Goal: Task Accomplishment & Management: Manage account settings

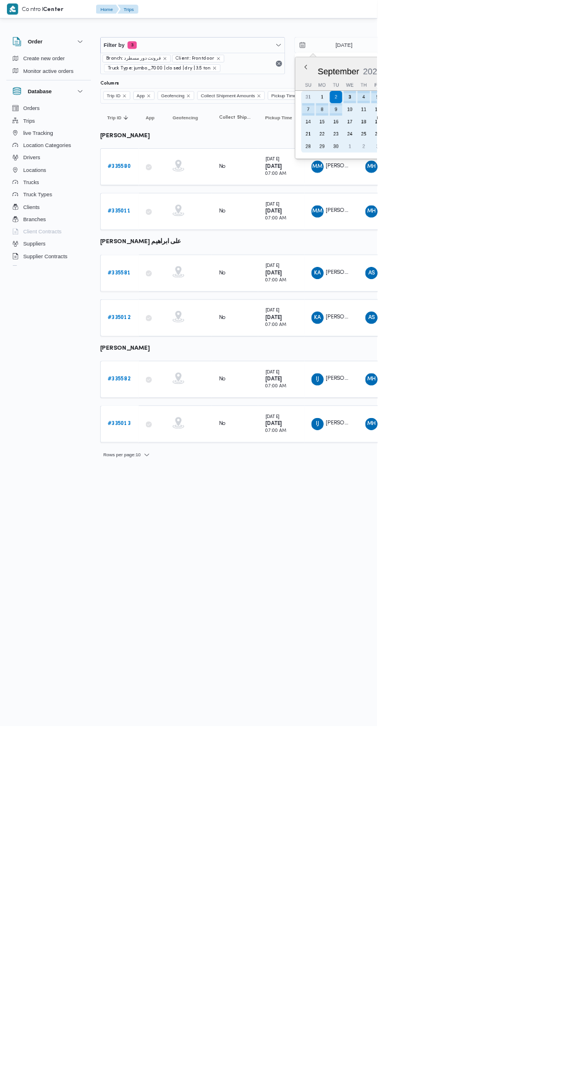
click at [533, 142] on div "3" at bounding box center [525, 146] width 19 height 19
type input "[DATE]"
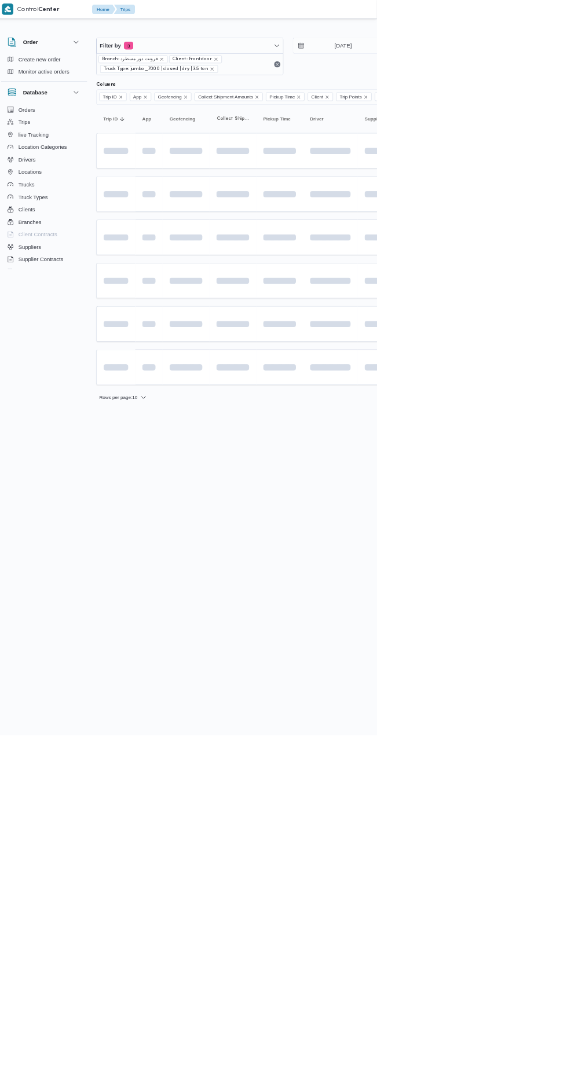
click at [555, 222] on span at bounding box center [545, 223] width 133 height 9
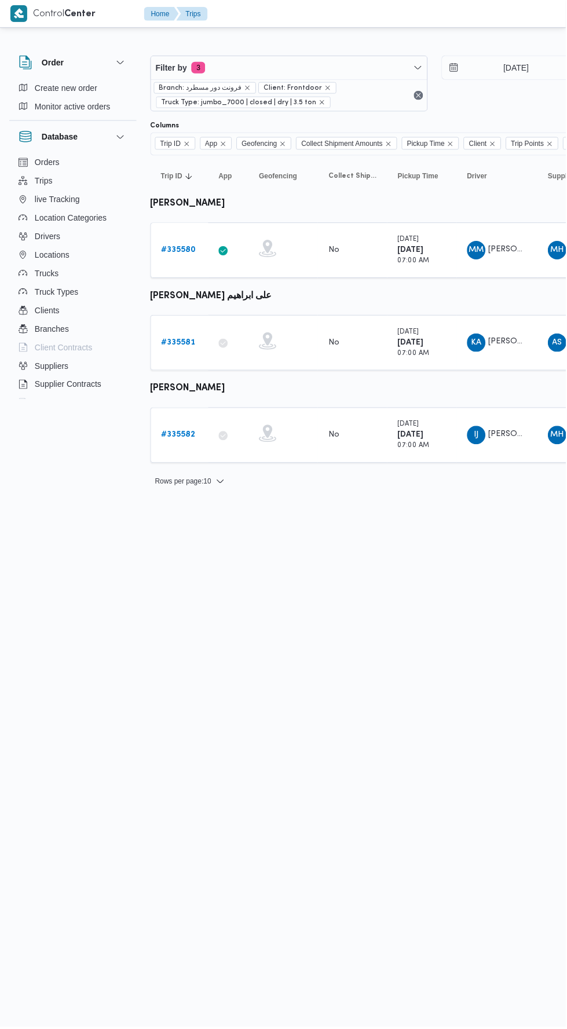
click at [190, 438] on link "# 335582" at bounding box center [179, 436] width 34 height 14
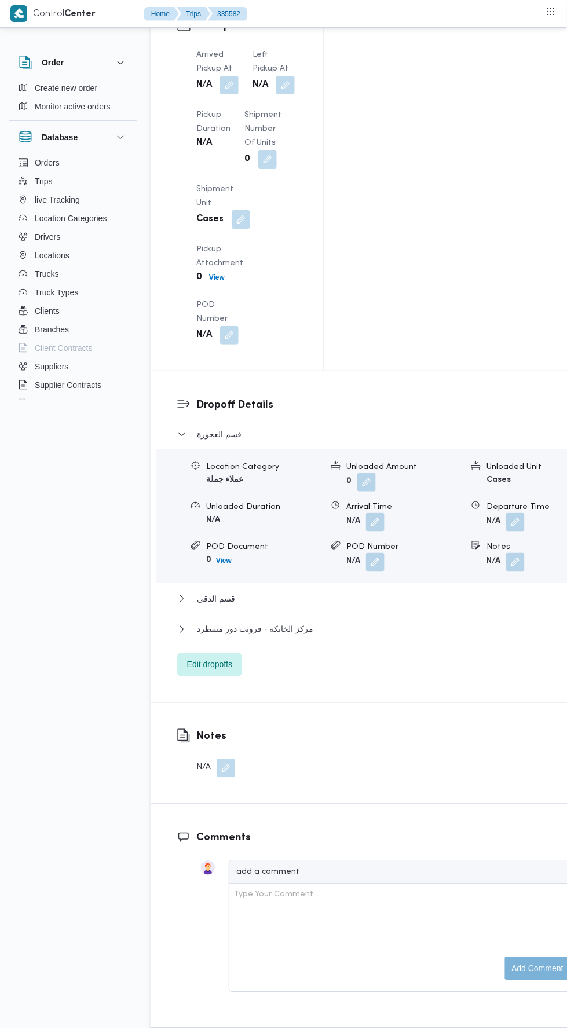
scroll to position [1366, 0]
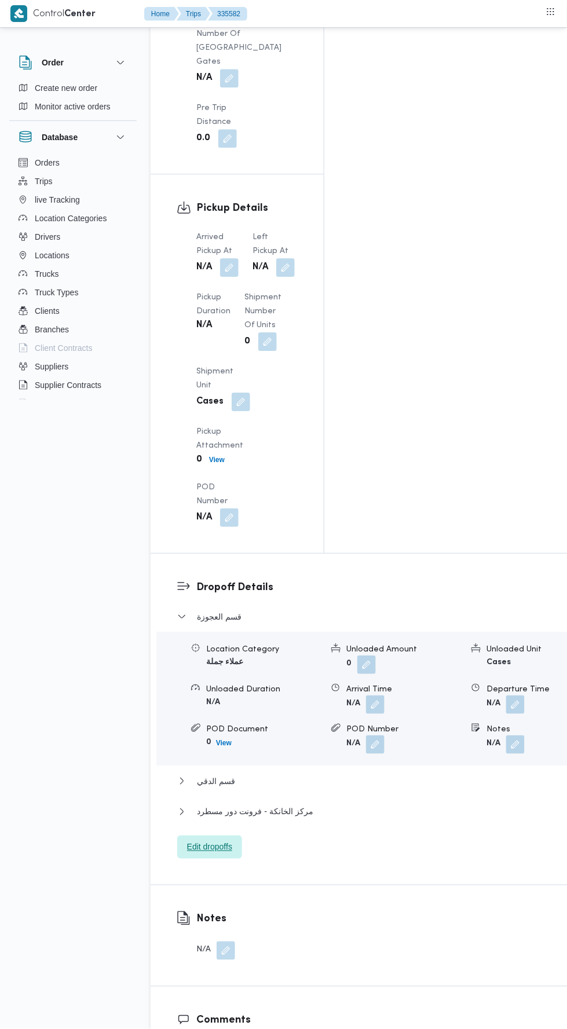
click at [227, 835] on span "Edit dropoffs" at bounding box center [209, 846] width 65 height 23
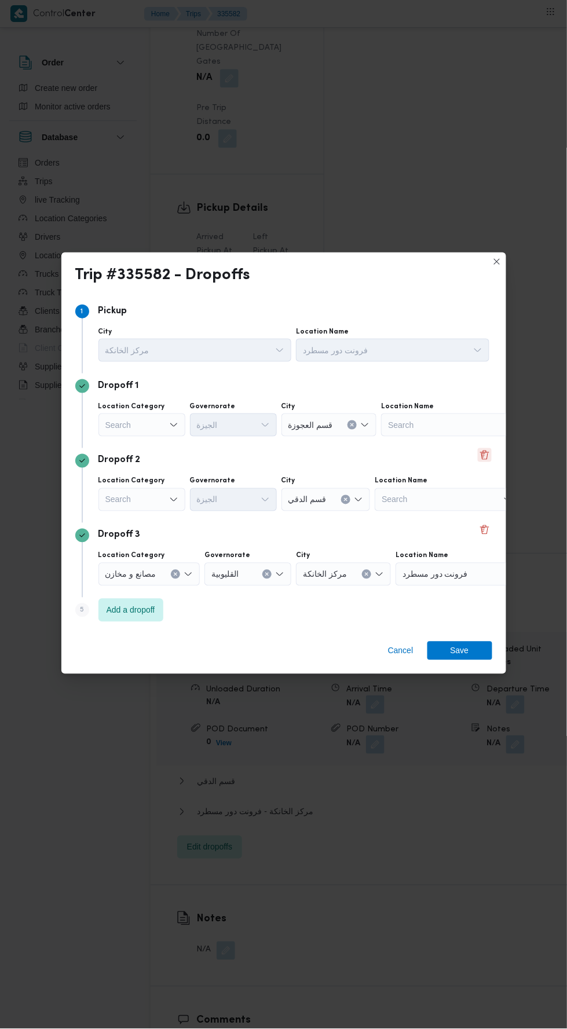
click at [484, 449] on button "Delete" at bounding box center [485, 455] width 14 height 14
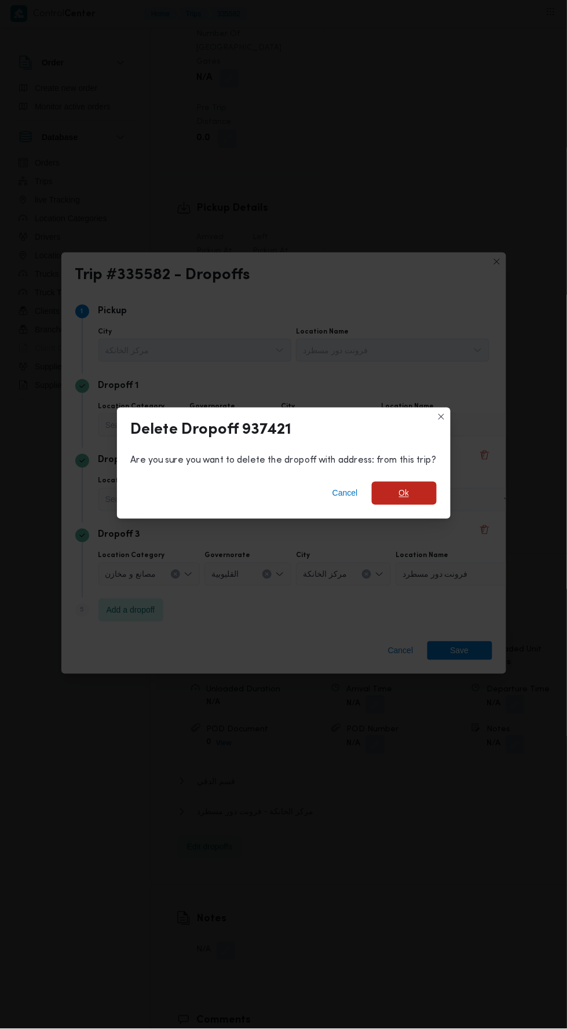
click at [423, 482] on span "Ok" at bounding box center [404, 493] width 65 height 23
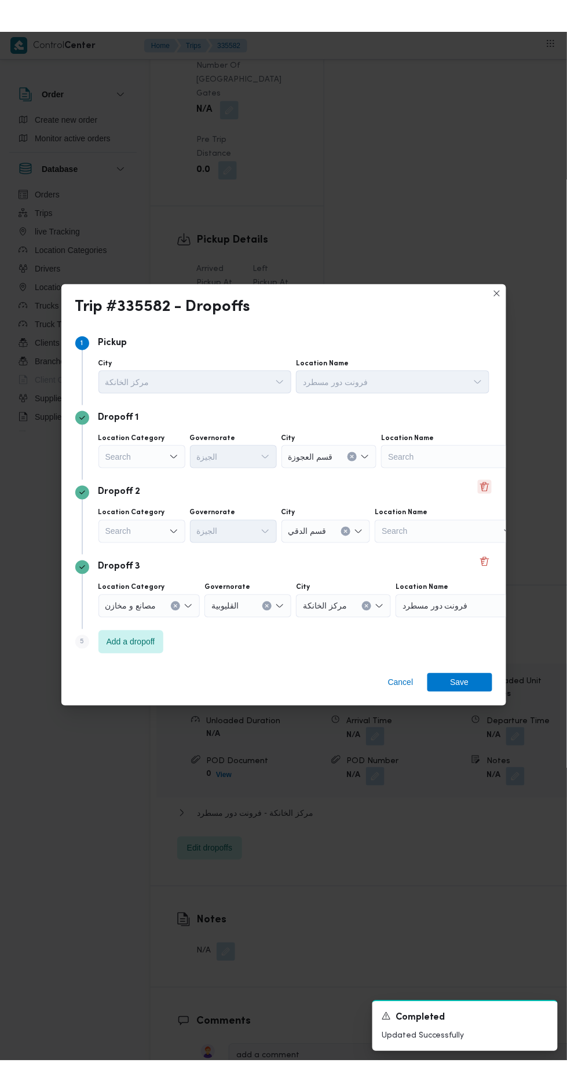
scroll to position [1352, 0]
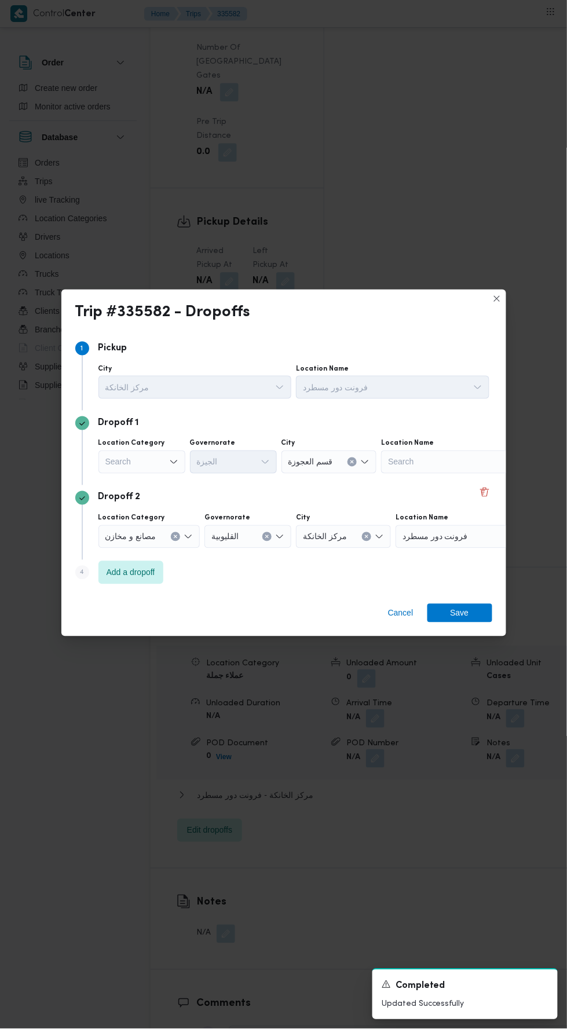
click at [166, 455] on div "Search" at bounding box center [141, 461] width 87 height 23
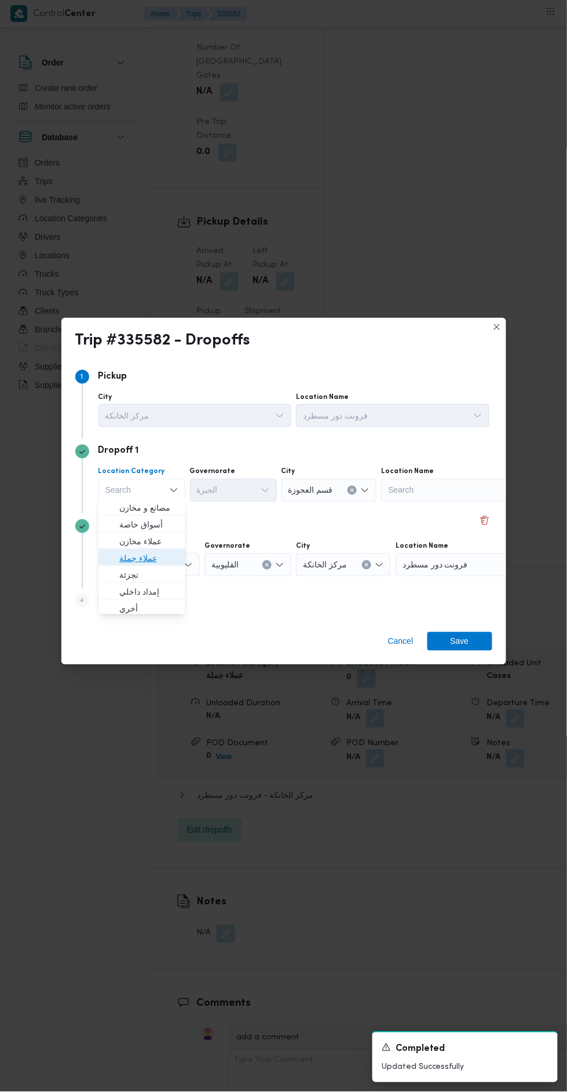
click at [171, 561] on span "عملاء جملة" at bounding box center [148, 558] width 59 height 14
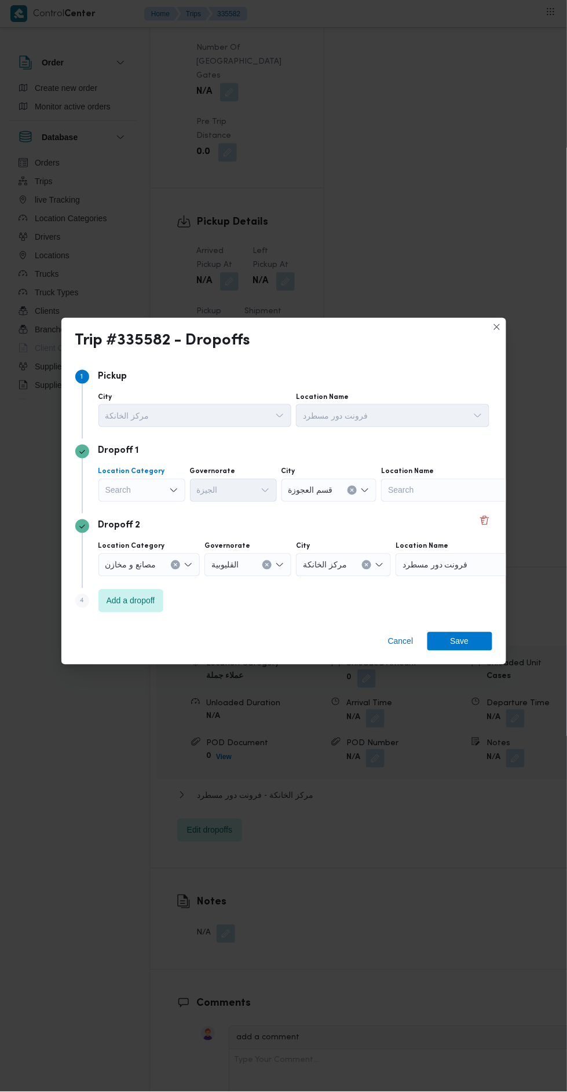
click at [233, 487] on div "الجيزة" at bounding box center [233, 490] width 87 height 23
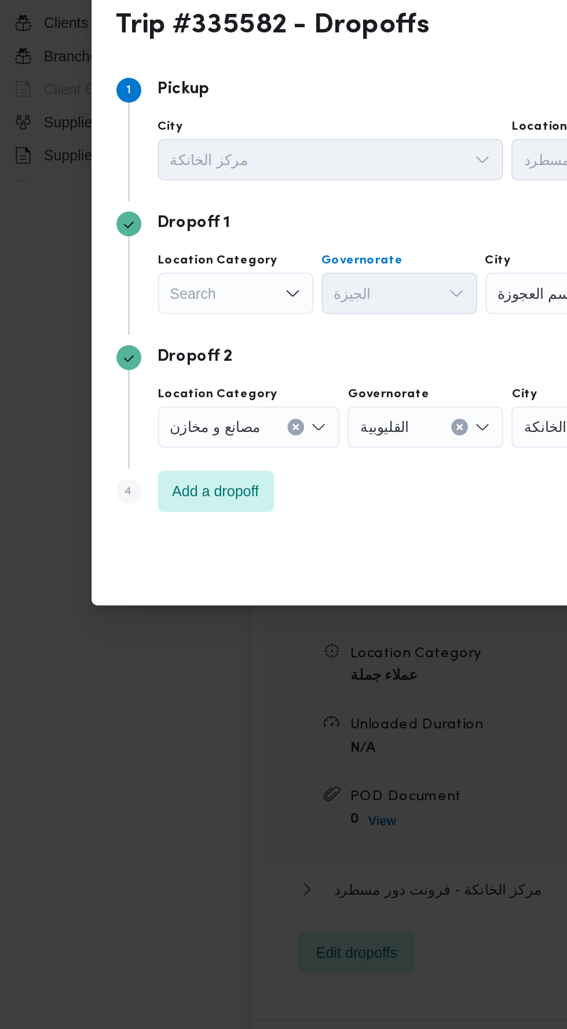
click at [250, 459] on div "الجيزة" at bounding box center [233, 461] width 87 height 23
click at [162, 457] on div "Search" at bounding box center [141, 461] width 87 height 23
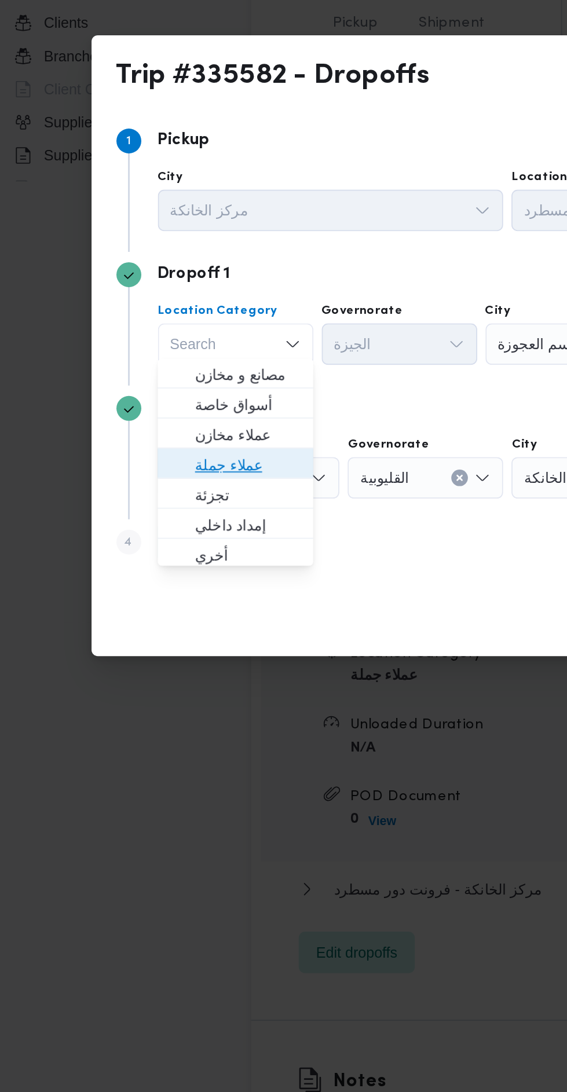
click at [164, 554] on span "عملاء جملة" at bounding box center [148, 558] width 59 height 14
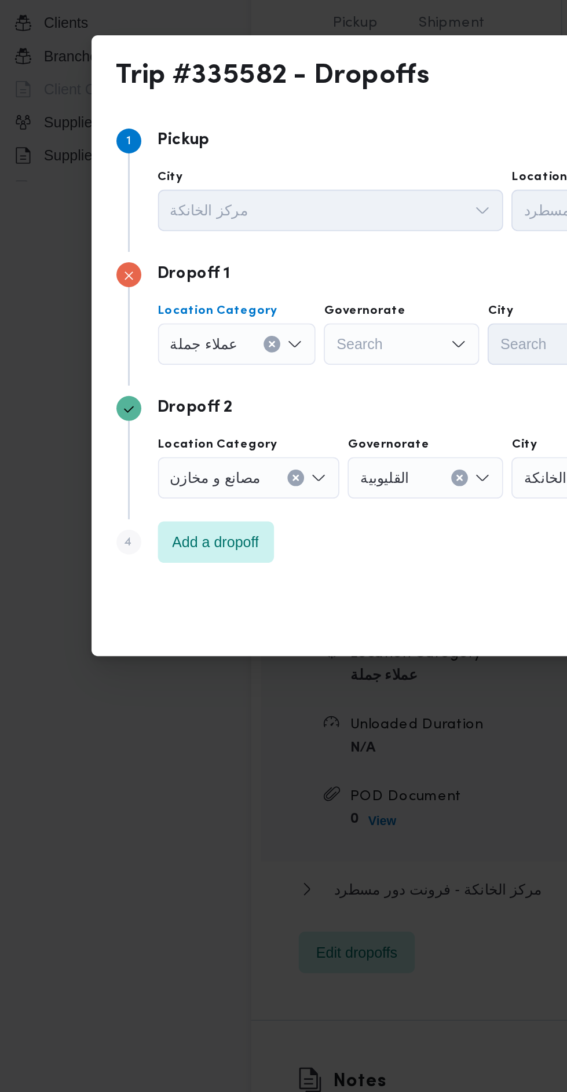
click at [250, 482] on div "Search" at bounding box center [234, 490] width 87 height 23
type input "قاه"
click at [252, 489] on icon "Clear input" at bounding box center [253, 490] width 3 height 3
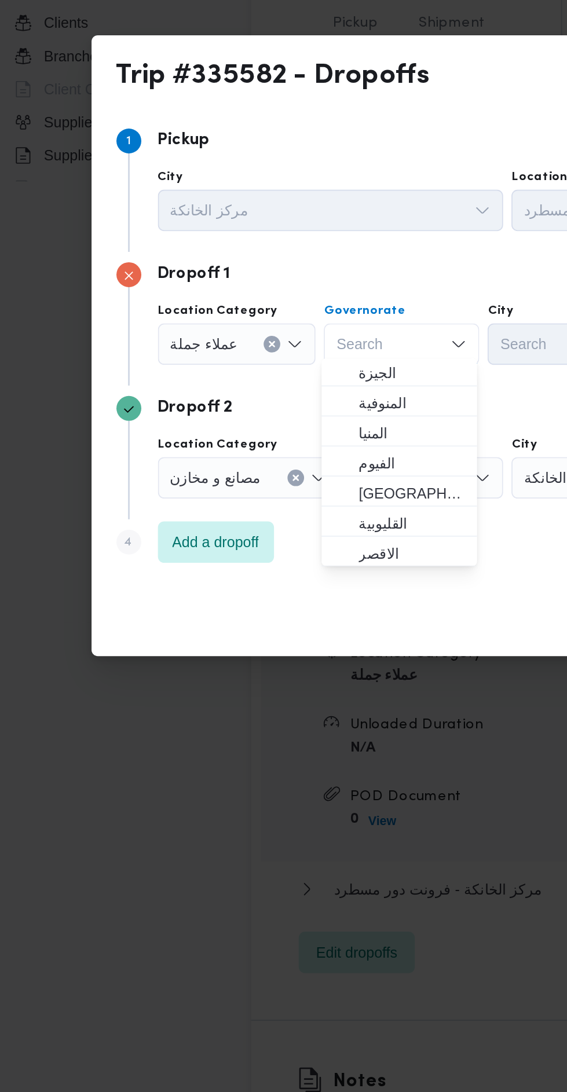
scroll to position [104, 0]
click at [253, 569] on span "ال[GEOGRAPHIC_DATA]" at bounding box center [240, 572] width 59 height 14
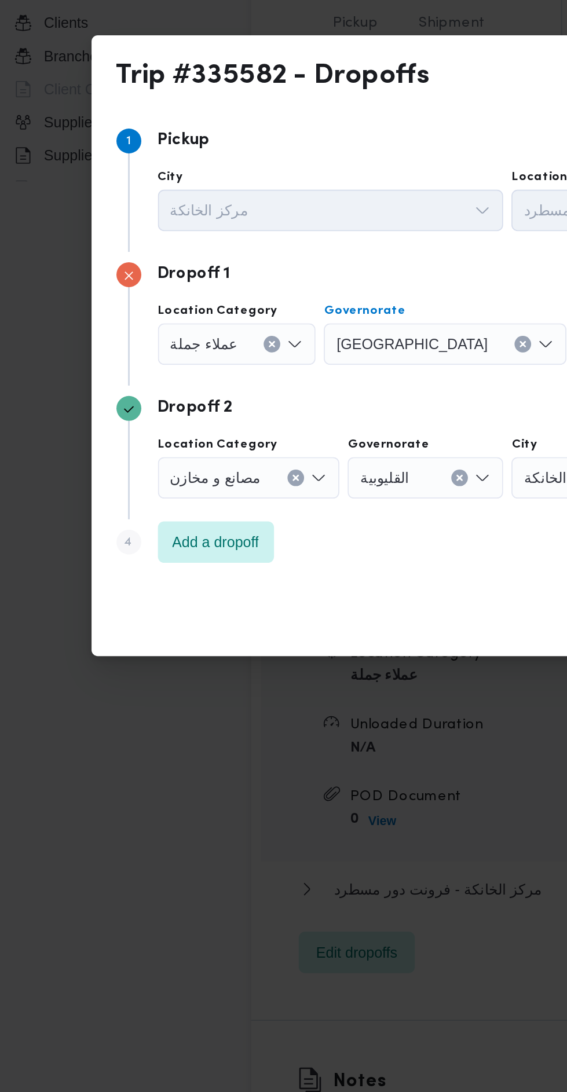
click at [331, 488] on div "Search" at bounding box center [374, 490] width 87 height 23
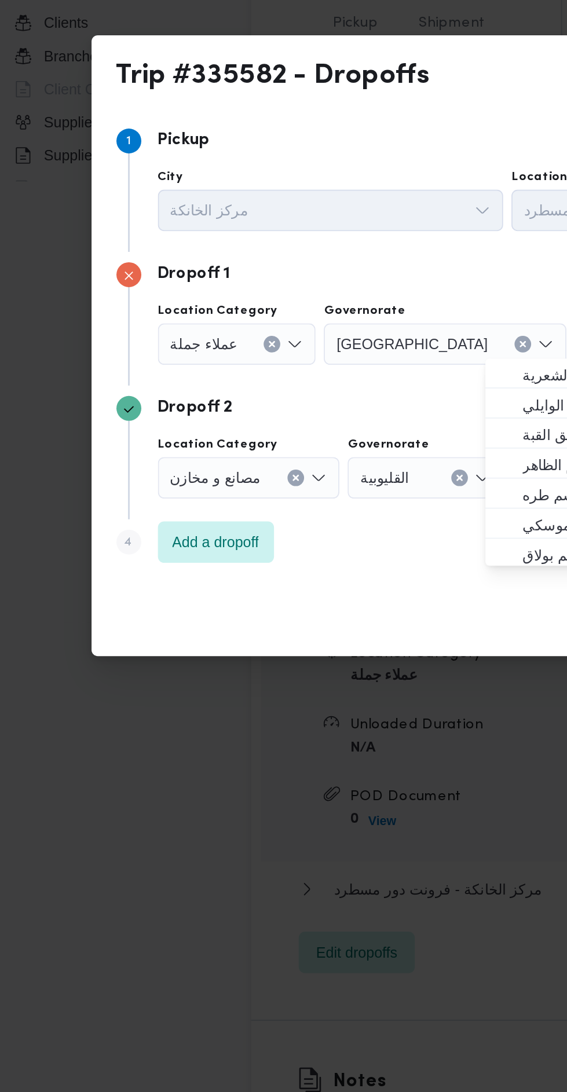
scroll to position [0, 0]
type input "معا"
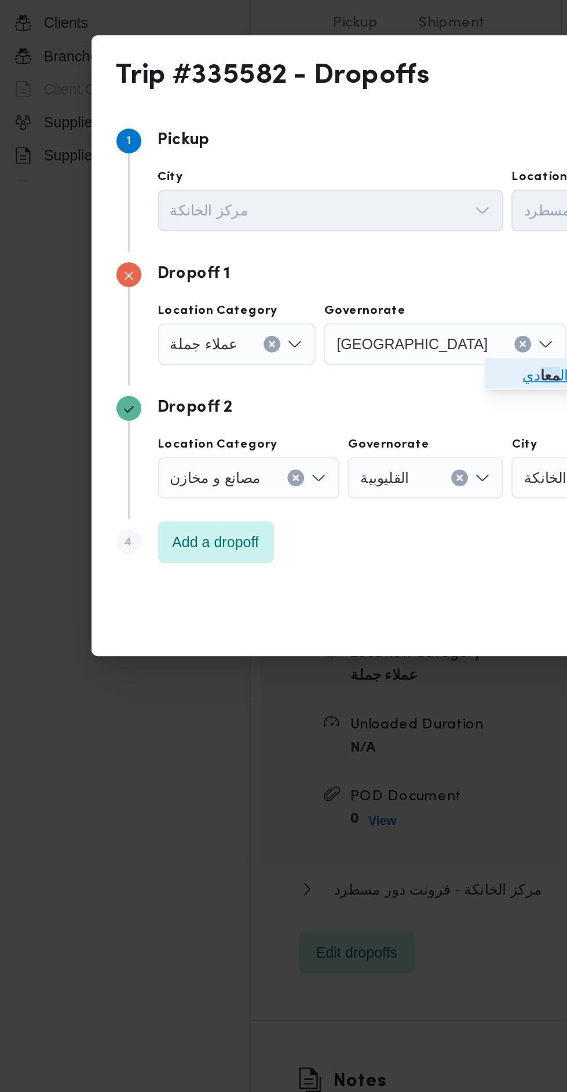
click at [313, 510] on mark "معا" at bounding box center [317, 507] width 11 height 9
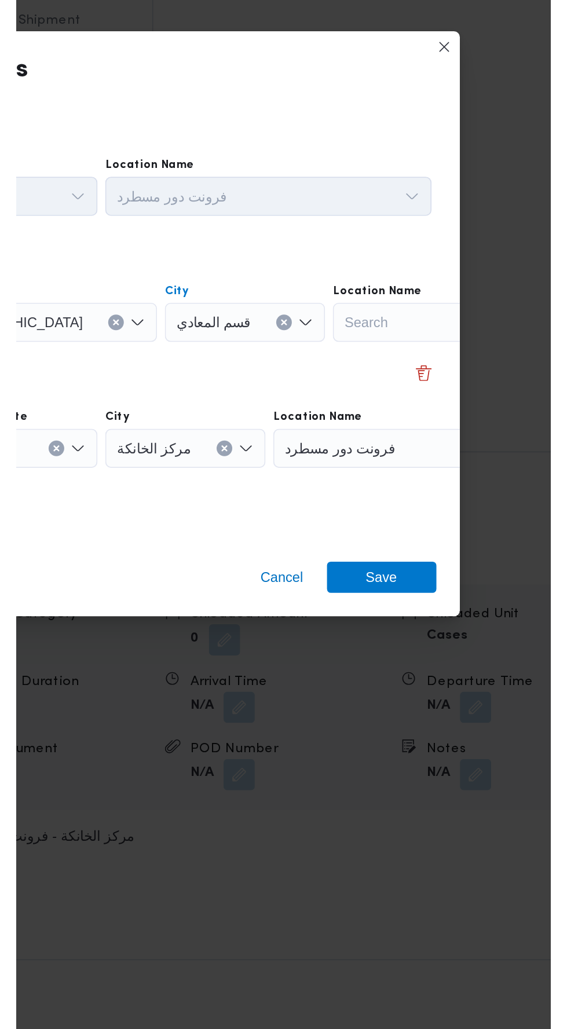
scroll to position [1353, 0]
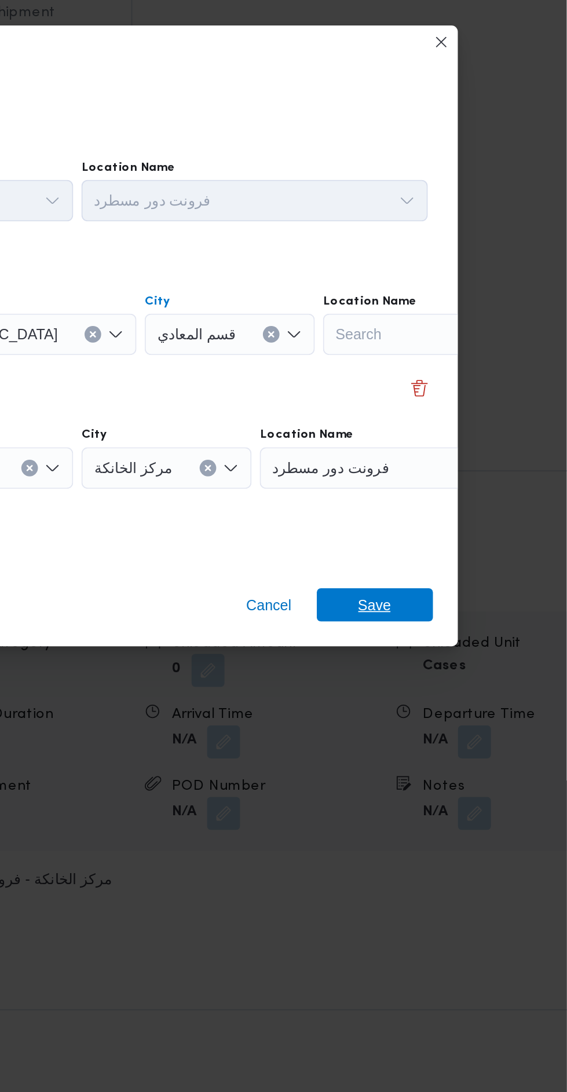
click at [478, 639] on span "Save" at bounding box center [459, 641] width 65 height 19
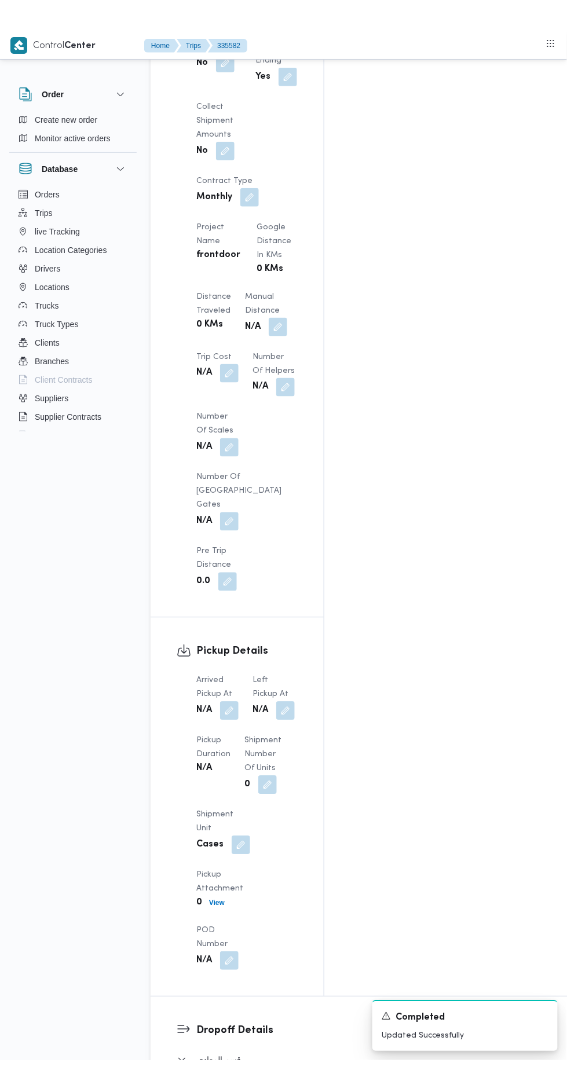
scroll to position [955, 0]
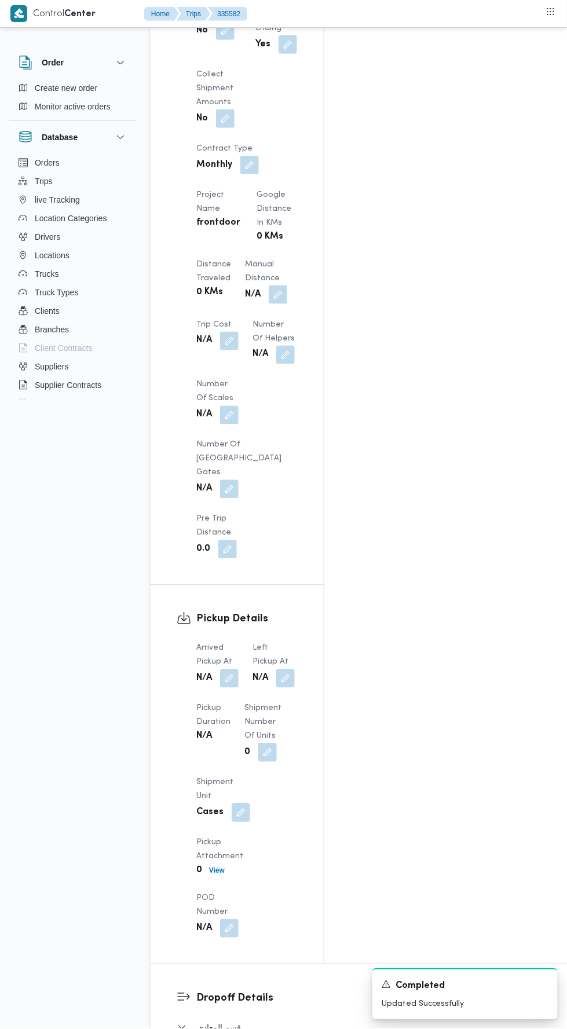
click at [230, 669] on button "button" at bounding box center [229, 678] width 19 height 19
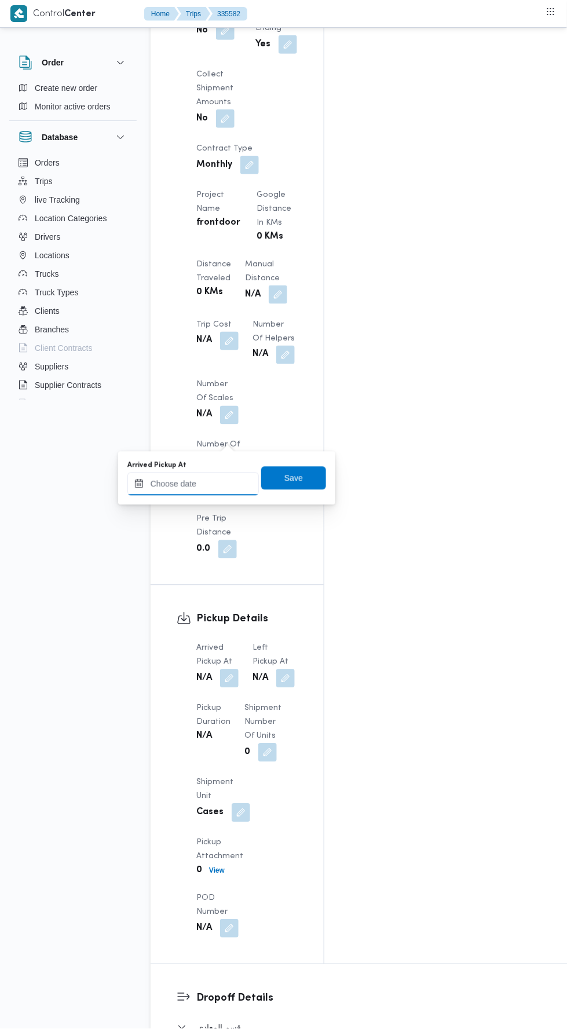
click at [229, 482] on input "Arrived Pickup At" at bounding box center [192, 483] width 131 height 23
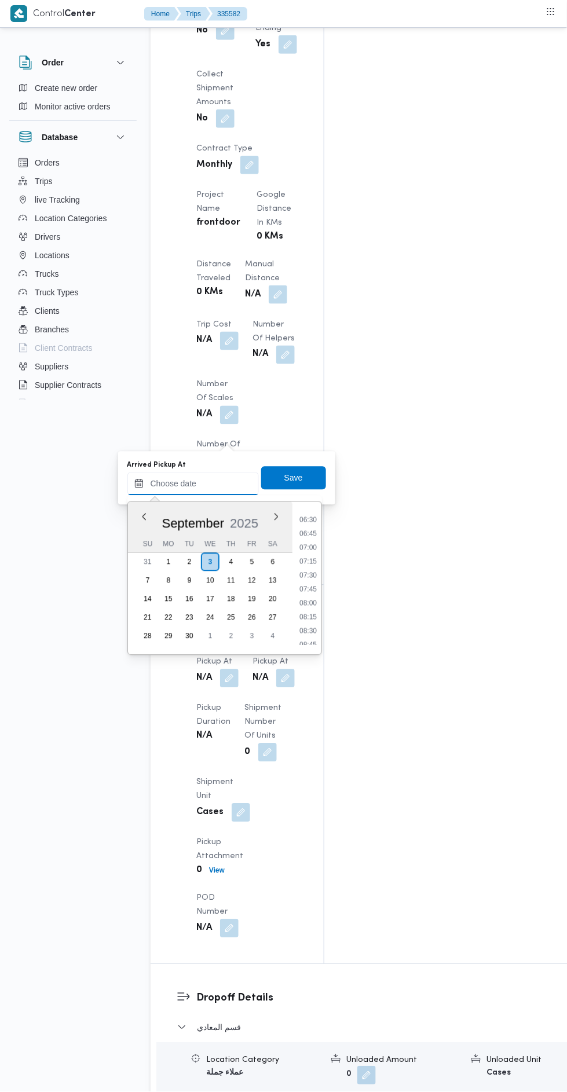
scroll to position [358, 0]
click at [312, 548] on li "07:00" at bounding box center [308, 548] width 27 height 12
type input "[DATE] 07:00"
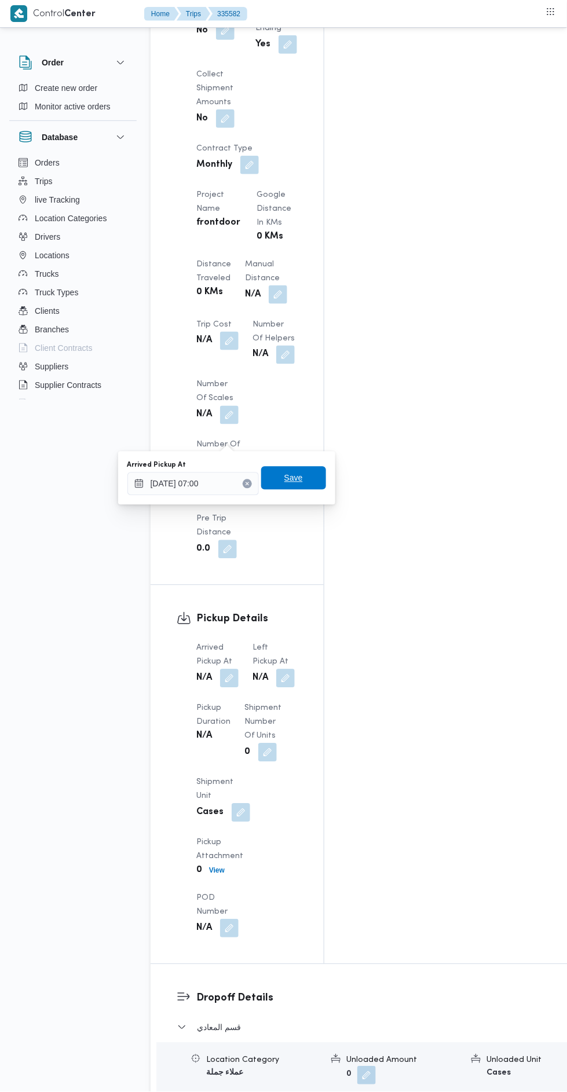
click at [296, 478] on span "Save" at bounding box center [293, 478] width 19 height 14
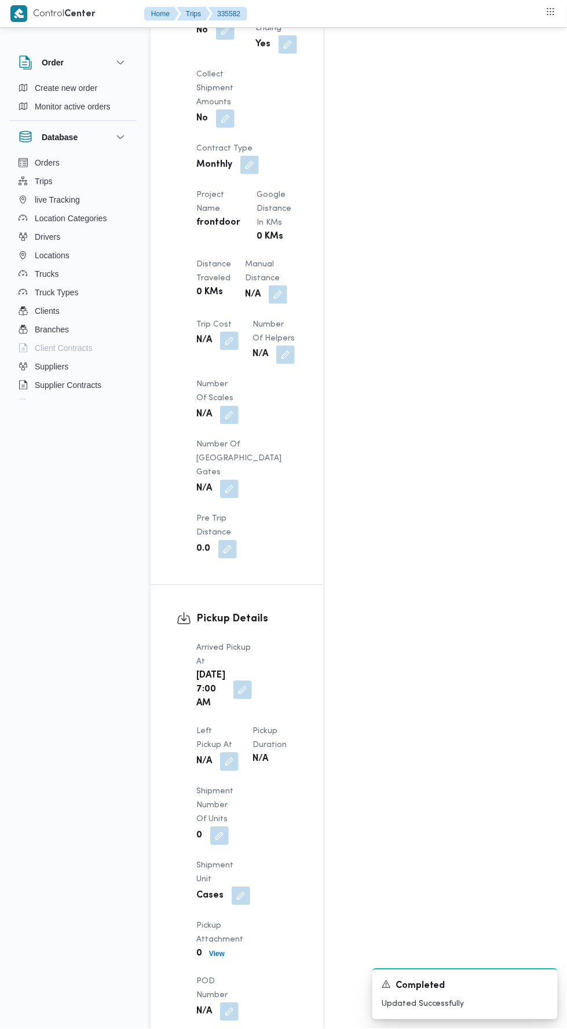
click at [239, 753] on button "button" at bounding box center [229, 762] width 19 height 19
click at [291, 478] on input "Left Pickup At" at bounding box center [254, 483] width 131 height 23
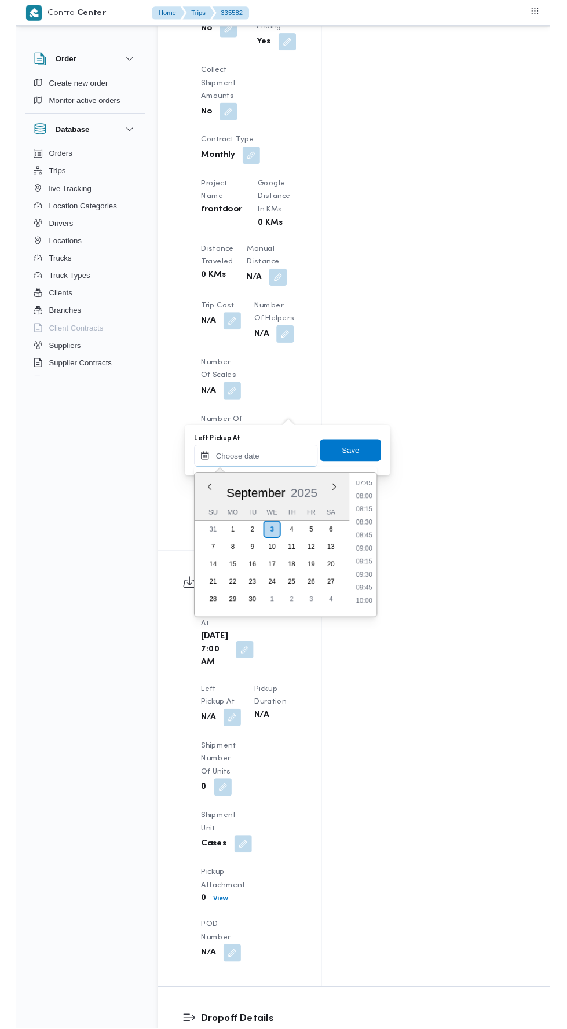
scroll to position [431, 0]
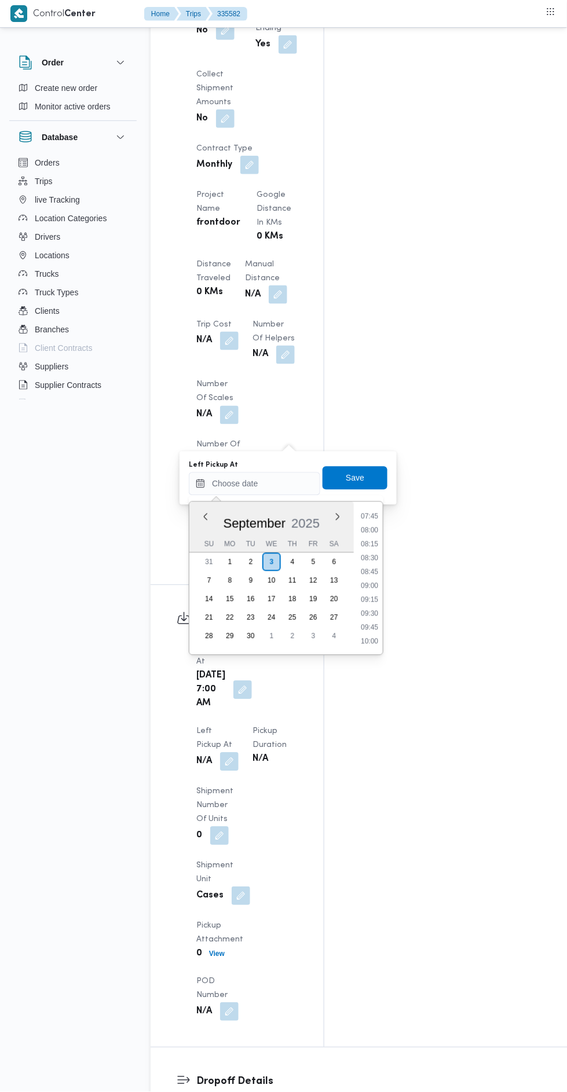
click at [369, 529] on li "08:00" at bounding box center [369, 531] width 27 height 12
type input "[DATE] 08:00"
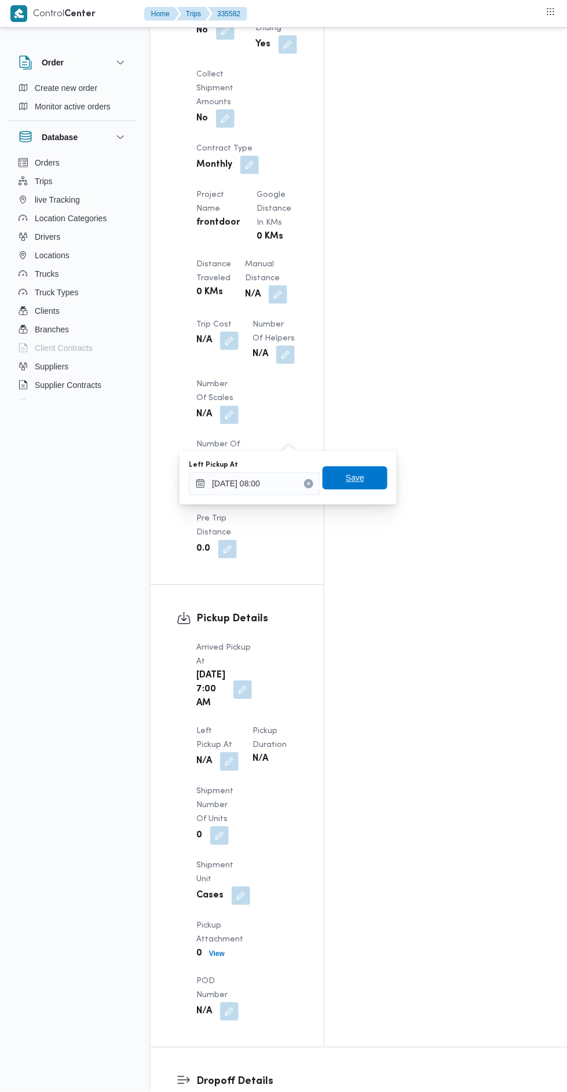
click at [378, 474] on span "Save" at bounding box center [355, 478] width 65 height 23
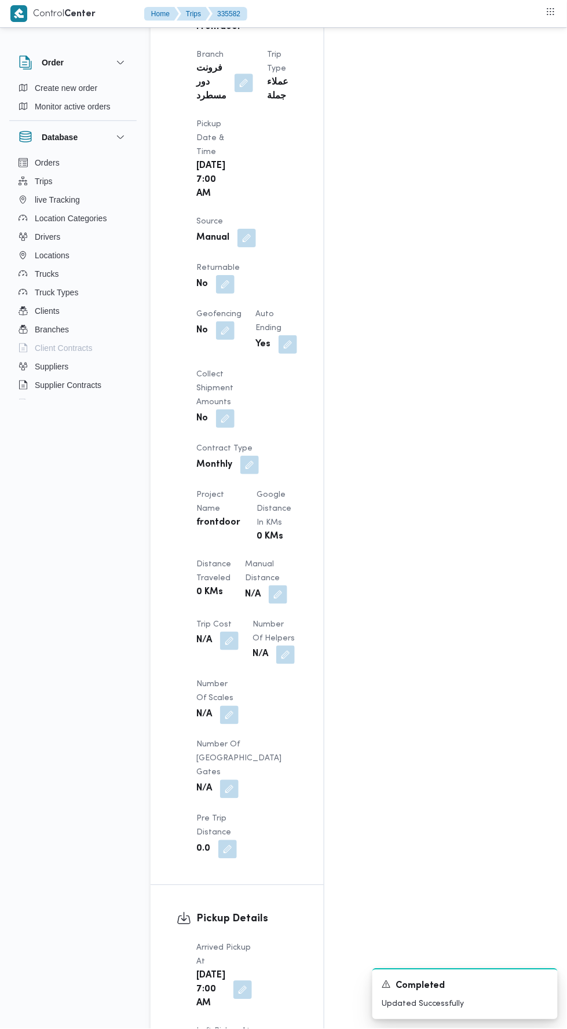
scroll to position [0, 0]
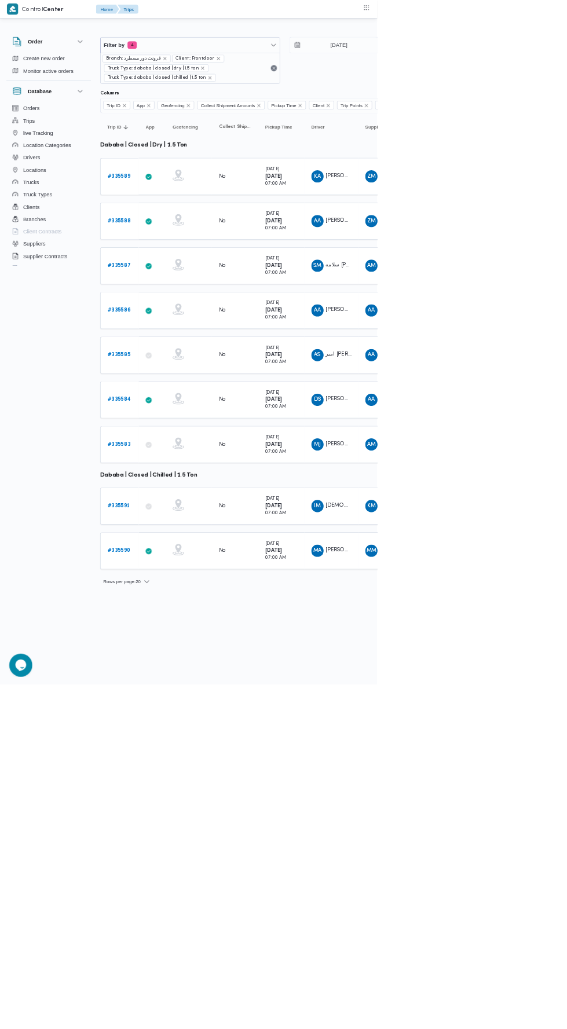
click at [177, 263] on b "# 335589" at bounding box center [179, 265] width 34 height 8
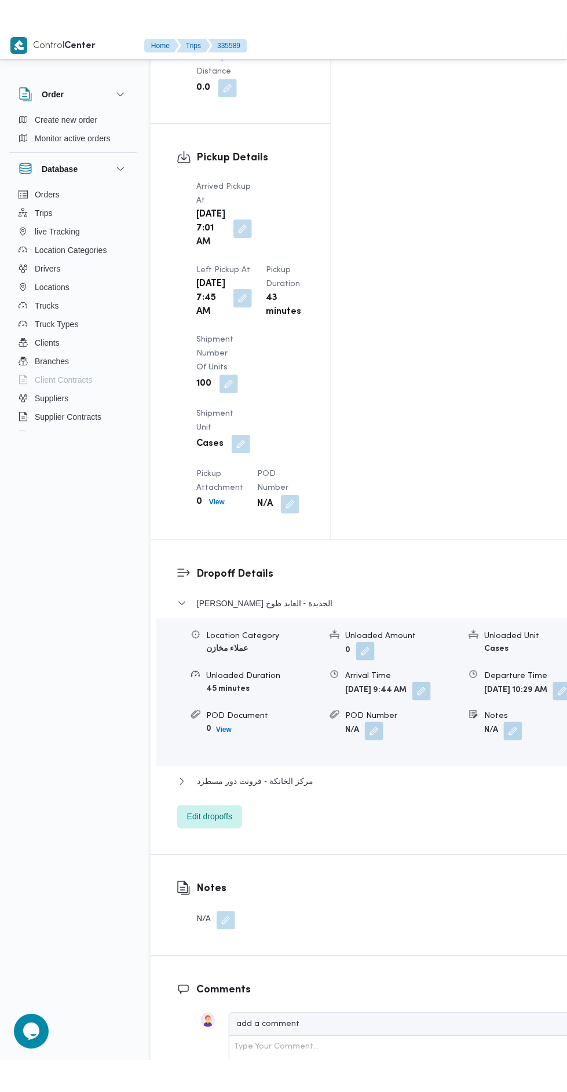
scroll to position [1445, 0]
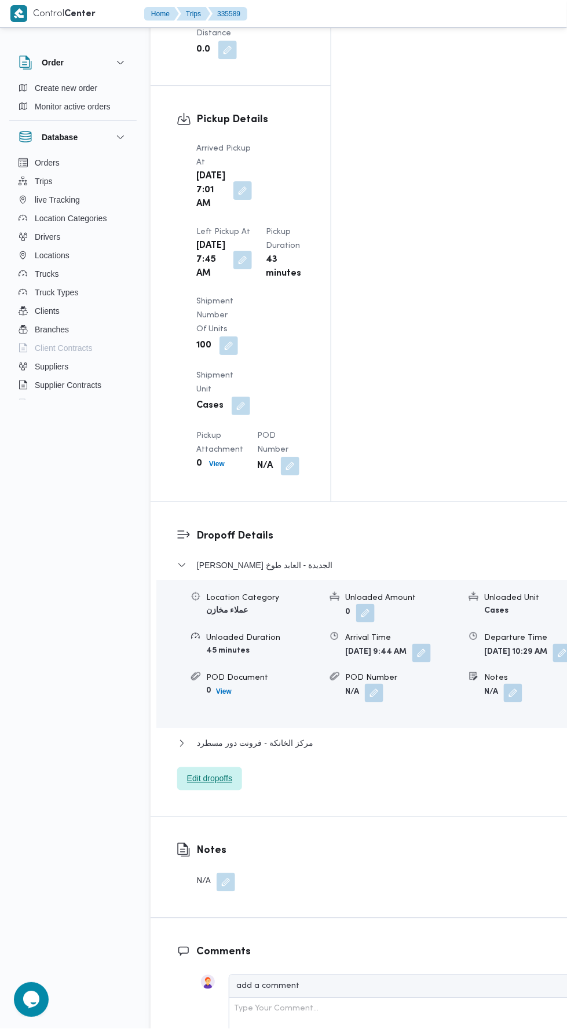
click at [220, 767] on span "Edit dropoffs" at bounding box center [209, 778] width 65 height 23
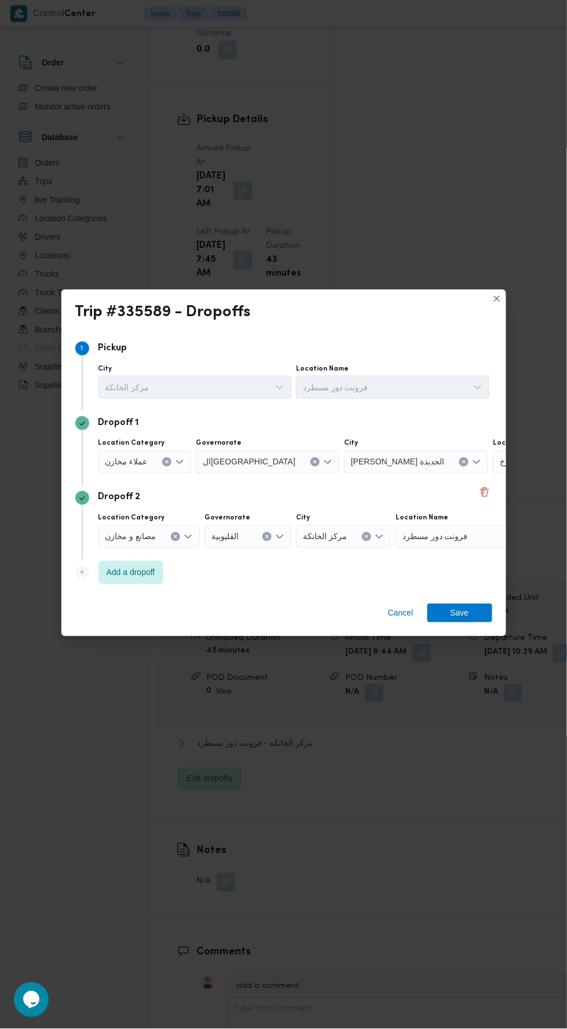
click at [493, 458] on div "العابد طوخ" at bounding box center [565, 461] width 145 height 23
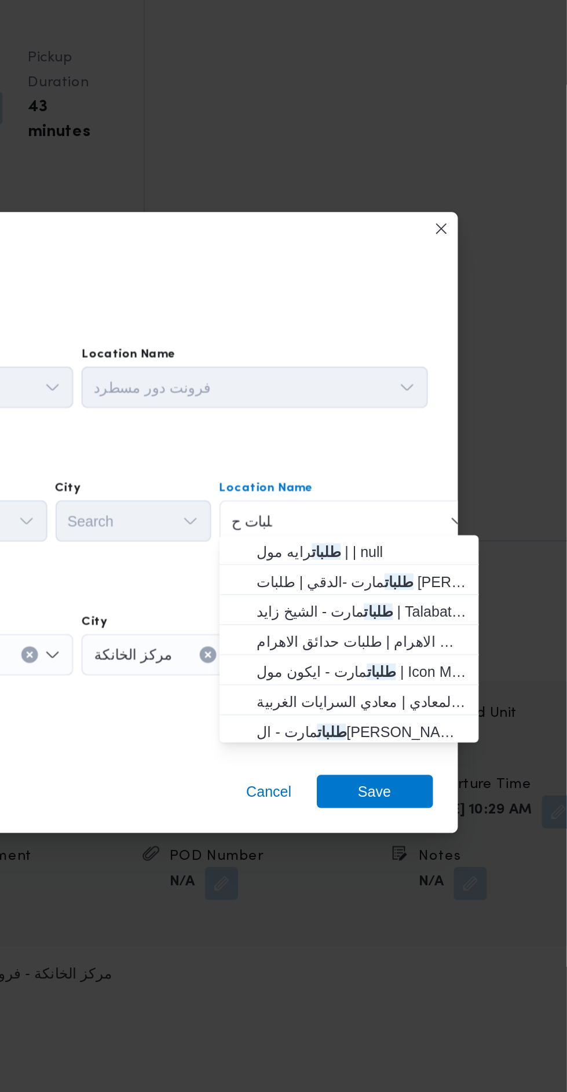
scroll to position [0, 0]
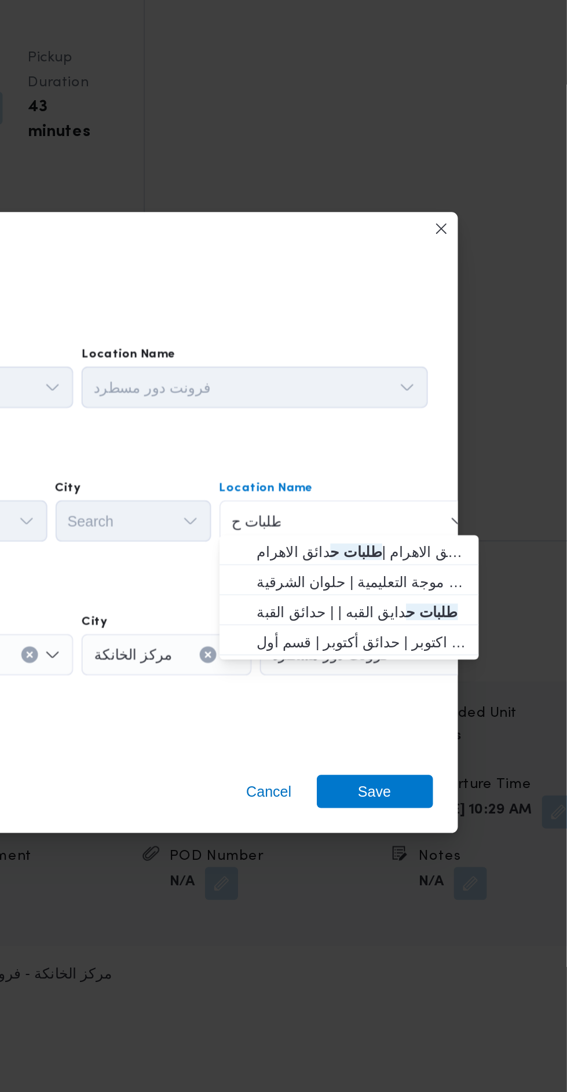
type input "طلبات ح"
click at [471, 506] on span "طلبات مارت حدائق الاهرام | طلبات ح دائق الاهرام | null" at bounding box center [452, 508] width 117 height 14
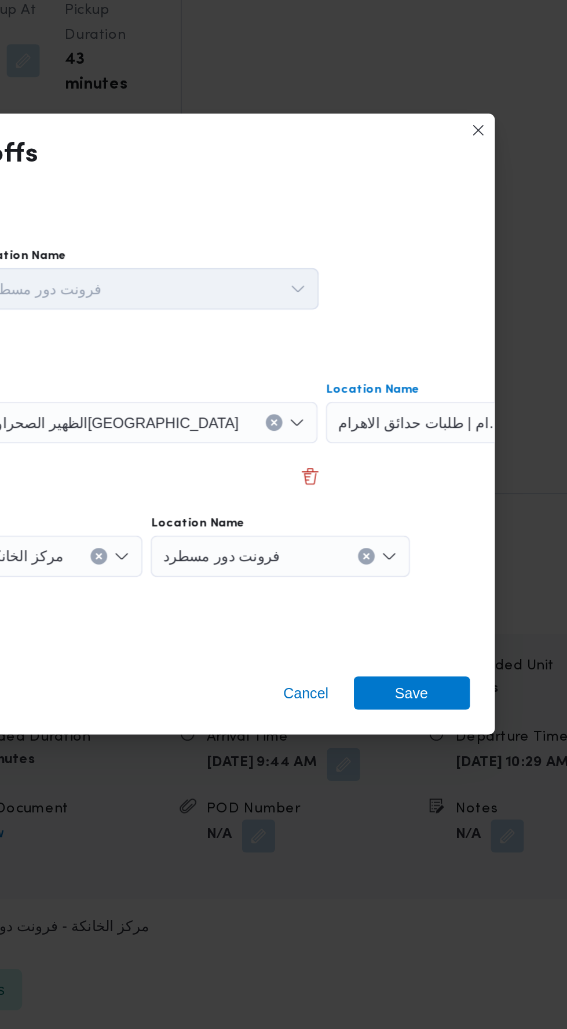
scroll to position [1445, 0]
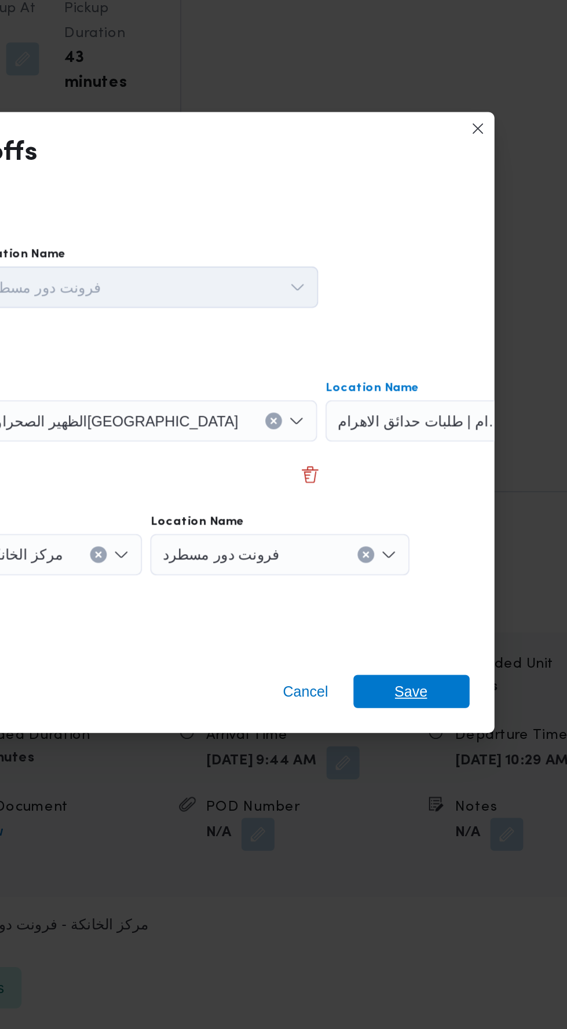
click at [469, 609] on span "Save" at bounding box center [459, 613] width 65 height 19
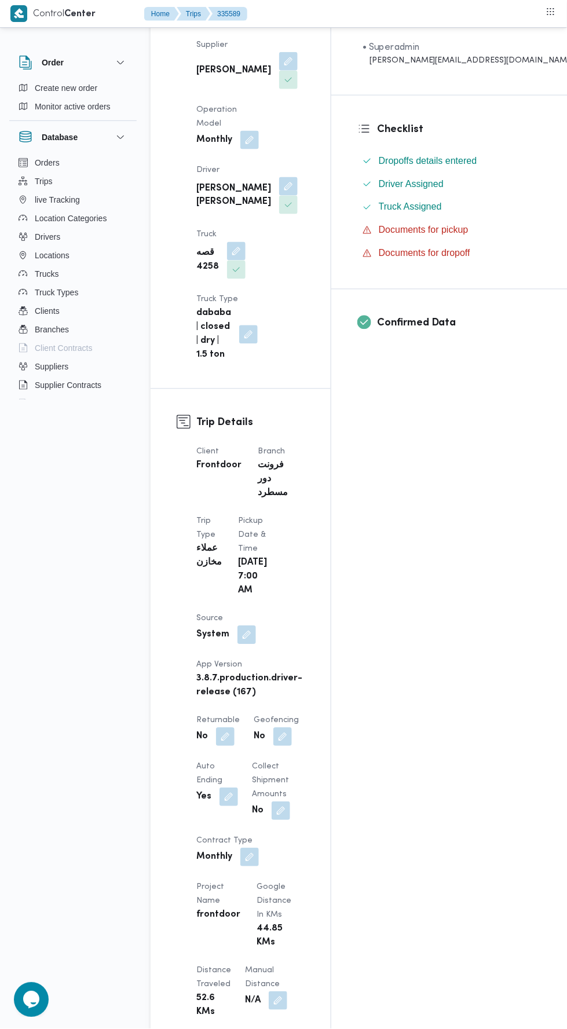
scroll to position [0, 0]
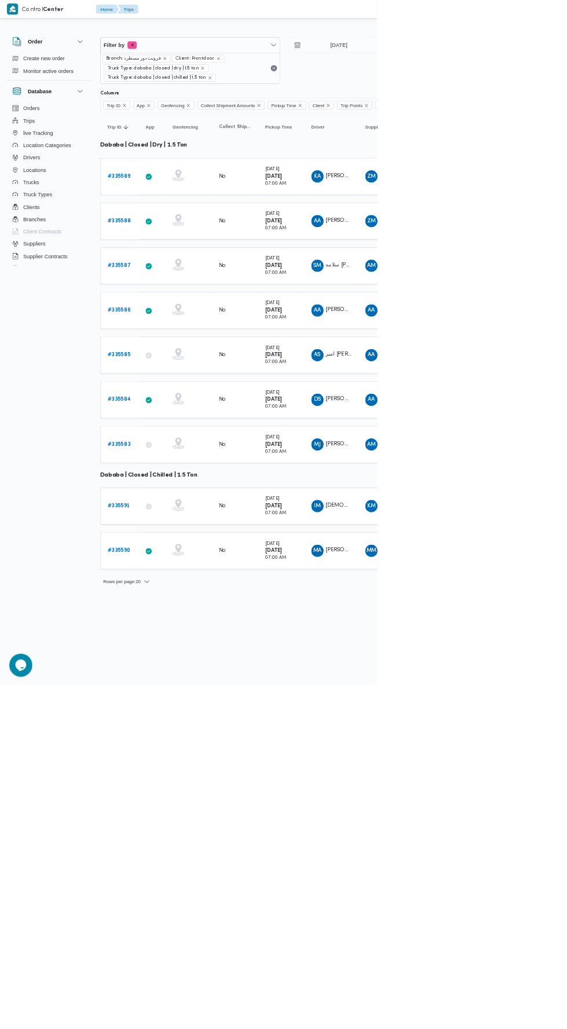
click at [189, 329] on b "# 335588" at bounding box center [179, 332] width 35 height 8
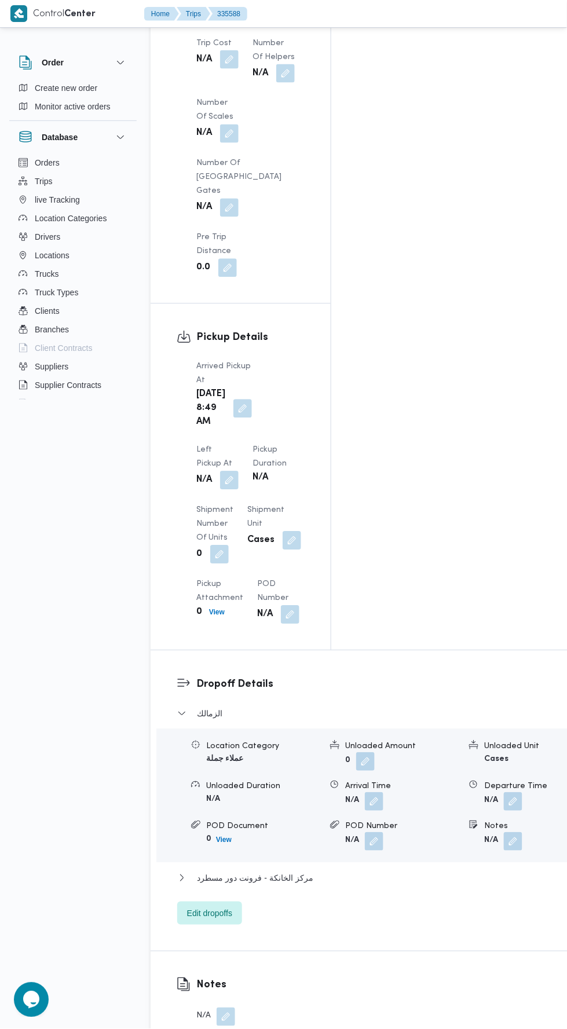
scroll to position [1254, 0]
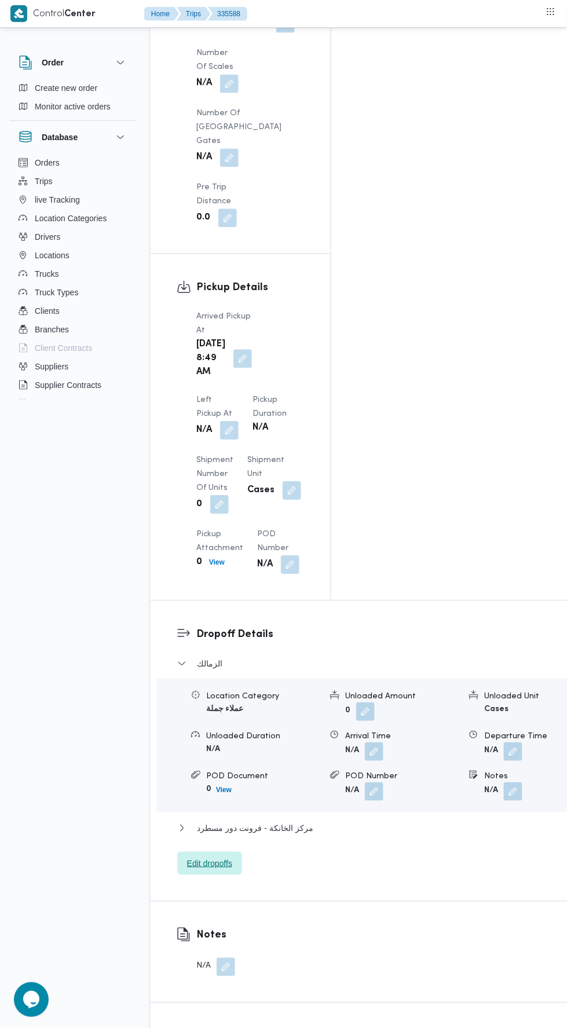
click at [219, 857] on span "Edit dropoffs" at bounding box center [209, 864] width 45 height 14
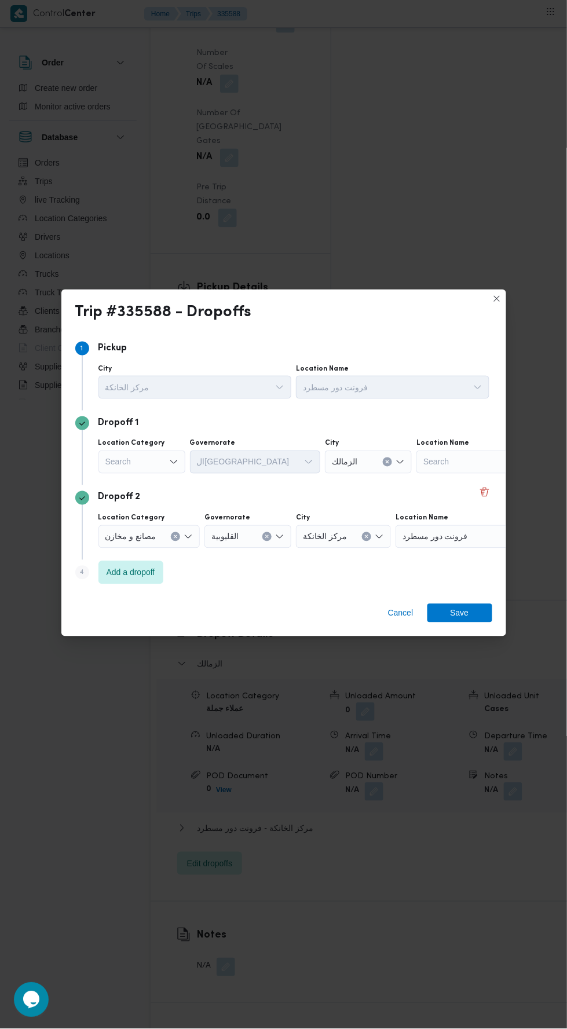
click at [168, 474] on div "Search" at bounding box center [141, 461] width 87 height 23
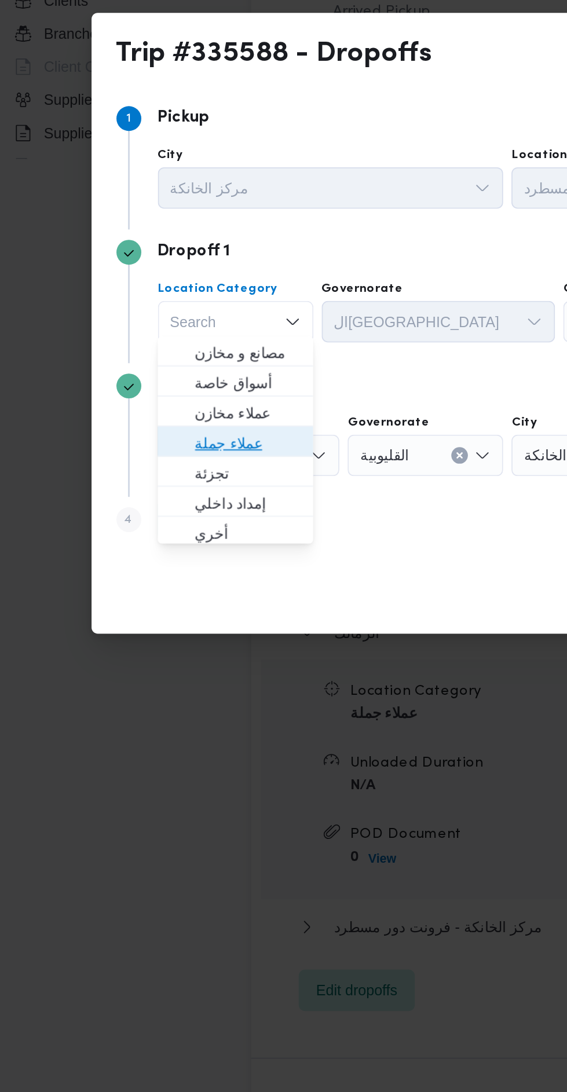
click at [162, 555] on span "عملاء جملة" at bounding box center [148, 558] width 59 height 14
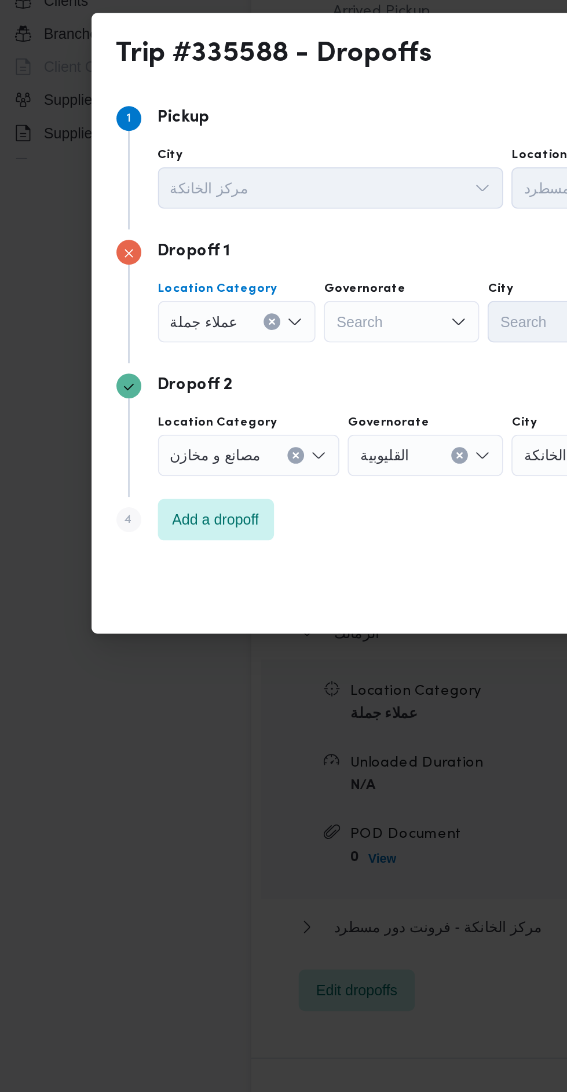
click at [239, 490] on div "Search" at bounding box center [234, 490] width 87 height 23
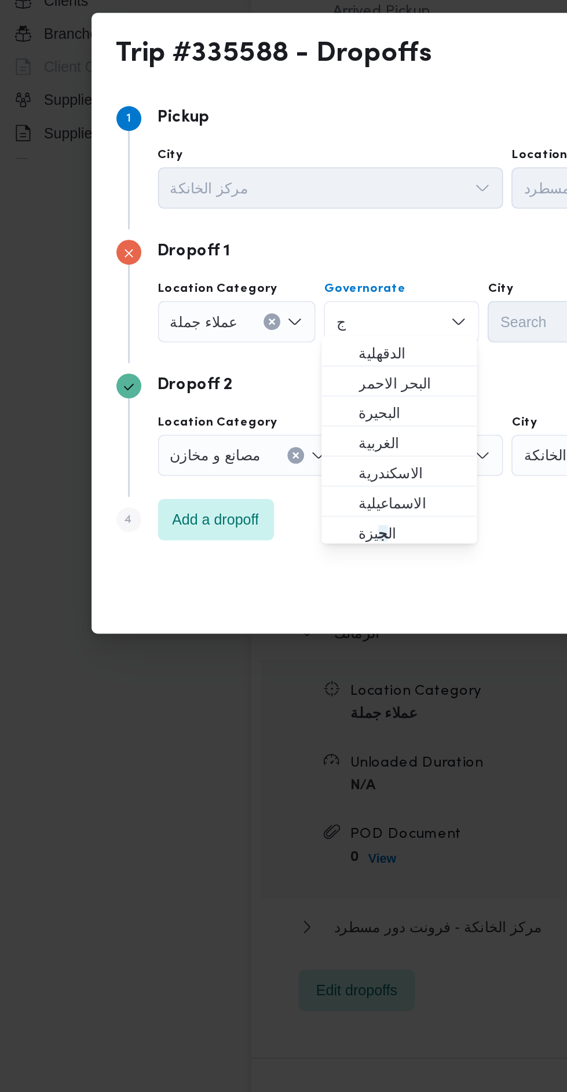
type input "ج"
click at [255, 600] on span "ال ج يزة" at bounding box center [234, 608] width 78 height 19
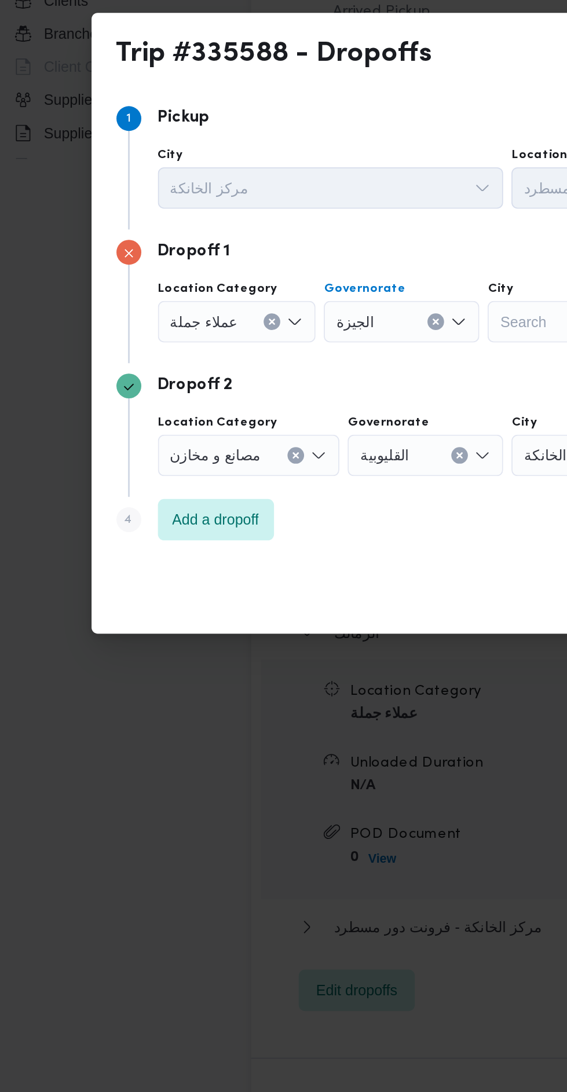
click at [301, 479] on div "Search" at bounding box center [326, 490] width 87 height 23
type input "رام"
click at [308, 508] on mark "رام" at bounding box center [308, 507] width 12 height 9
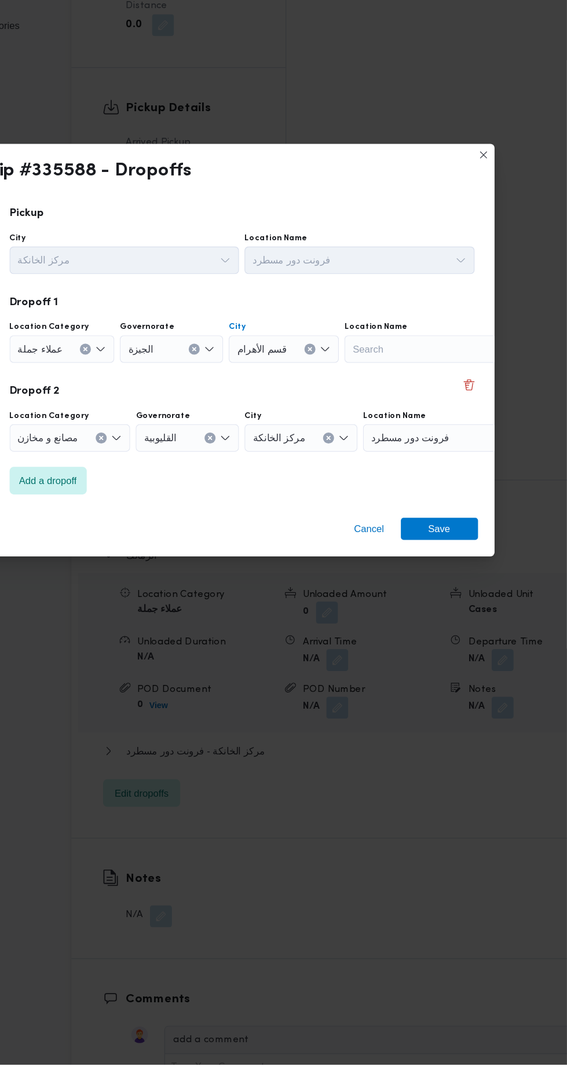
scroll to position [1254, 0]
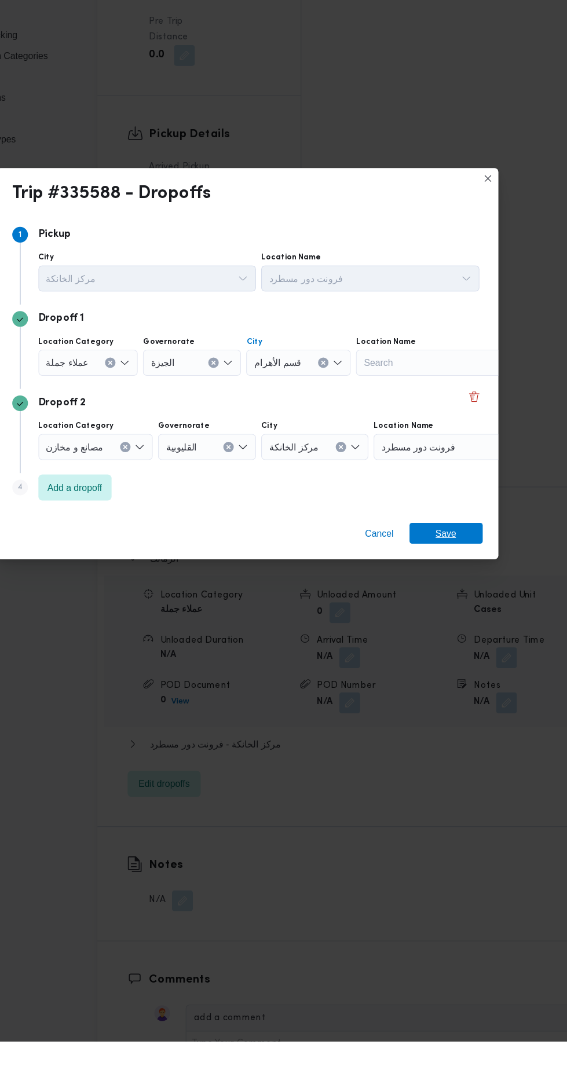
click at [466, 637] on span "Save" at bounding box center [459, 641] width 19 height 19
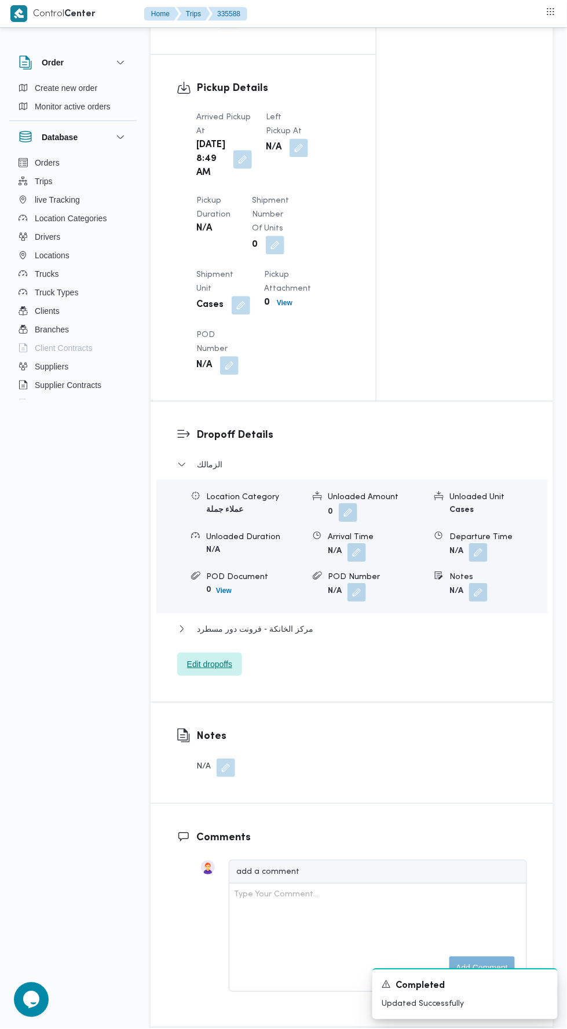
scroll to position [1262, 0]
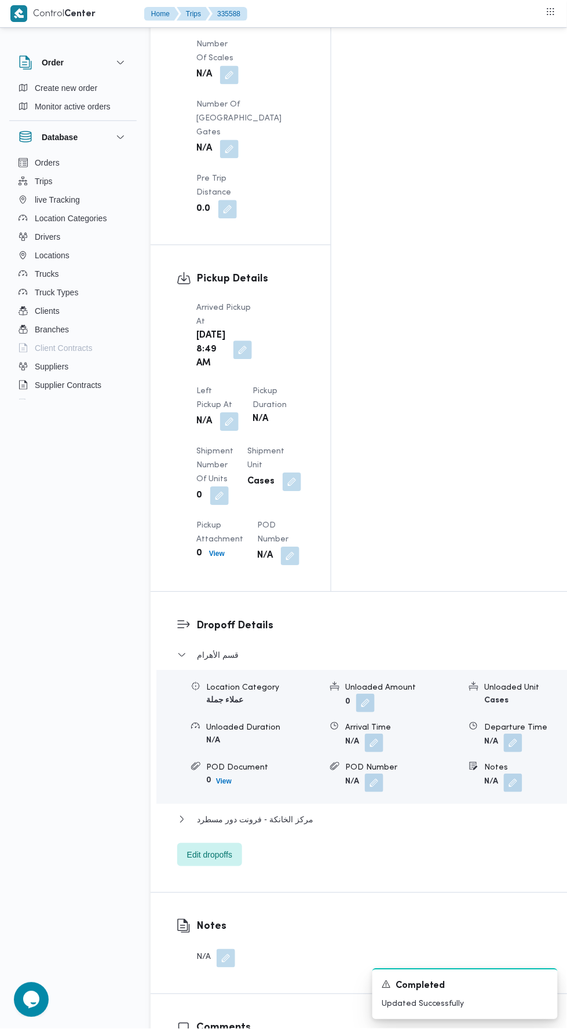
click at [239, 413] on button "button" at bounding box center [229, 422] width 19 height 19
click at [285, 180] on input "Left Pickup At" at bounding box center [254, 185] width 131 height 23
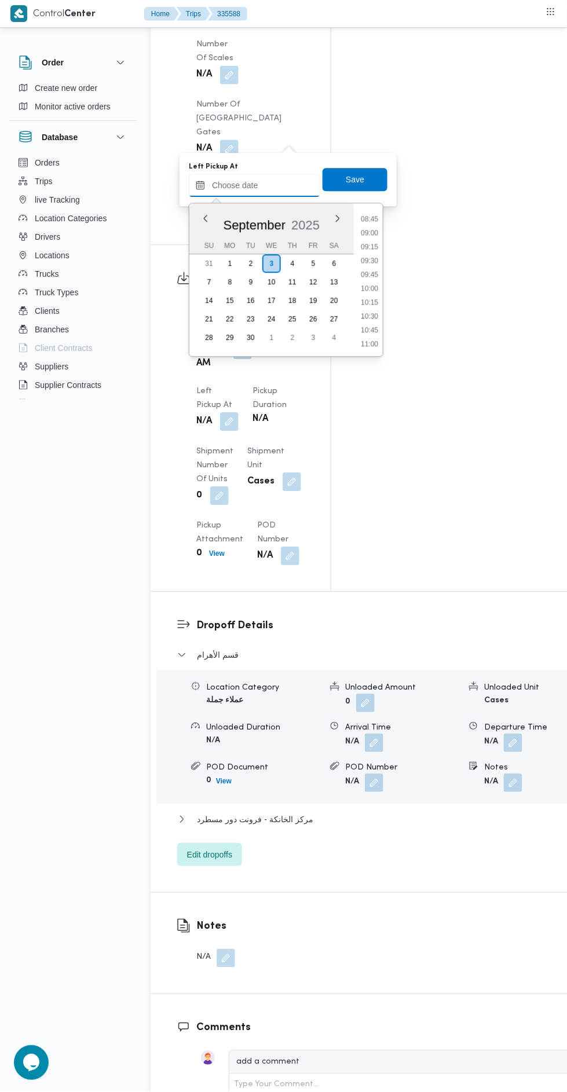
scroll to position [485, 0]
click at [371, 233] on li "09:00" at bounding box center [369, 234] width 27 height 12
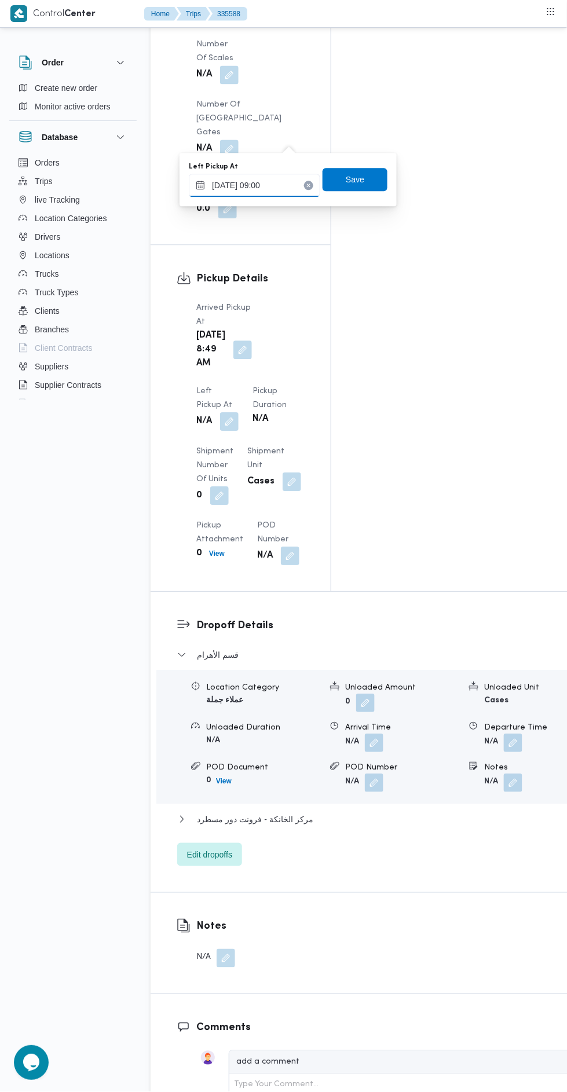
type input "[DATE] 09:00"
click at [372, 179] on span "Save" at bounding box center [355, 179] width 65 height 23
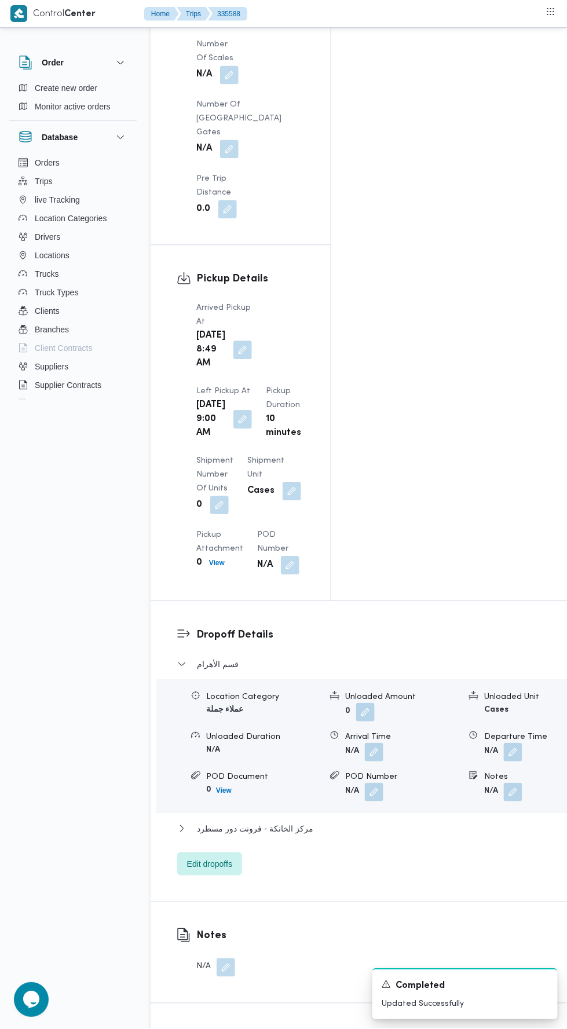
click at [239, 341] on button "button" at bounding box center [242, 350] width 19 height 19
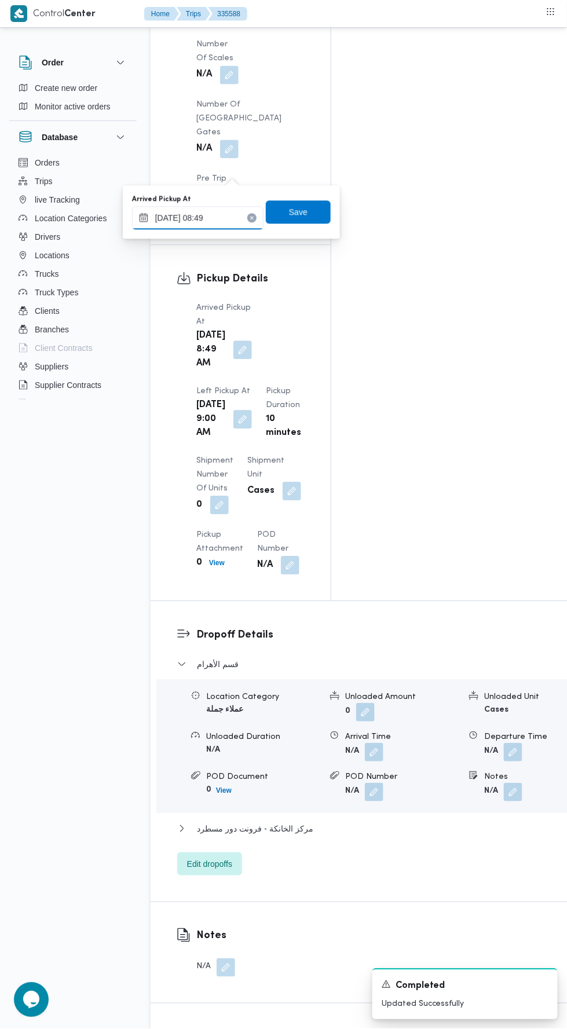
click at [234, 214] on input "[DATE] 08:49" at bounding box center [197, 218] width 131 height 23
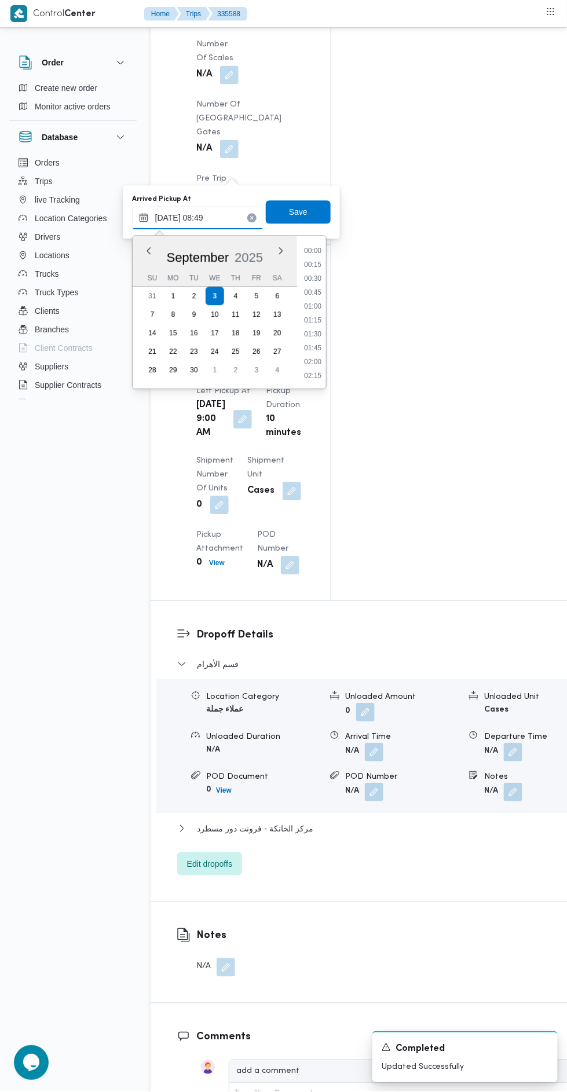
scroll to position [416, 0]
click at [318, 280] on li "08:00" at bounding box center [312, 280] width 27 height 12
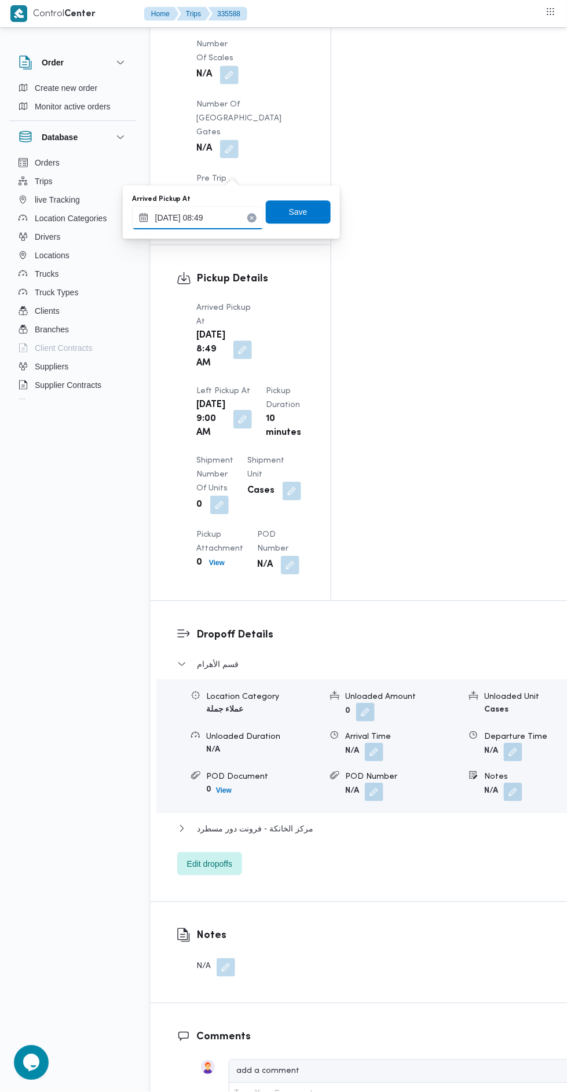
click at [229, 215] on input "[DATE] 08:49" at bounding box center [197, 218] width 131 height 23
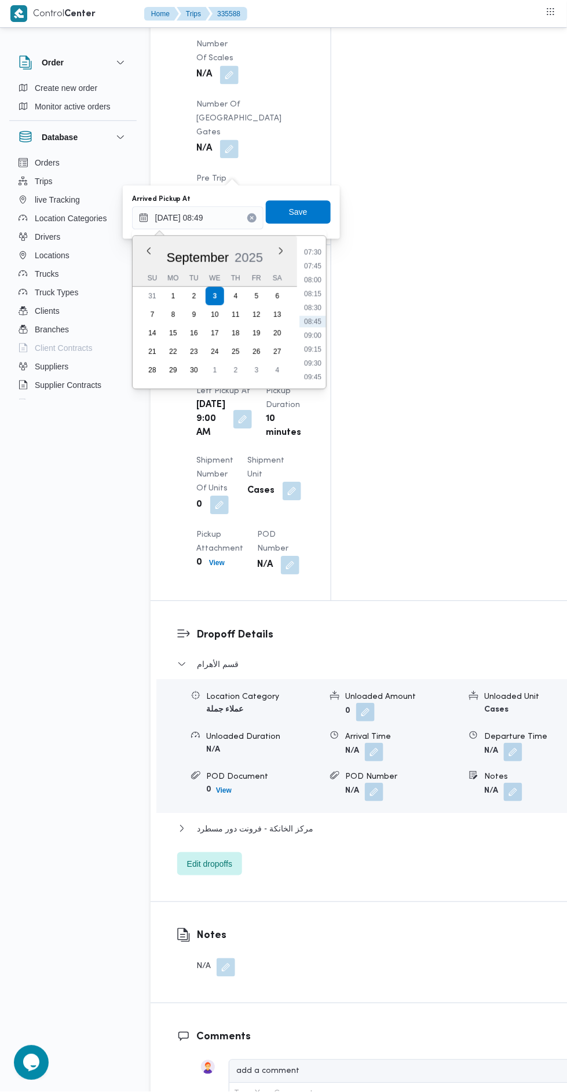
click at [315, 251] on li "07:30" at bounding box center [312, 253] width 27 height 12
type input "[DATE] 07:30"
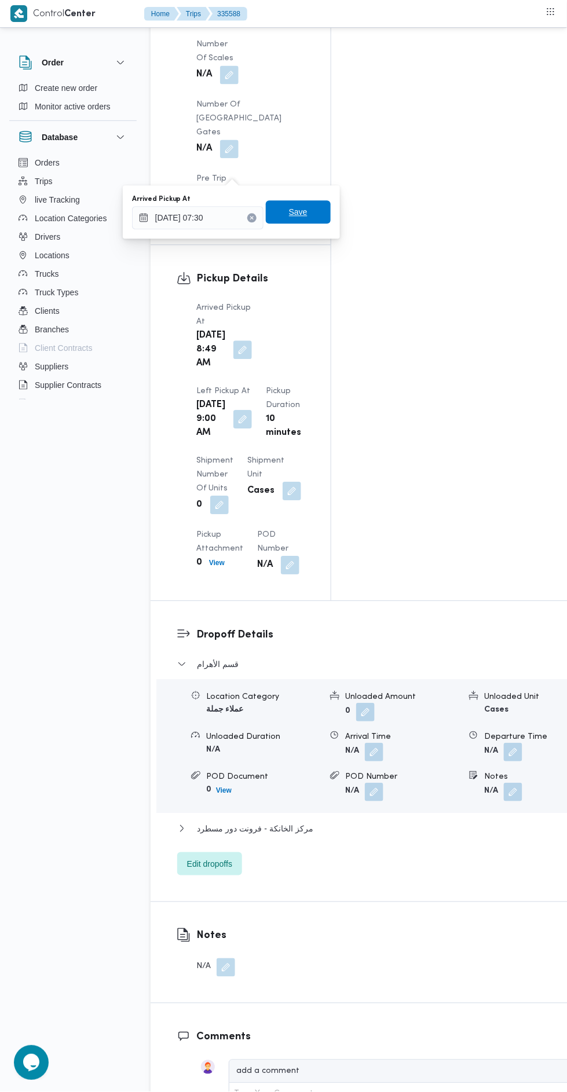
click at [310, 218] on span "Save" at bounding box center [298, 212] width 65 height 23
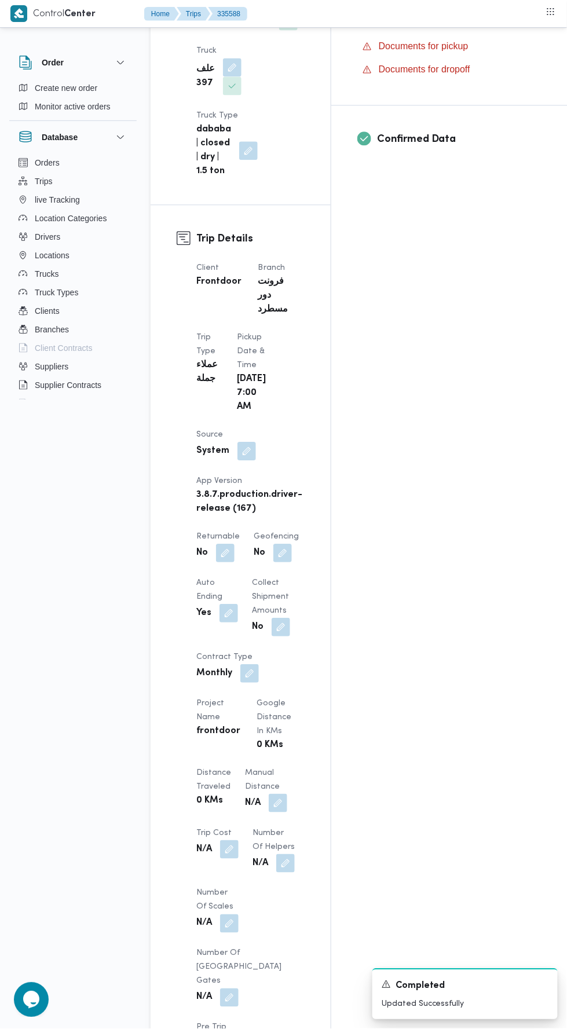
scroll to position [0, 0]
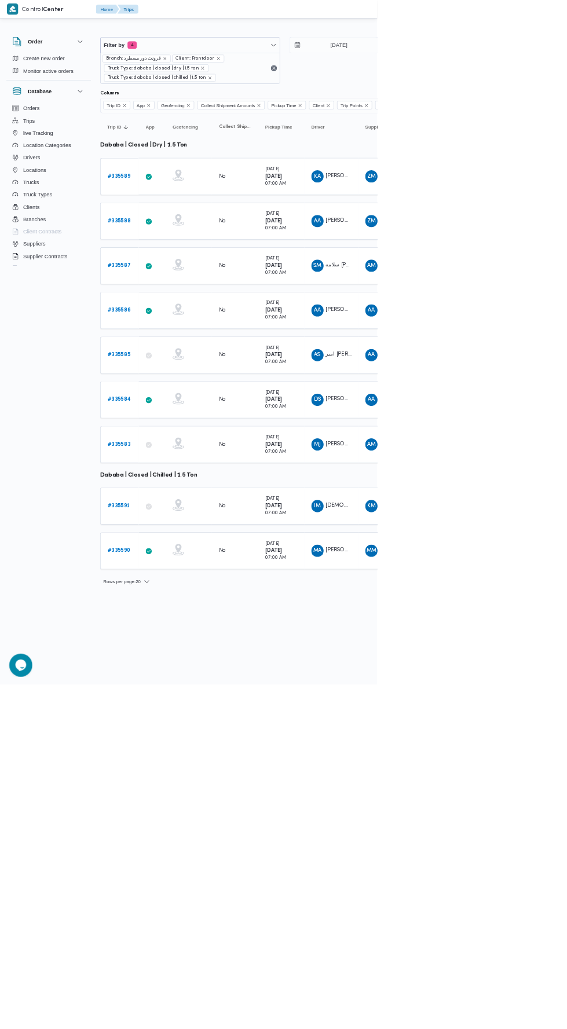
click at [186, 463] on b "# 335586" at bounding box center [179, 467] width 35 height 8
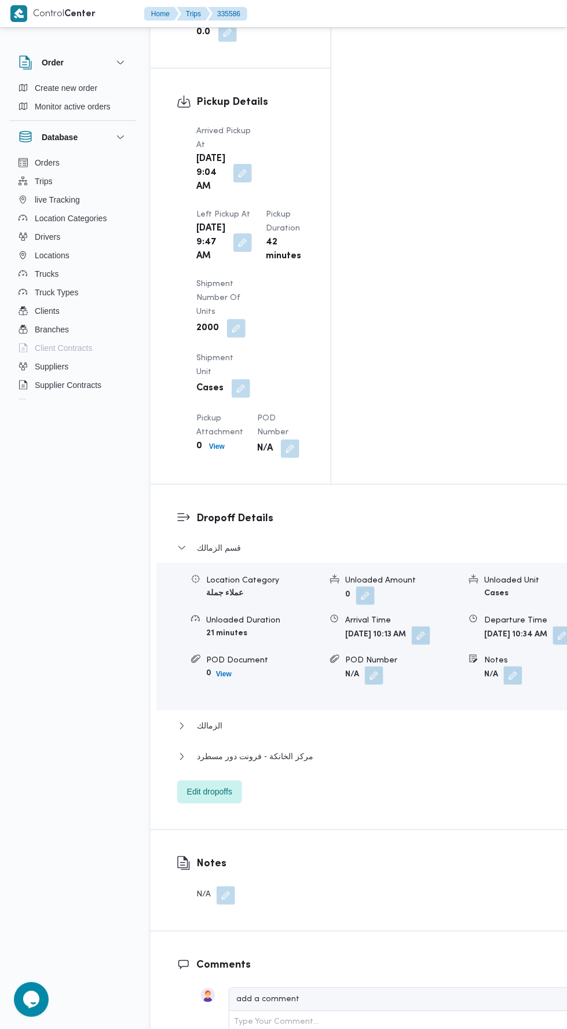
scroll to position [1463, 0]
click at [232, 785] on span "Edit dropoffs" at bounding box center [209, 792] width 45 height 14
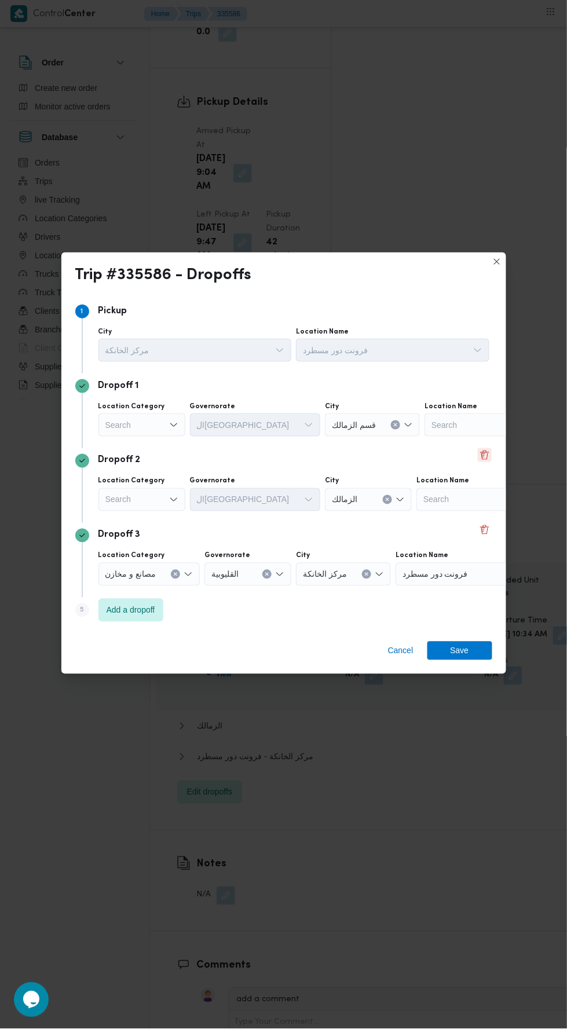
click at [485, 462] on button "Delete" at bounding box center [485, 455] width 14 height 14
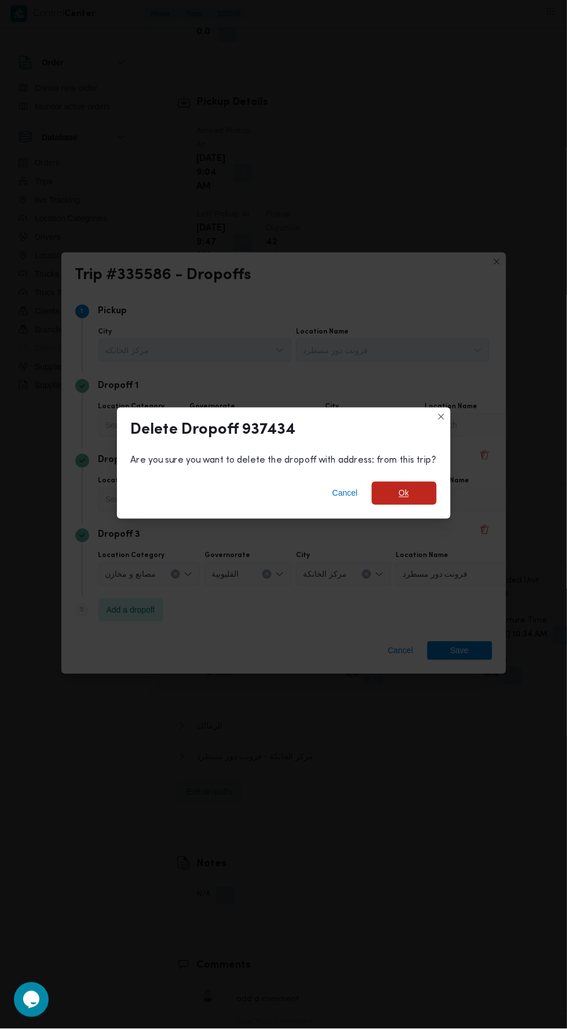
click at [428, 505] on span "Ok" at bounding box center [404, 493] width 65 height 23
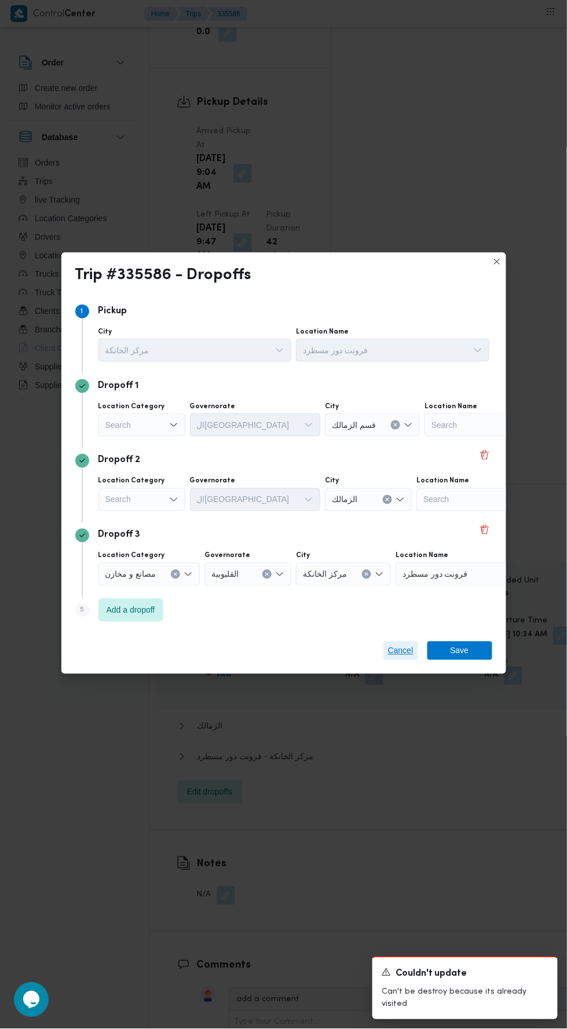
click at [405, 658] on span "Cancel" at bounding box center [400, 651] width 25 height 14
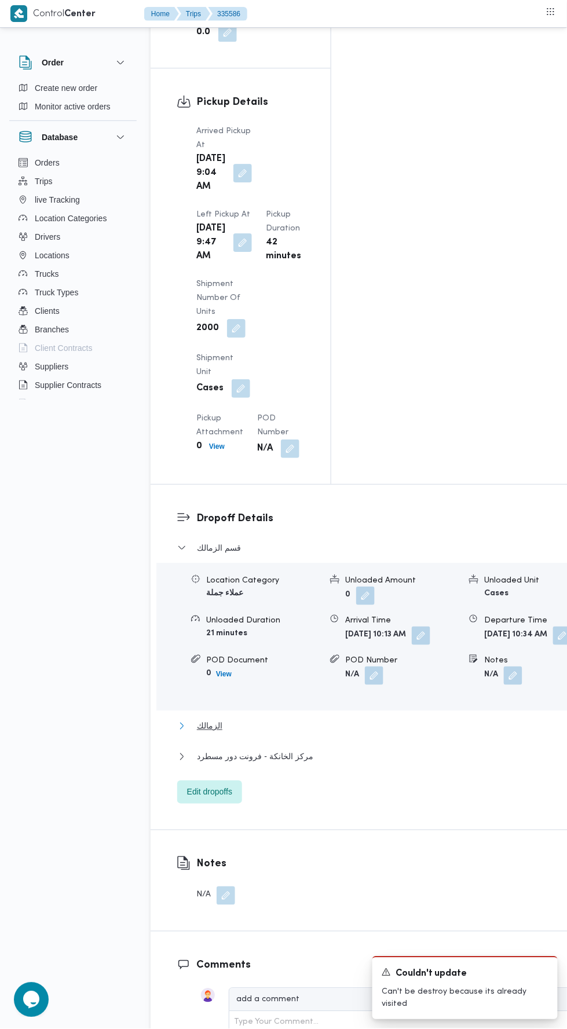
click at [351, 719] on button "الزمالك" at bounding box center [378, 726] width 402 height 14
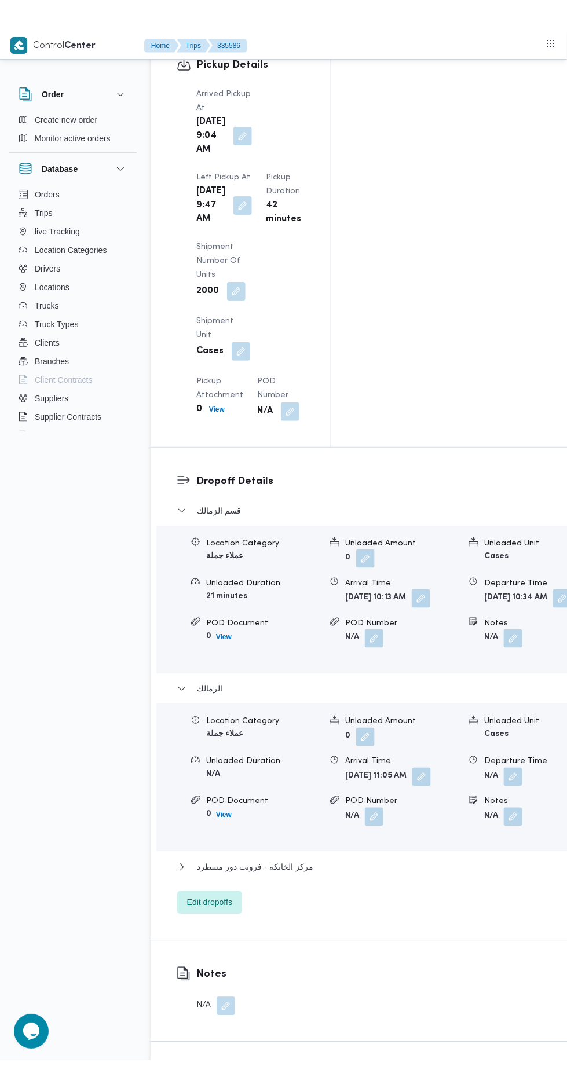
scroll to position [1536, 0]
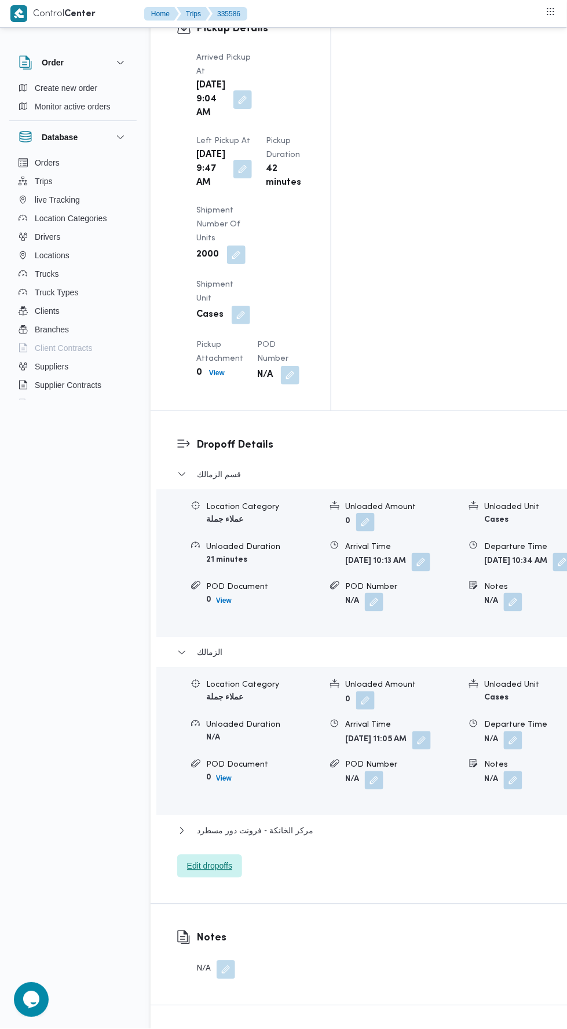
click at [218, 859] on span "Edit dropoffs" at bounding box center [209, 866] width 45 height 14
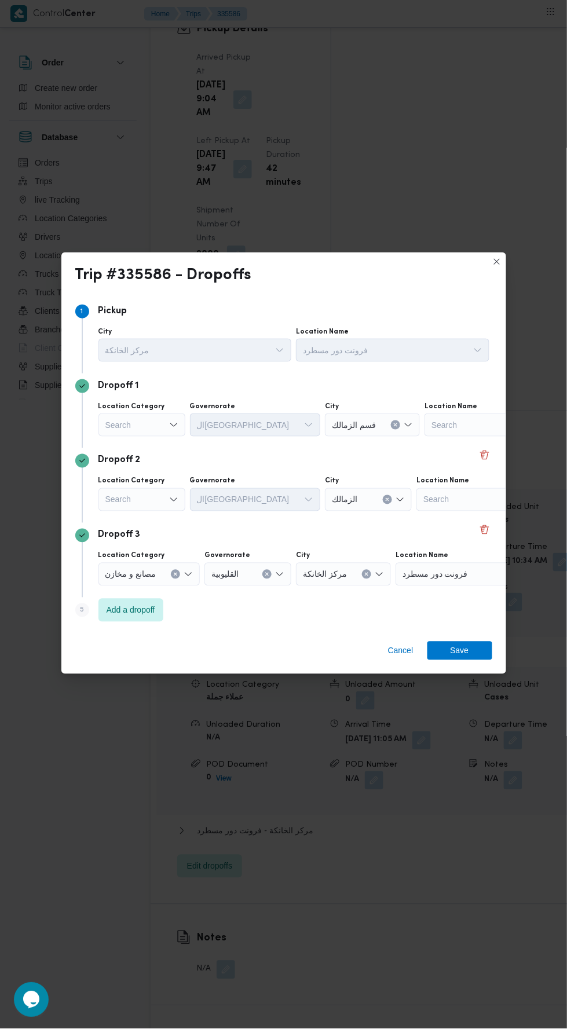
click at [173, 420] on icon "Open list of options" at bounding box center [173, 424] width 9 height 9
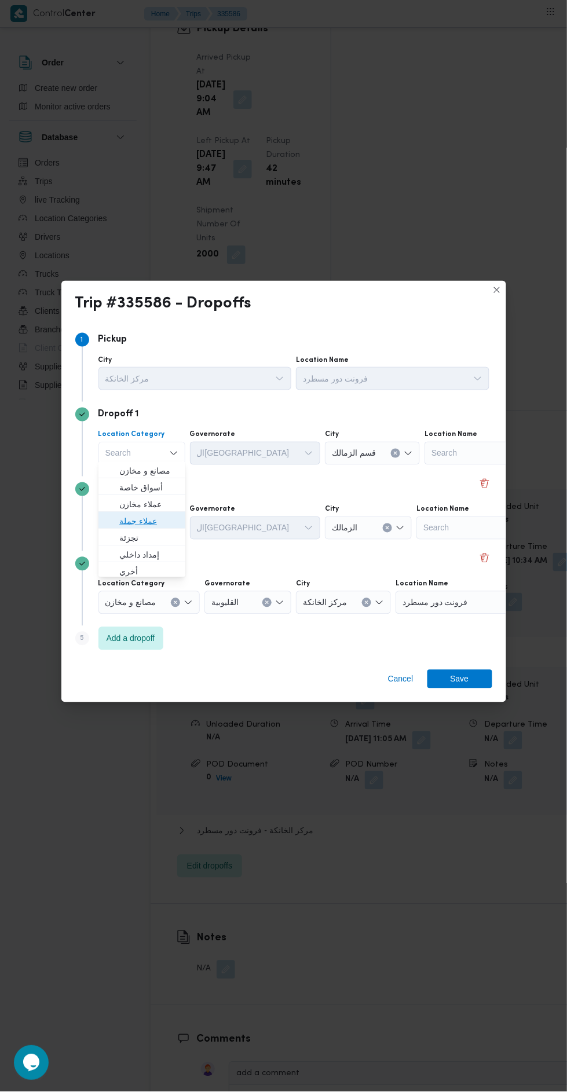
click at [166, 512] on span "عملاء جملة" at bounding box center [142, 521] width 78 height 19
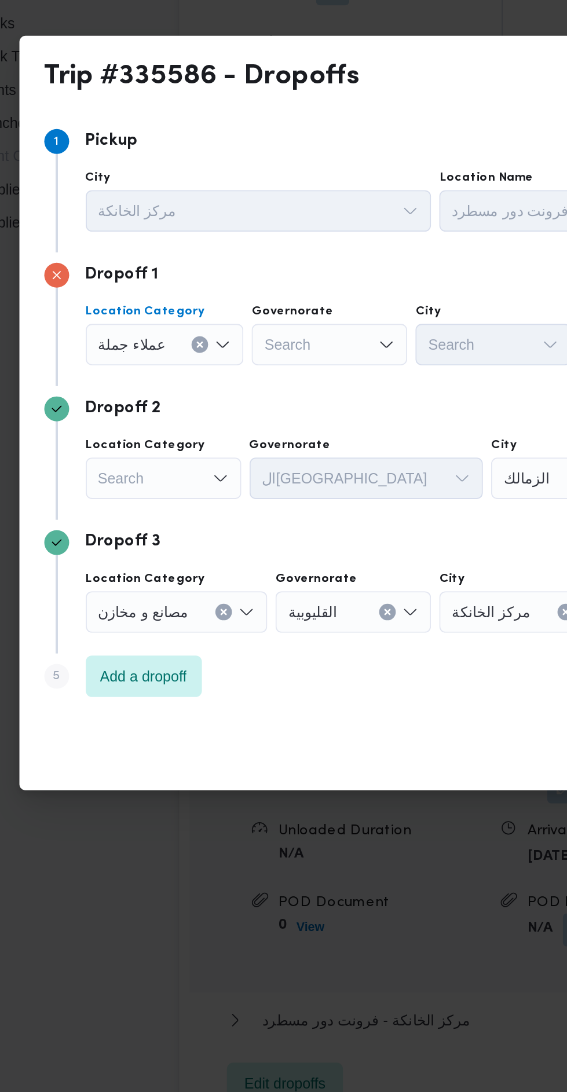
click at [244, 459] on div "Search" at bounding box center [234, 453] width 87 height 23
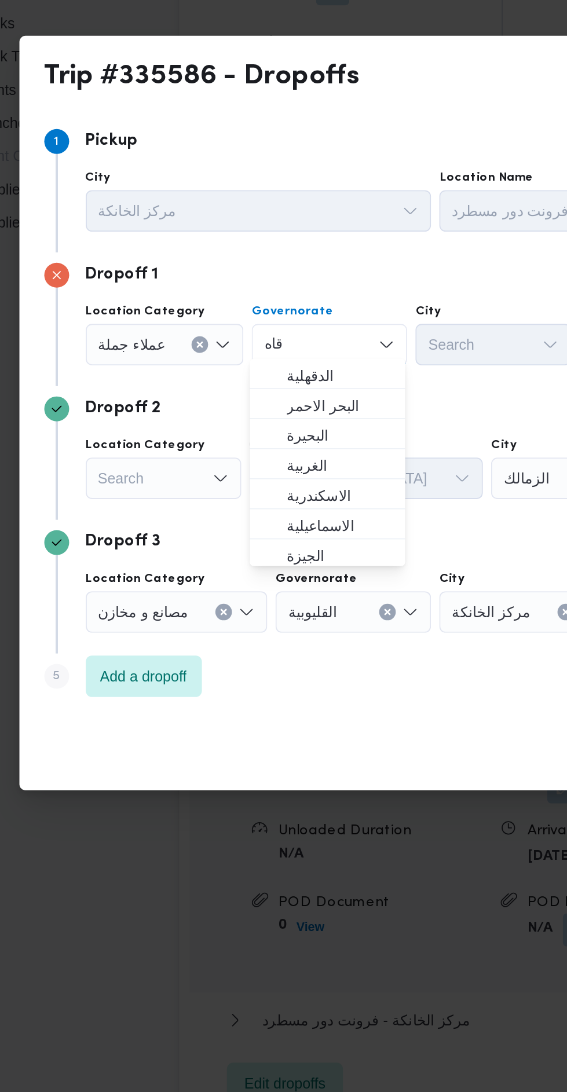
type input "قاه"
click at [252, 468] on span "الدقهلية" at bounding box center [240, 471] width 59 height 14
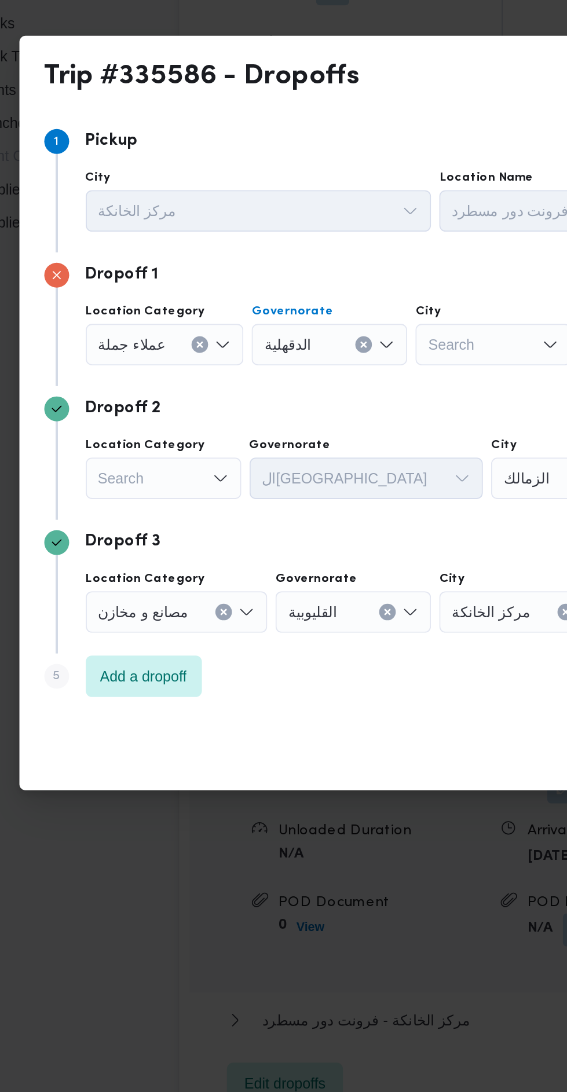
click at [259, 449] on div "الدقهلية Combo box. Selected. الدقهلية. Press Backspace to delete الدقهلية. Com…" at bounding box center [234, 453] width 87 height 23
type input "قا"
click at [251, 471] on span "ال قا هرة" at bounding box center [240, 471] width 59 height 14
click at [339, 452] on div "Search" at bounding box center [382, 453] width 87 height 23
type input "عبو"
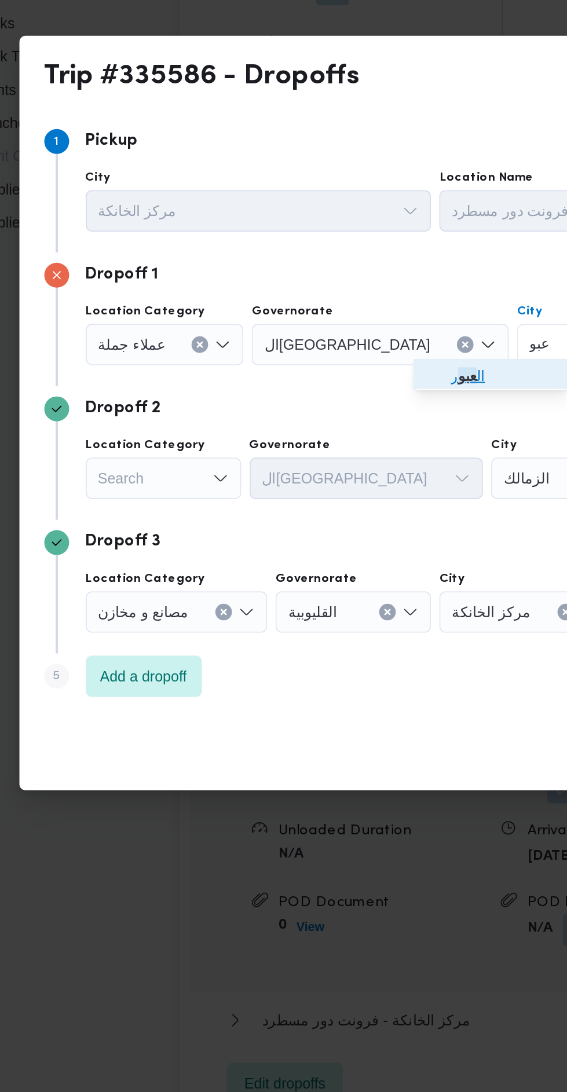
click at [323, 469] on span "ال عبو ر" at bounding box center [331, 471] width 59 height 14
click at [146, 526] on div "Search" at bounding box center [141, 527] width 87 height 23
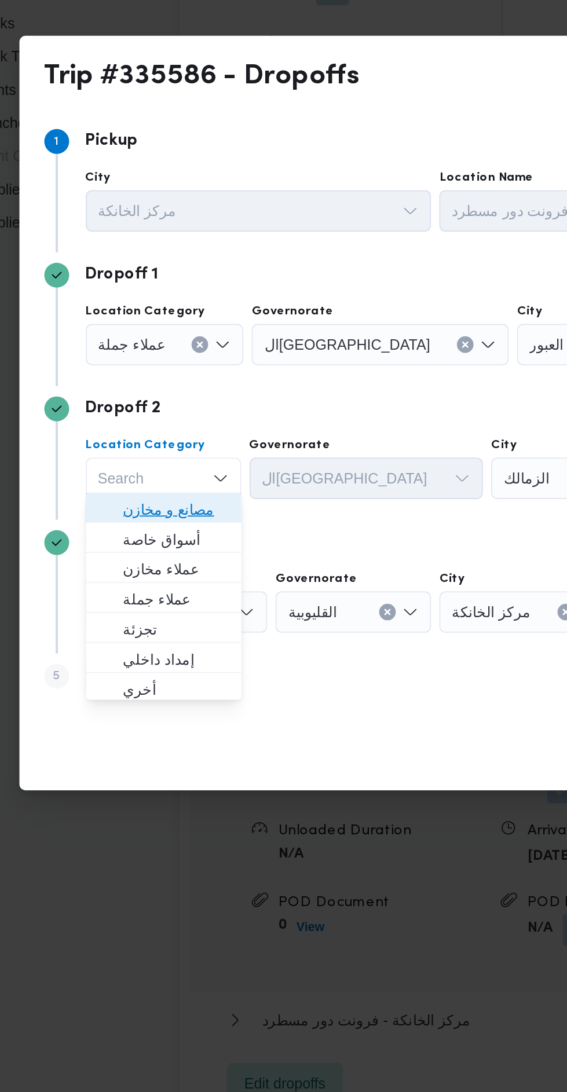
click at [165, 540] on span "مصانع و مخازن" at bounding box center [148, 545] width 59 height 14
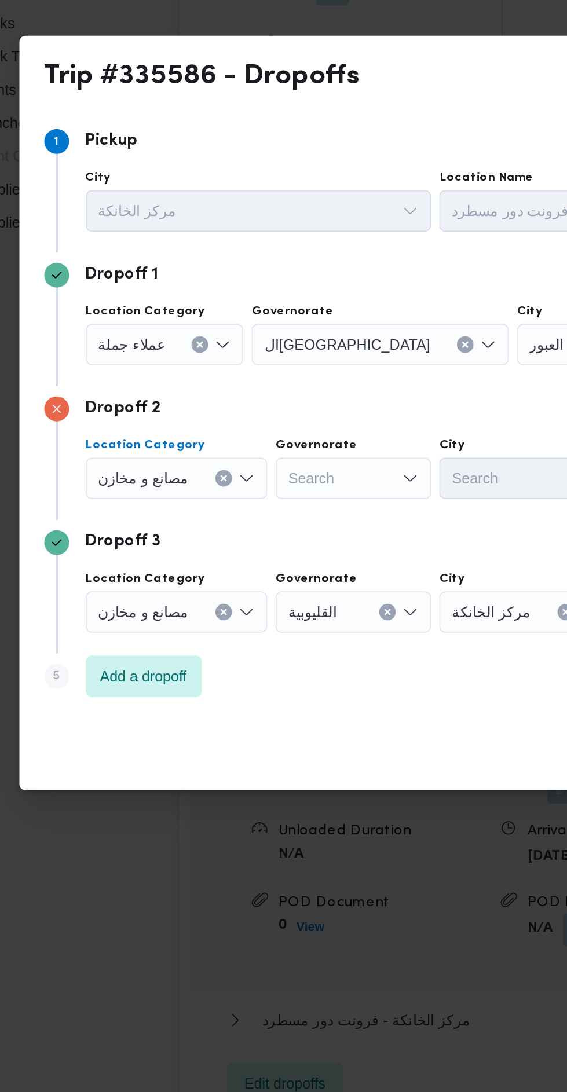
click at [174, 526] on icon "Clear input" at bounding box center [175, 527] width 3 height 3
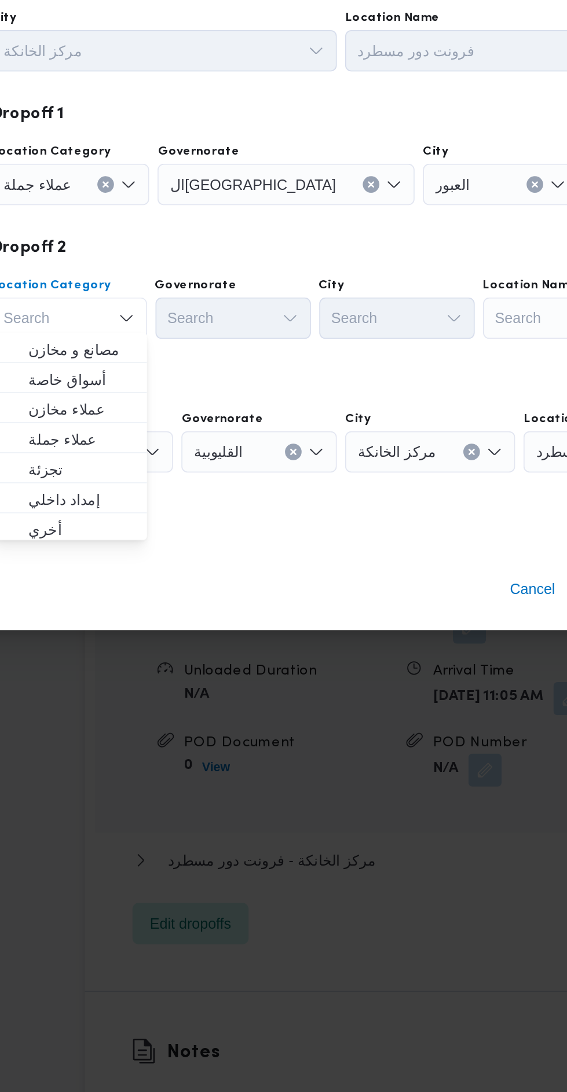
scroll to position [1536, 0]
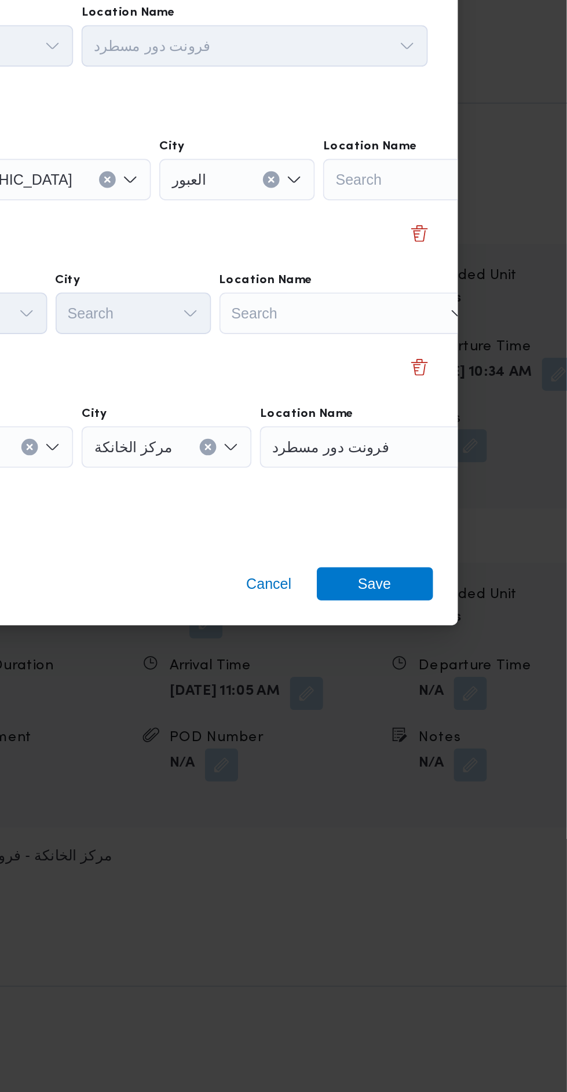
click at [453, 519] on div "Search" at bounding box center [445, 527] width 145 height 23
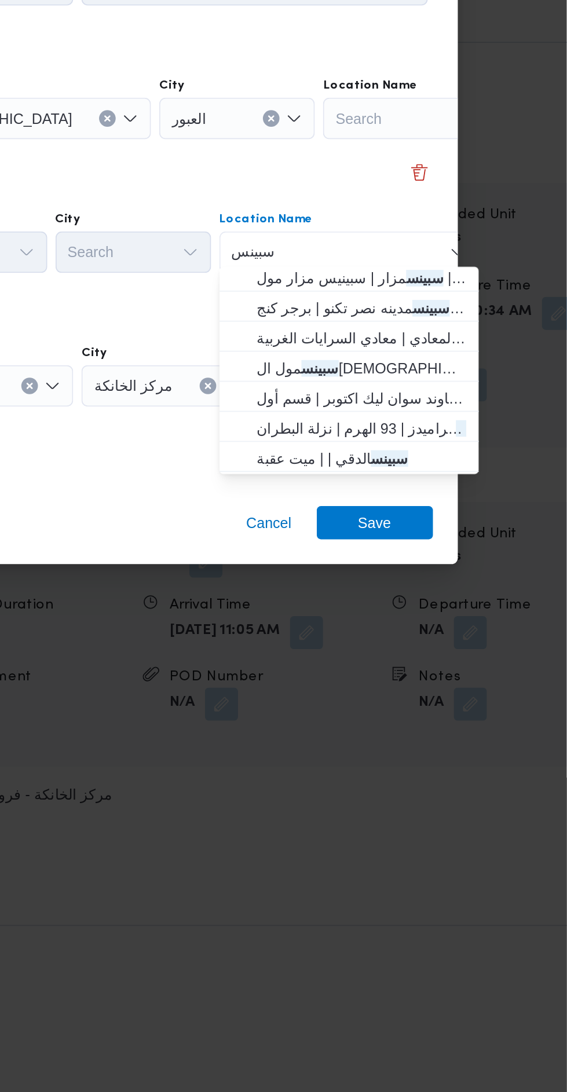
type input "سبينس"
click at [493, 545] on mark "سبينس" at bounding box center [487, 542] width 21 height 9
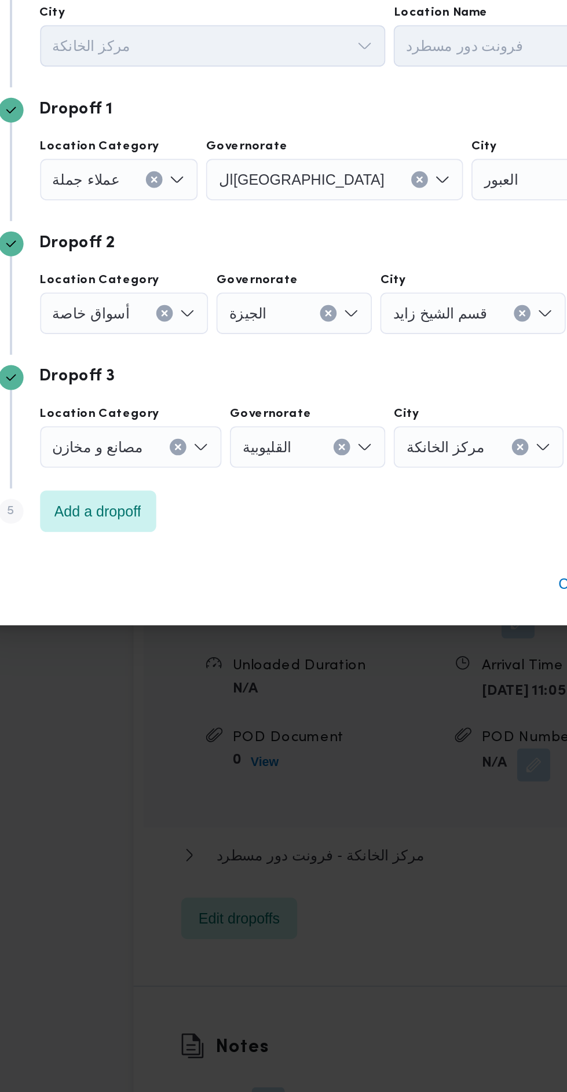
click at [161, 519] on div "أسواق خاصة" at bounding box center [145, 527] width 94 height 23
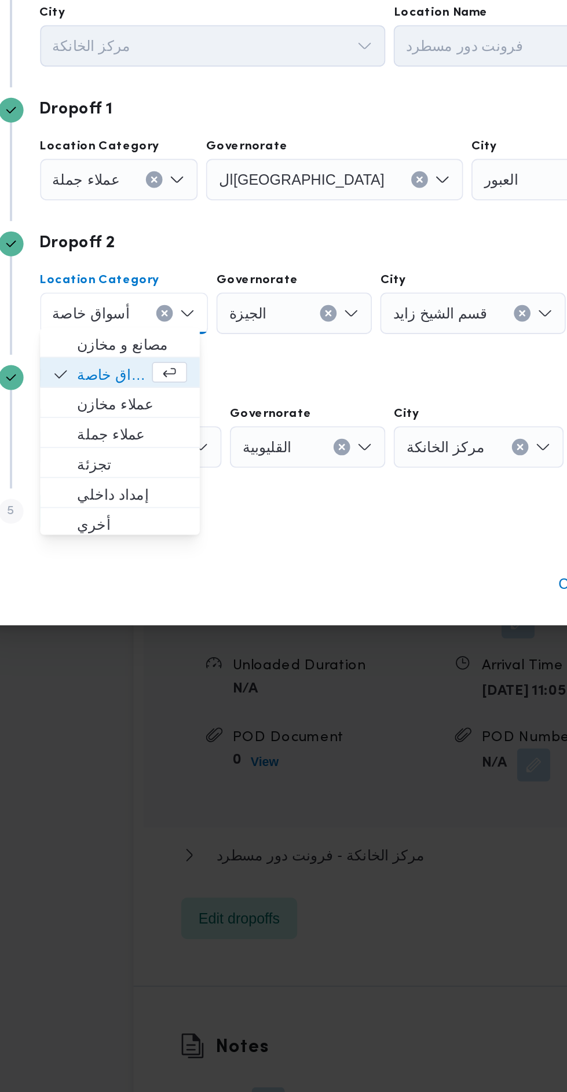
click at [258, 526] on icon "Clear input" at bounding box center [259, 527] width 3 height 3
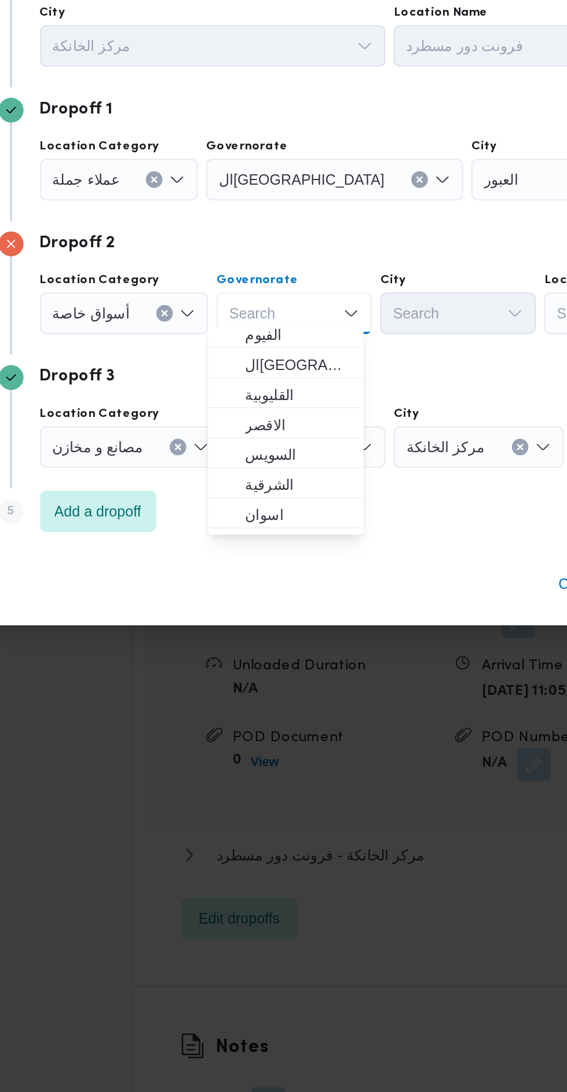
scroll to position [157, 0]
click at [270, 570] on span "القليوبية" at bounding box center [242, 573] width 59 height 14
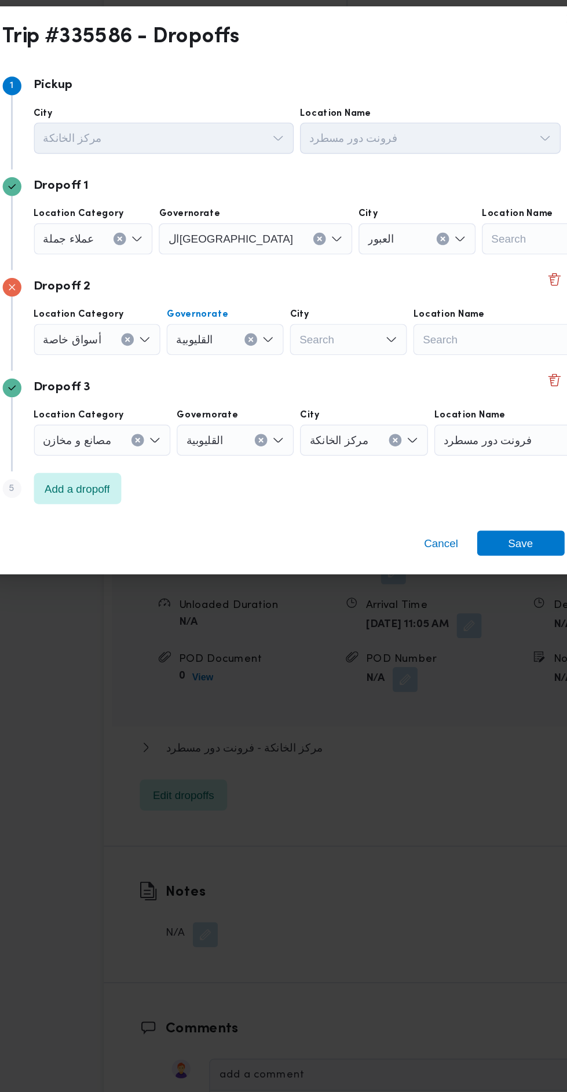
scroll to position [1536, 0]
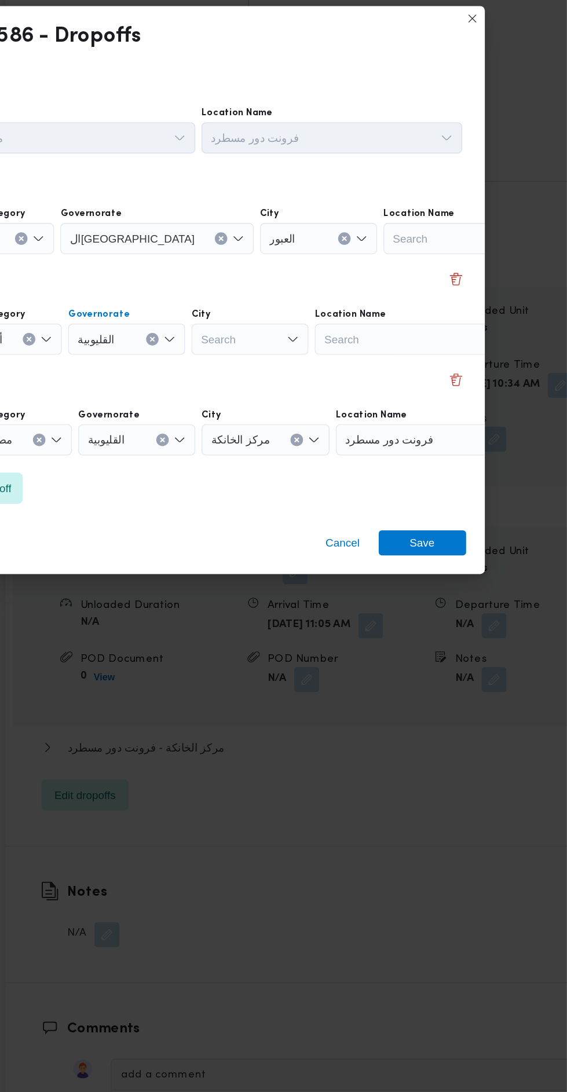
click at [448, 519] on div "Search" at bounding box center [452, 527] width 145 height 23
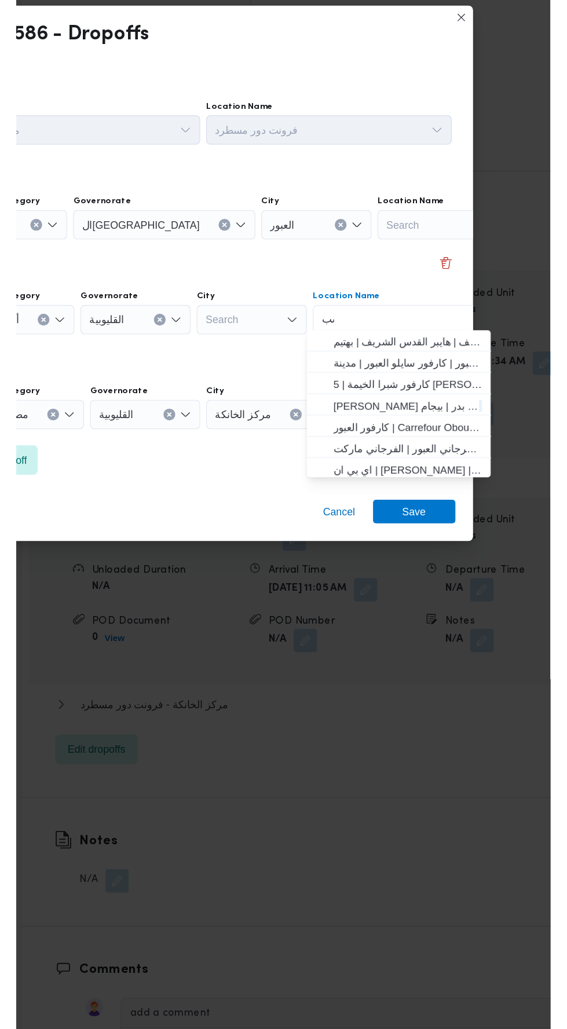
scroll to position [0, 0]
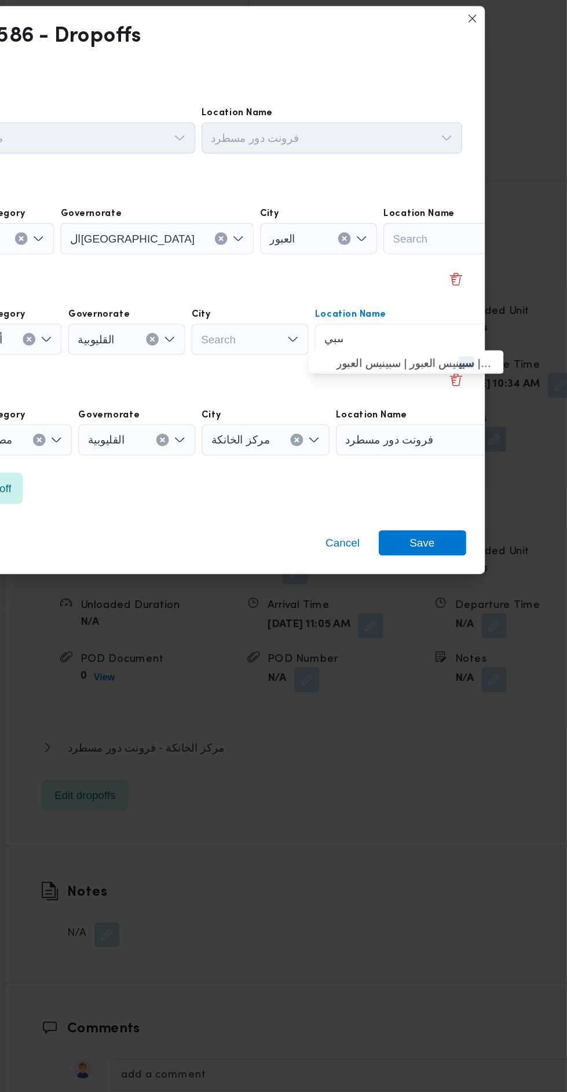
type input "سبي"
click at [482, 552] on span "سبي نيس العبور | سبينيس العبور | null" at bounding box center [447, 545] width 135 height 19
click at [463, 670] on span "Save" at bounding box center [459, 679] width 19 height 19
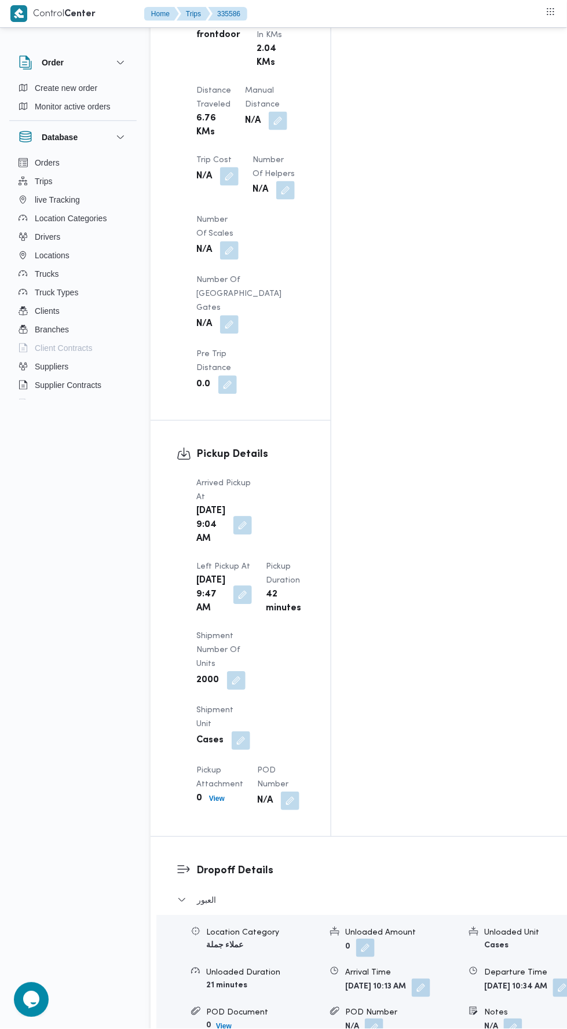
scroll to position [1122, 0]
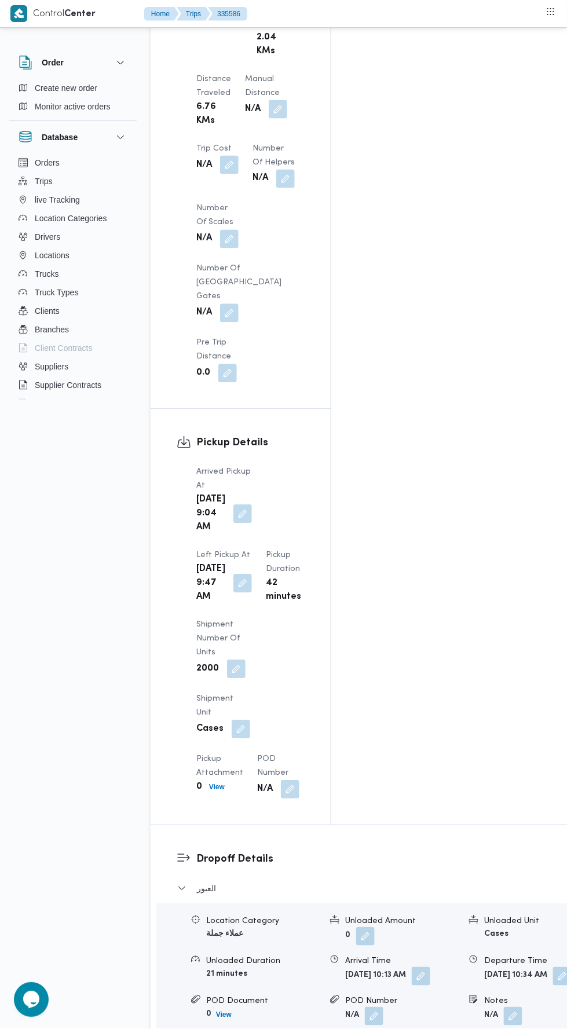
click at [241, 505] on button "button" at bounding box center [242, 514] width 19 height 19
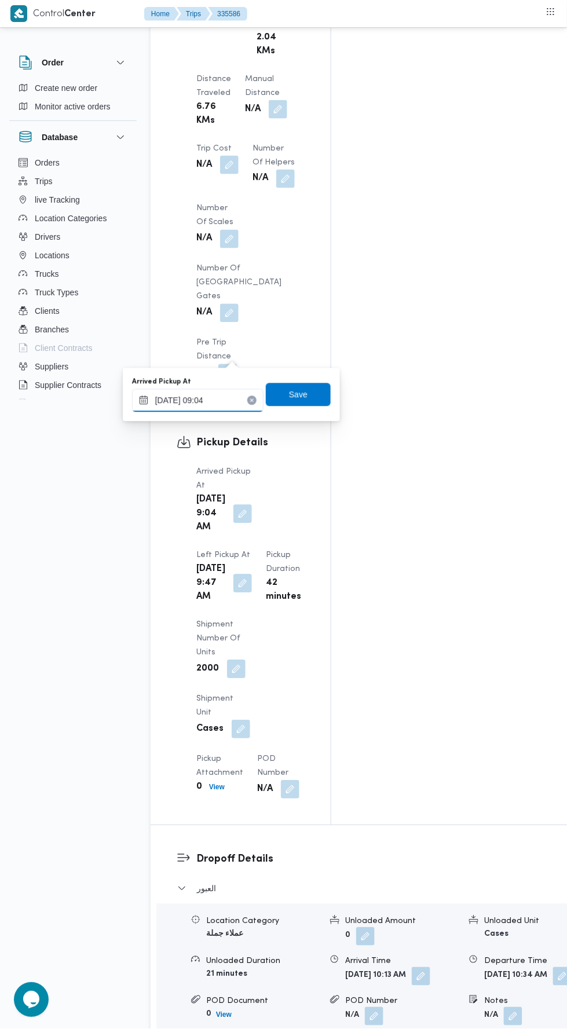
click at [232, 395] on input "[DATE] 09:04" at bounding box center [197, 400] width 131 height 23
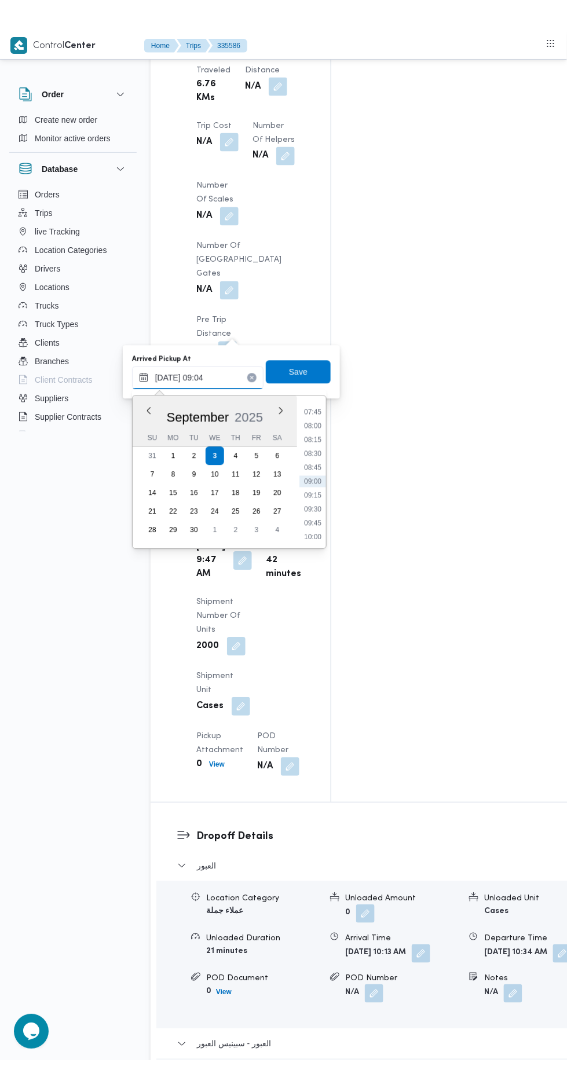
scroll to position [1194, 0]
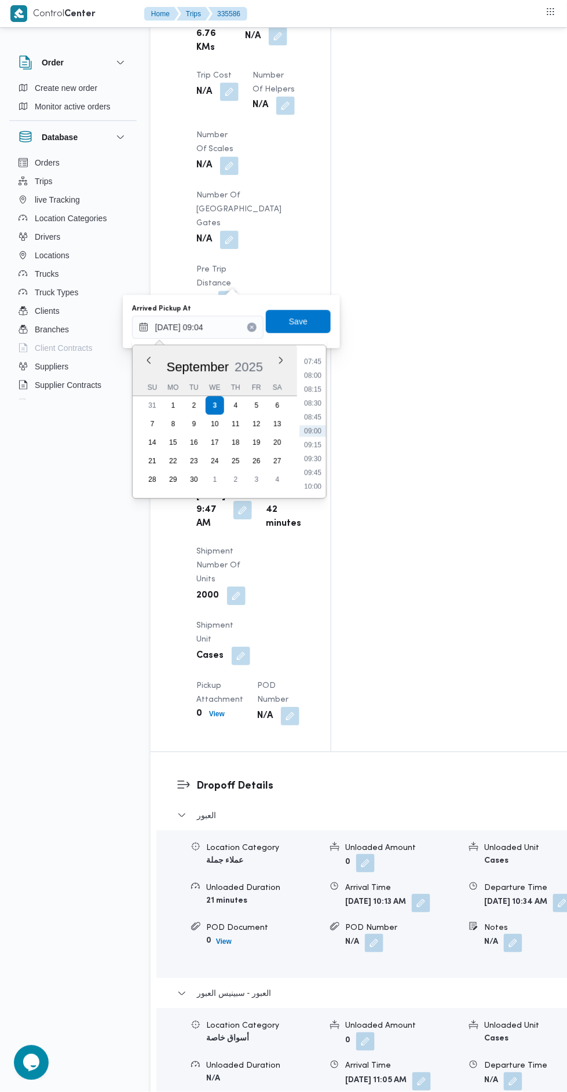
click at [319, 358] on li "07:45" at bounding box center [312, 362] width 27 height 12
type input "[DATE] 07:45"
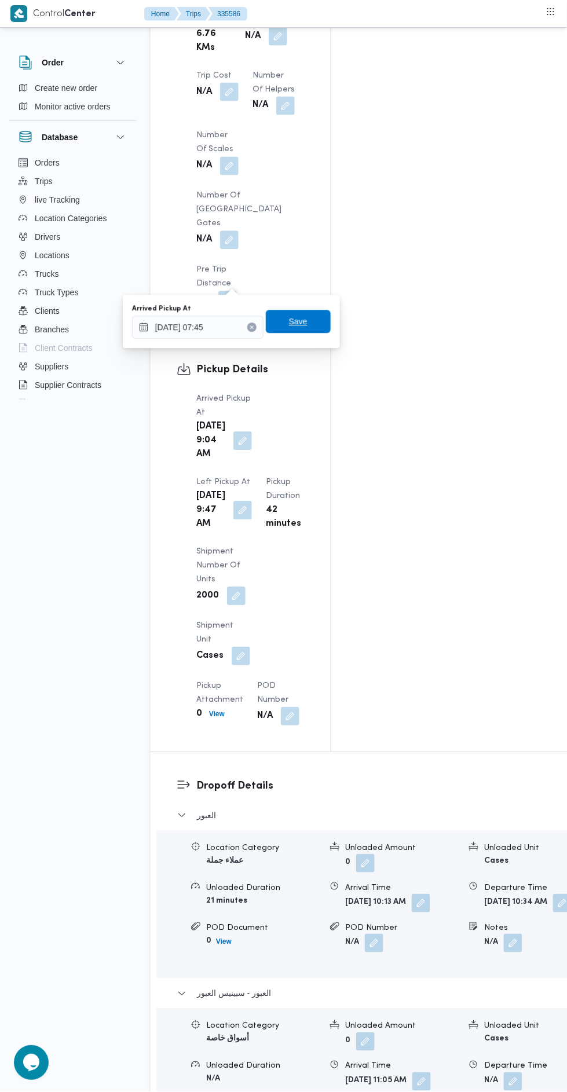
click at [307, 321] on span "Save" at bounding box center [298, 322] width 19 height 14
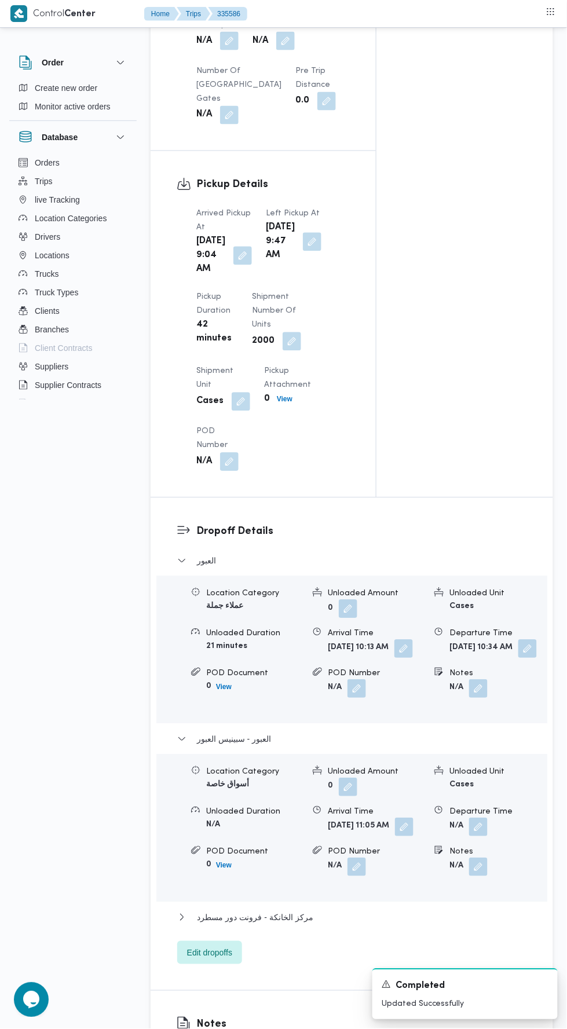
click at [303, 251] on button "button" at bounding box center [312, 242] width 19 height 19
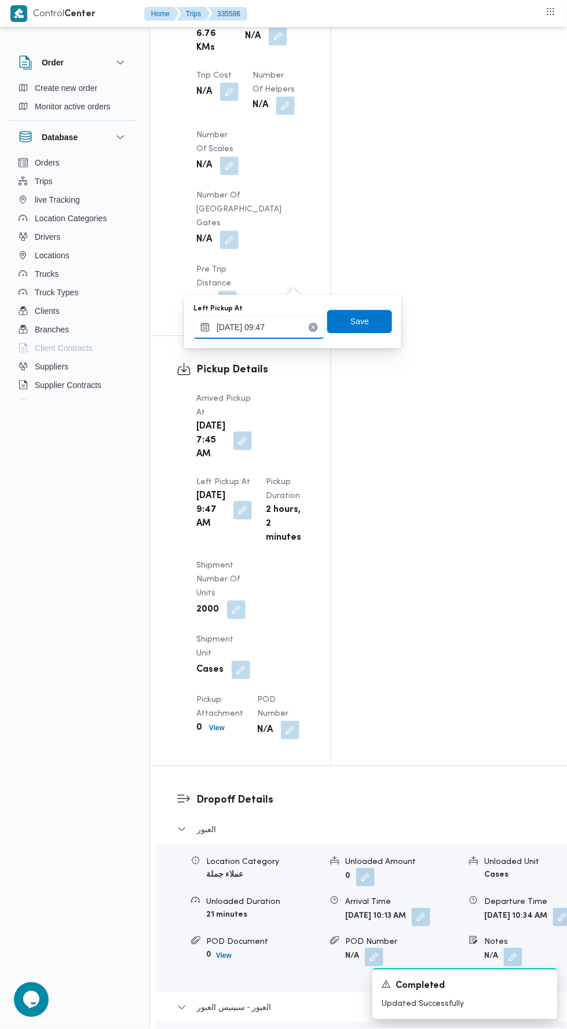
click at [298, 325] on input "[DATE] 09:47" at bounding box center [258, 327] width 131 height 23
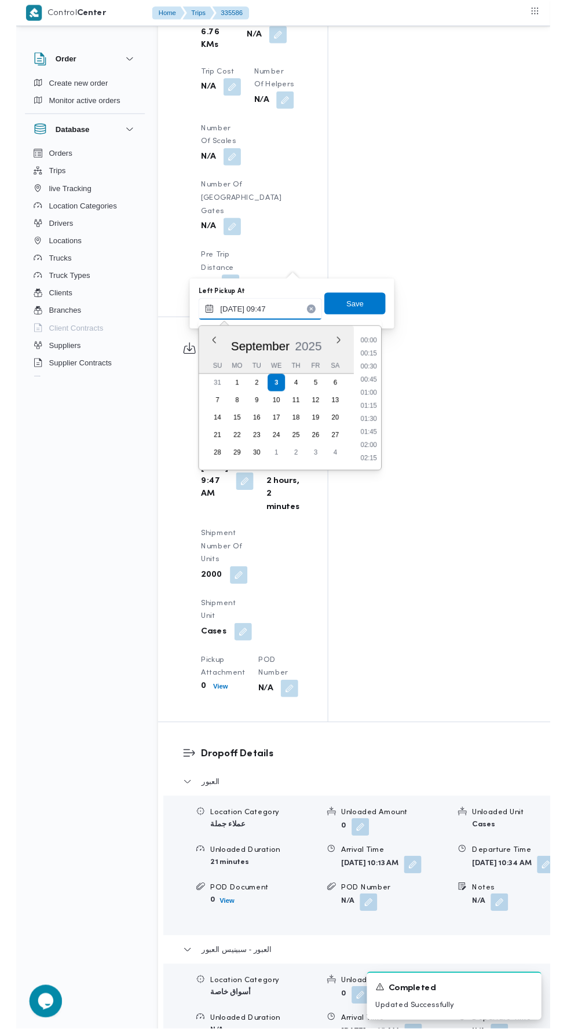
scroll to position [471, 0]
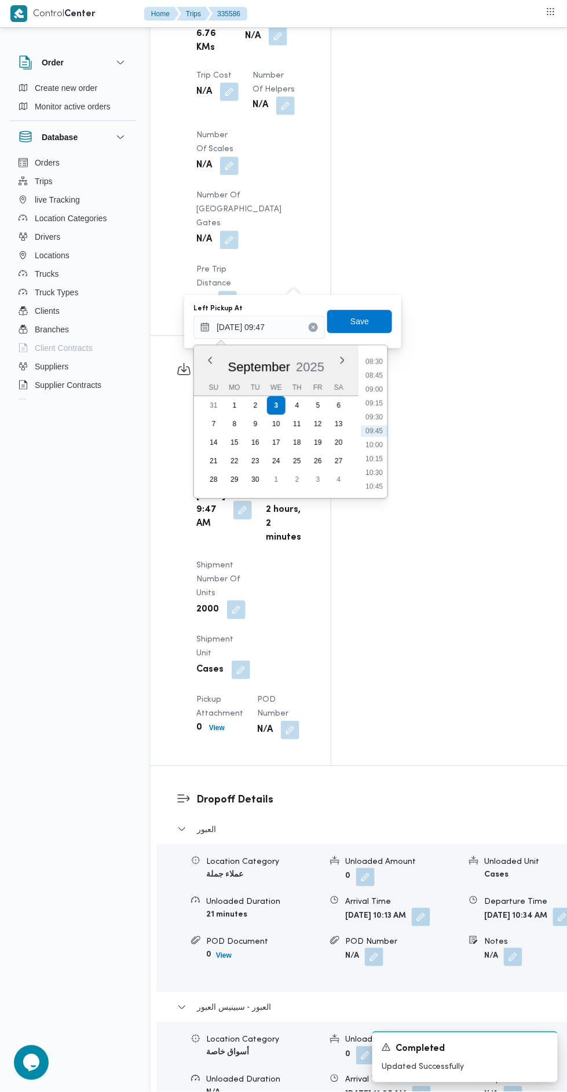
click at [377, 360] on li "08:30" at bounding box center [374, 362] width 27 height 12
type input "[DATE] 08:30"
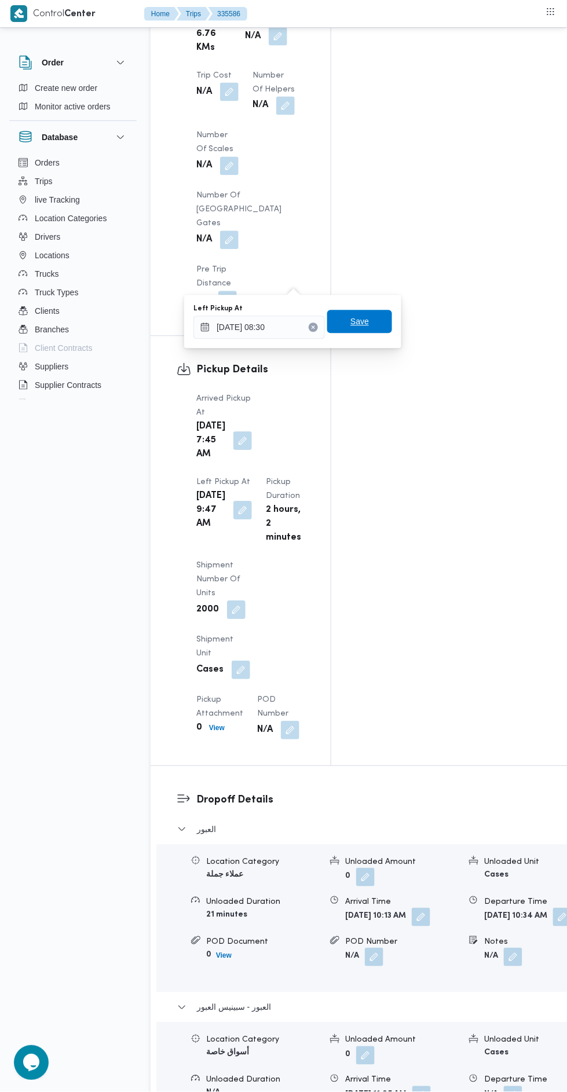
click at [375, 324] on span "Save" at bounding box center [359, 321] width 65 height 23
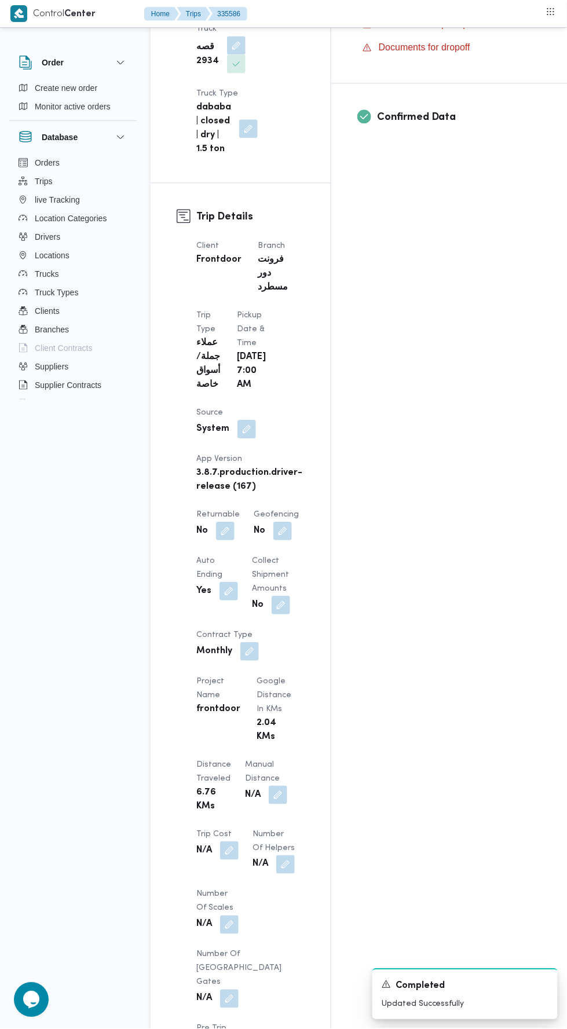
scroll to position [0, 0]
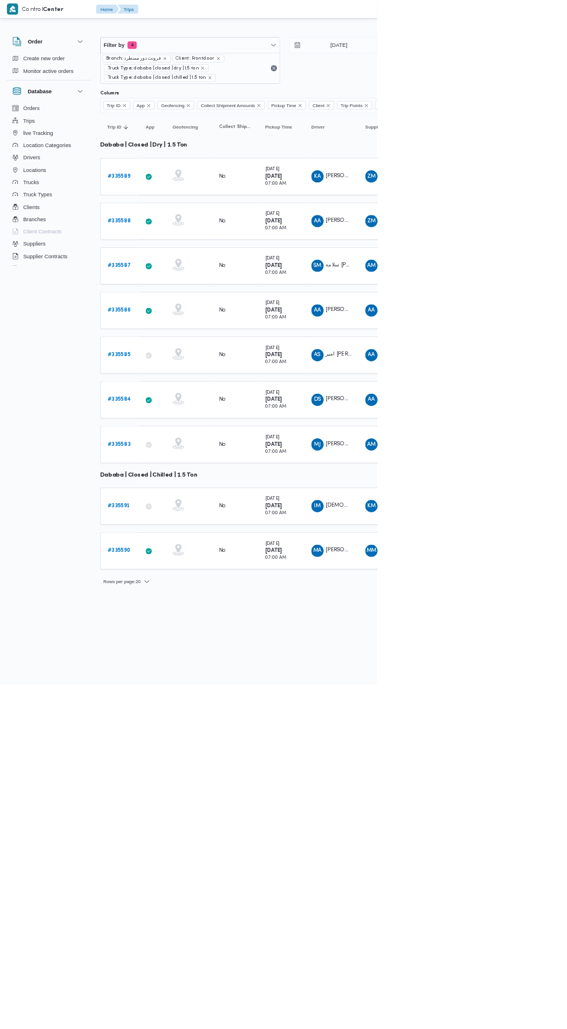
click at [197, 621] on td "Trip ID # 335584" at bounding box center [180, 601] width 58 height 56
click at [181, 664] on b "# 335583" at bounding box center [179, 668] width 34 height 8
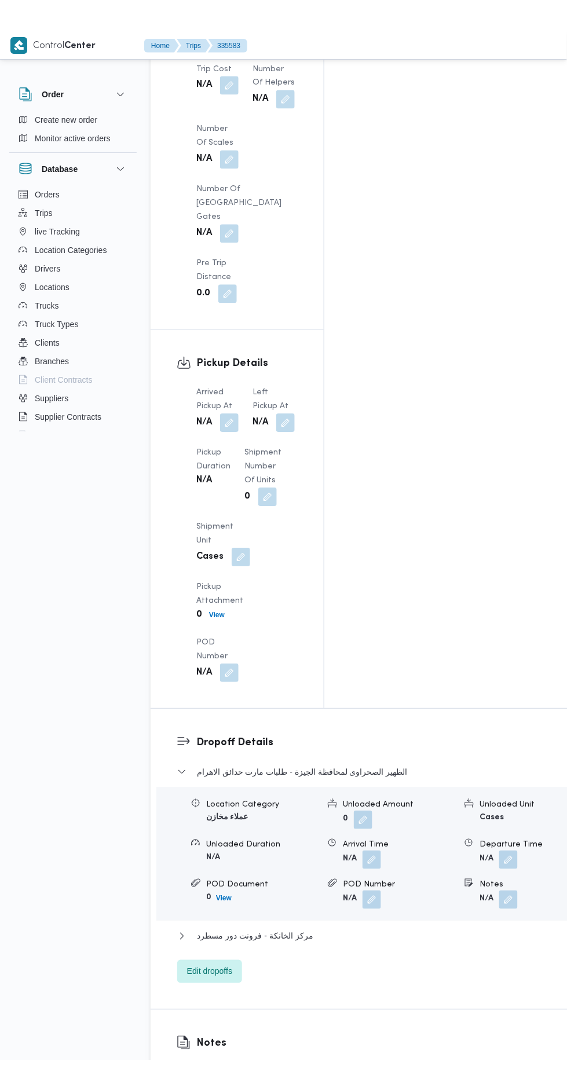
scroll to position [1252, 0]
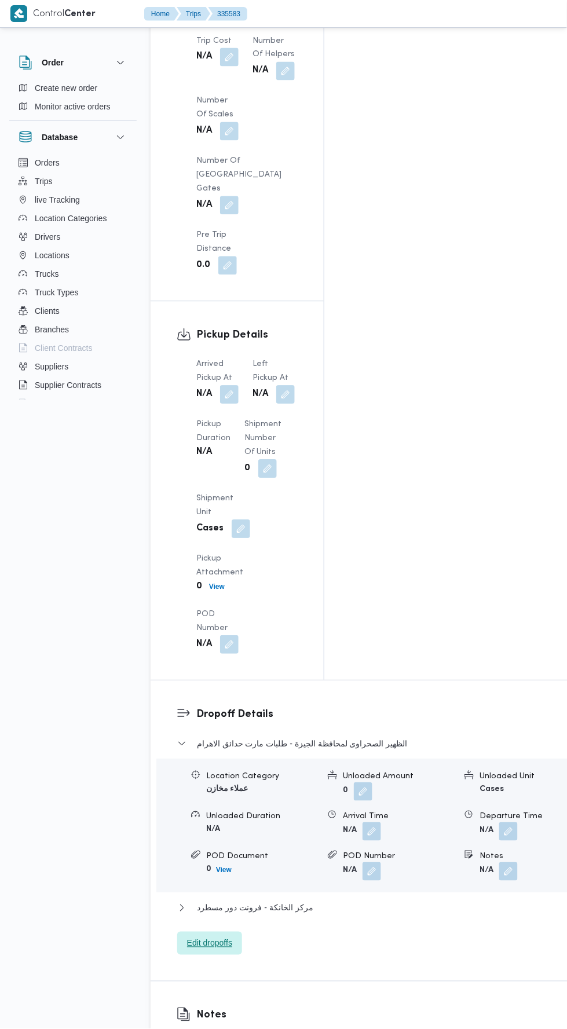
click at [222, 937] on span "Edit dropoffs" at bounding box center [209, 944] width 45 height 14
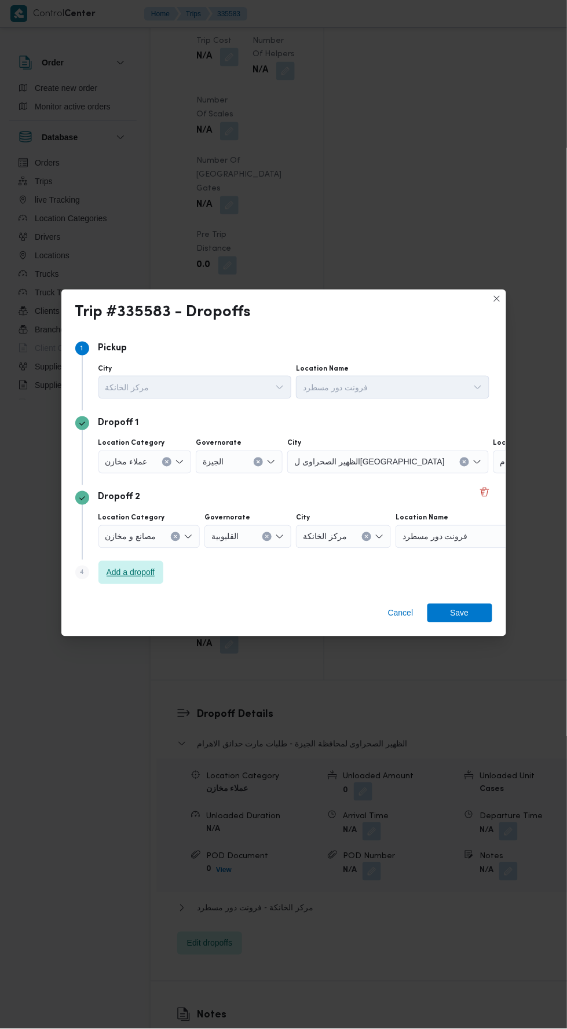
click at [149, 571] on span "Add a dropoff" at bounding box center [131, 573] width 49 height 14
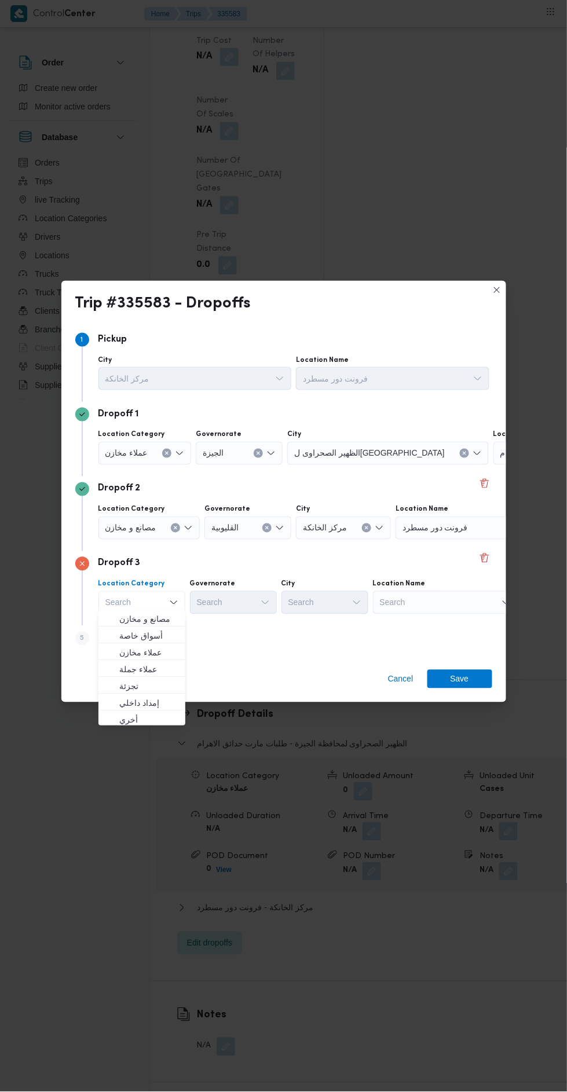
click at [166, 452] on icon "Clear input" at bounding box center [167, 453] width 3 height 3
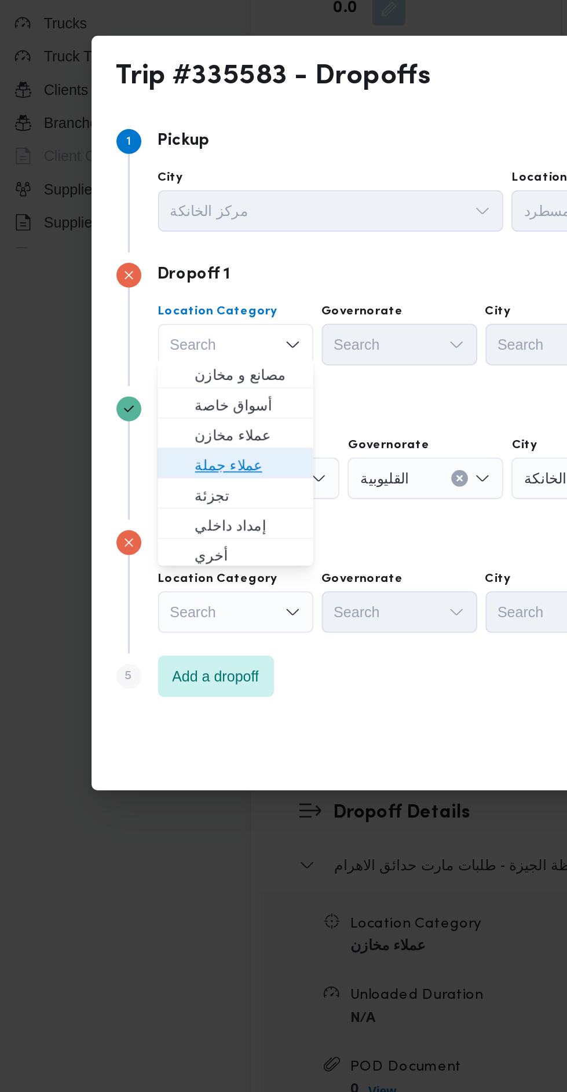
click at [163, 521] on span "عملاء جملة" at bounding box center [148, 521] width 59 height 14
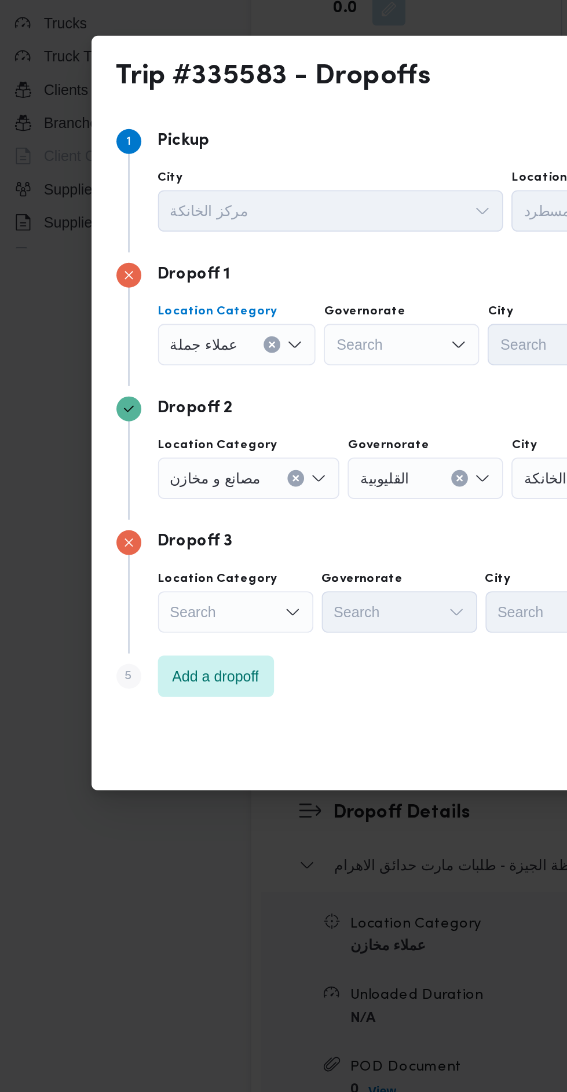
click at [174, 526] on icon "Clear input" at bounding box center [175, 527] width 3 height 3
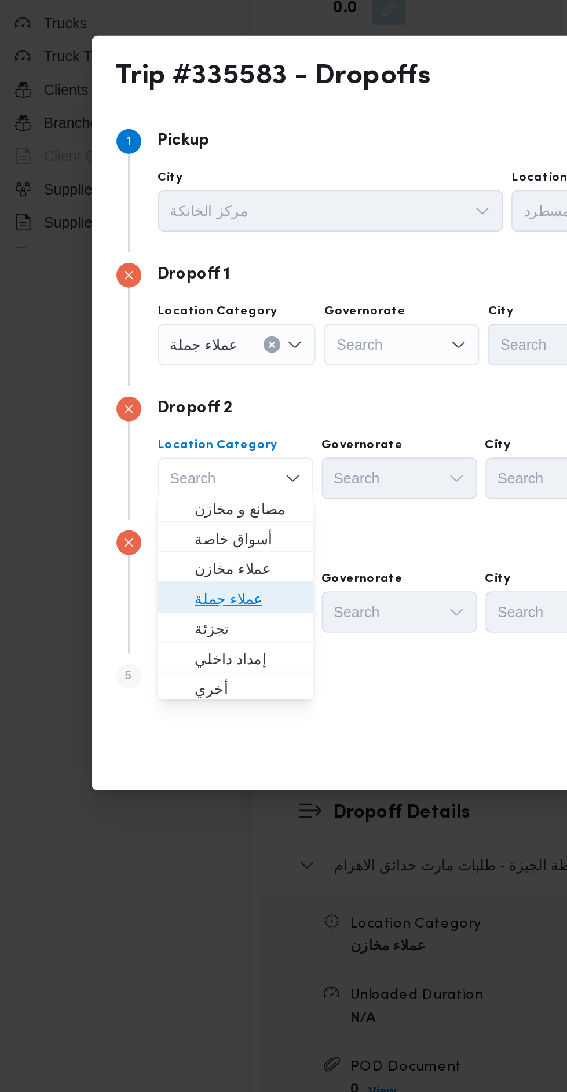
click at [160, 595] on span "عملاء جملة" at bounding box center [148, 595] width 59 height 14
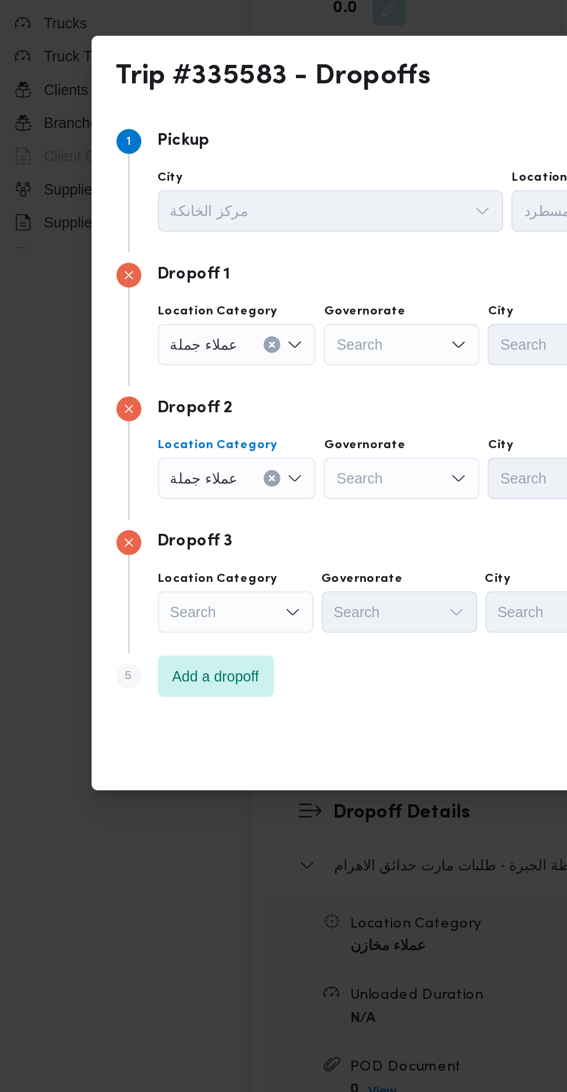
click at [232, 449] on div "Search" at bounding box center [234, 453] width 87 height 23
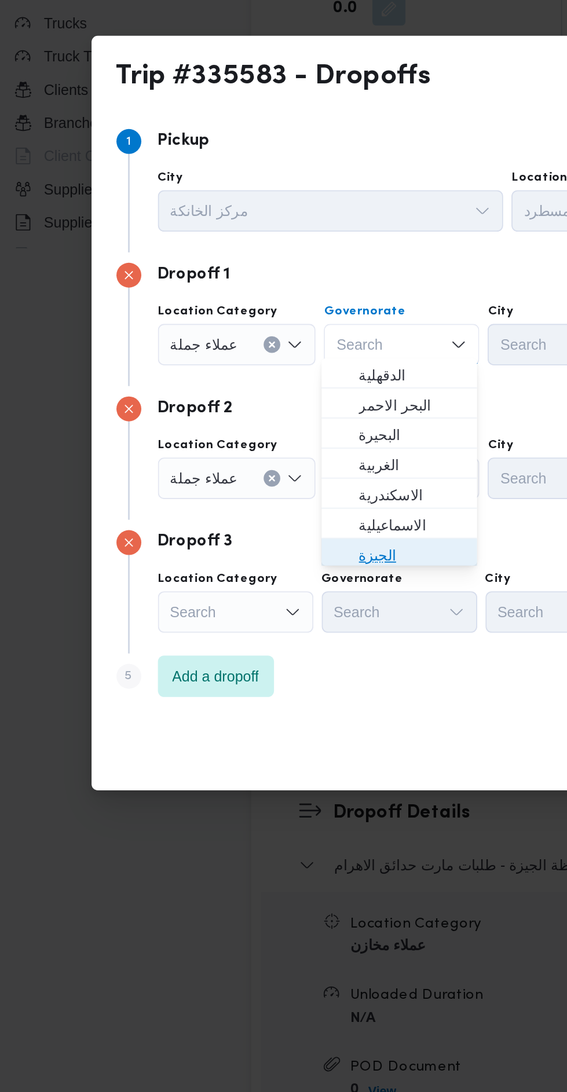
click at [238, 567] on span "الجيزة" at bounding box center [240, 571] width 59 height 14
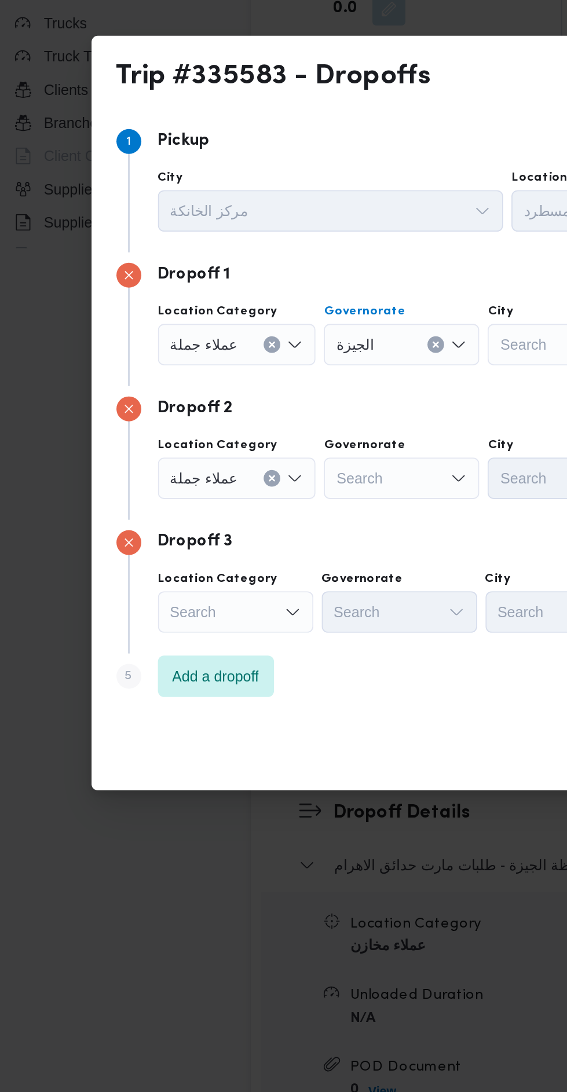
click at [247, 522] on div "Search" at bounding box center [234, 527] width 87 height 23
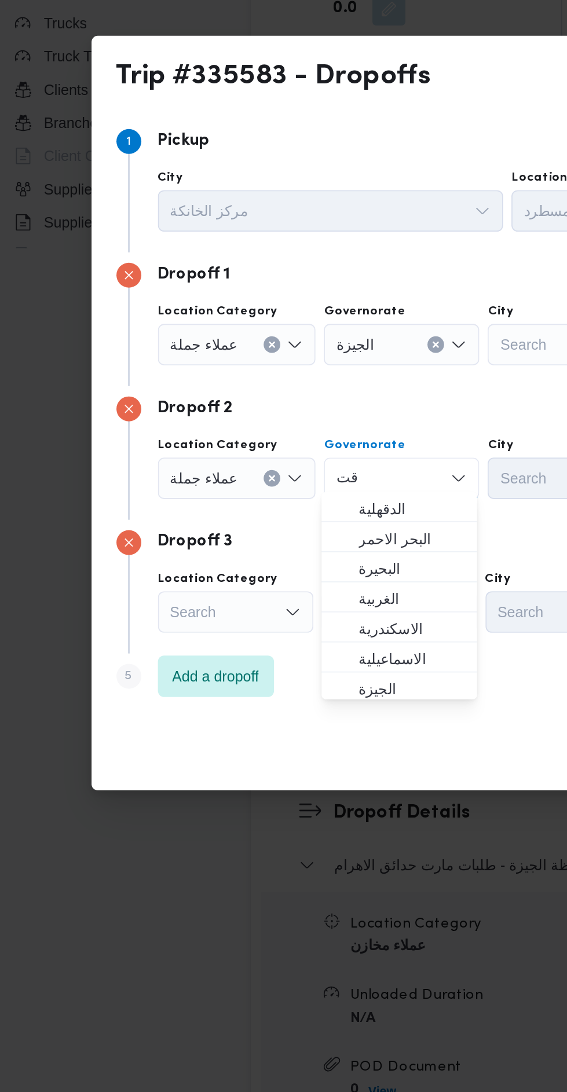
scroll to position [0, 0]
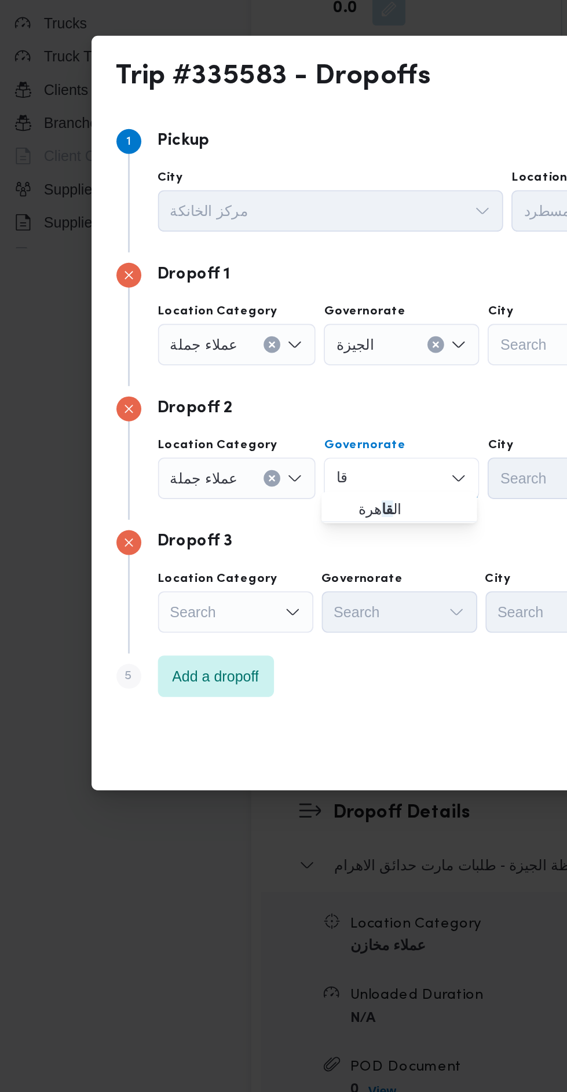
type input "قا"
click at [245, 541] on span "ال قا هرة" at bounding box center [240, 545] width 59 height 14
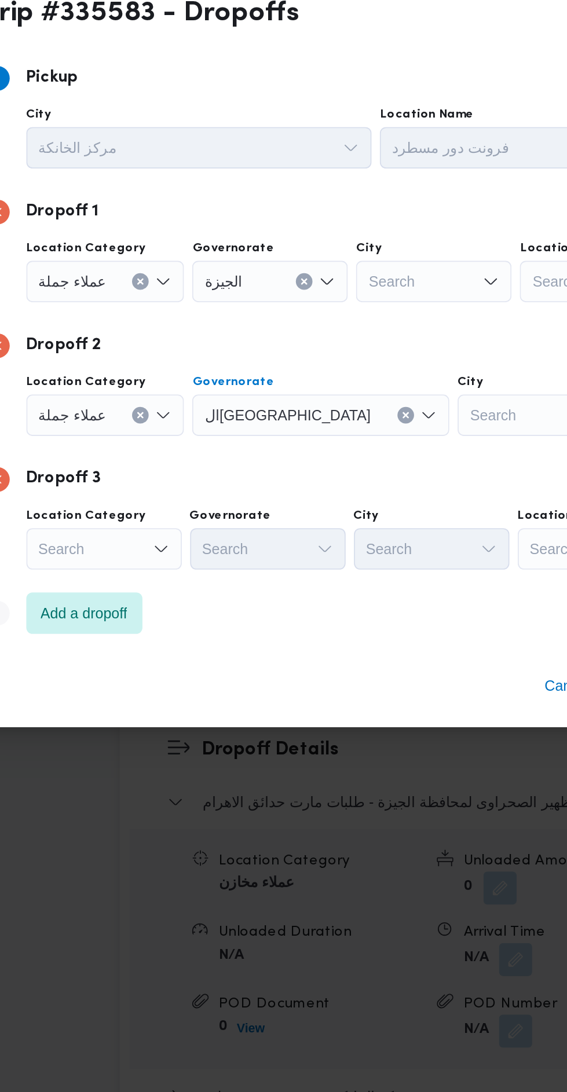
scroll to position [1252, 0]
click at [322, 449] on div "Search" at bounding box center [326, 453] width 87 height 23
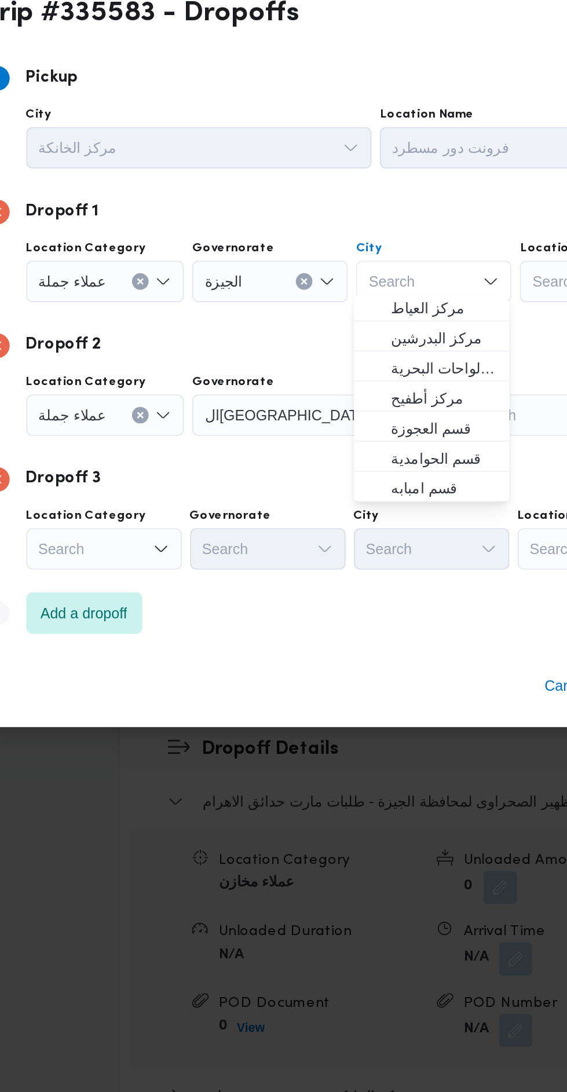
scroll to position [303, 0]
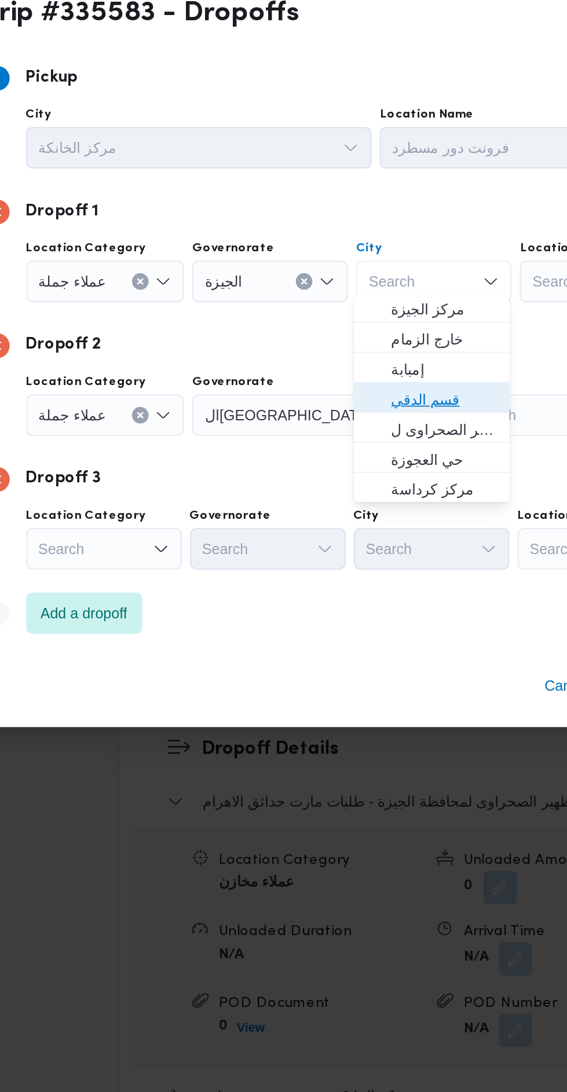
click at [343, 520] on span "قسم الدقي" at bounding box center [331, 519] width 59 height 14
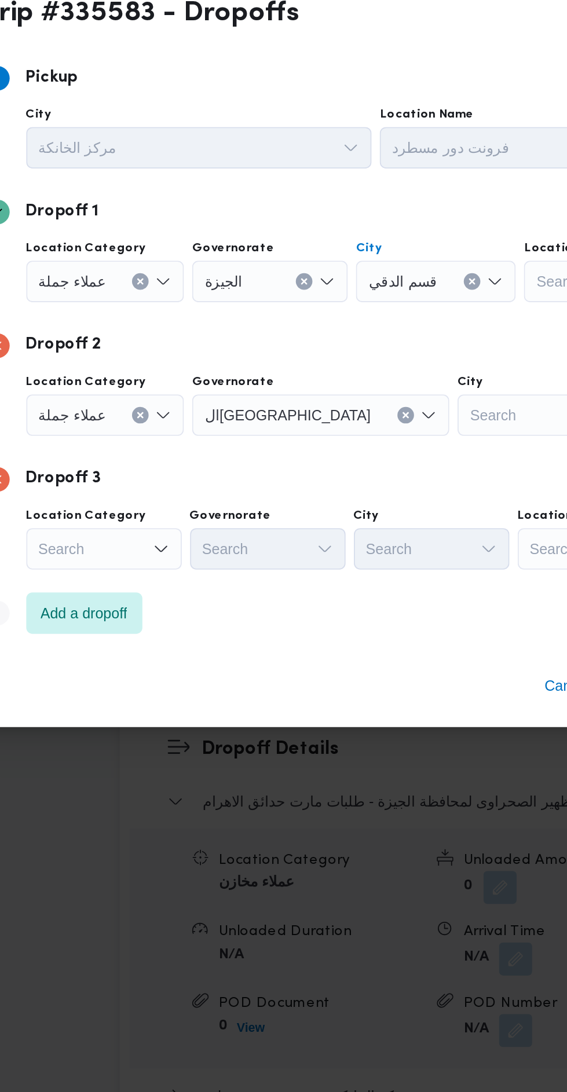
click at [345, 525] on div "Search" at bounding box center [382, 527] width 87 height 23
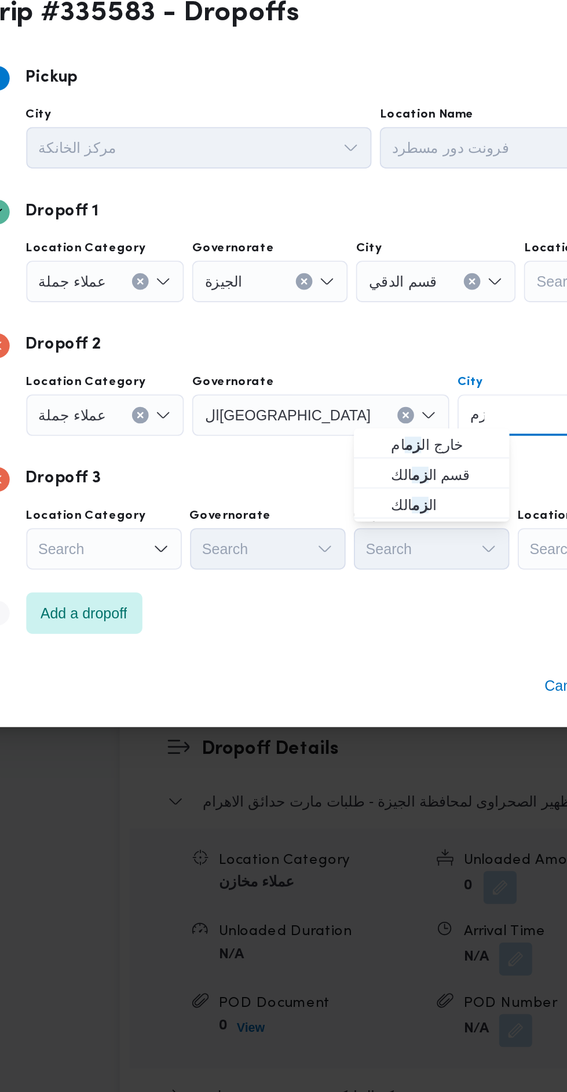
type input "زم"
click at [357, 559] on span "قسم ال زم الك" at bounding box center [331, 562] width 59 height 14
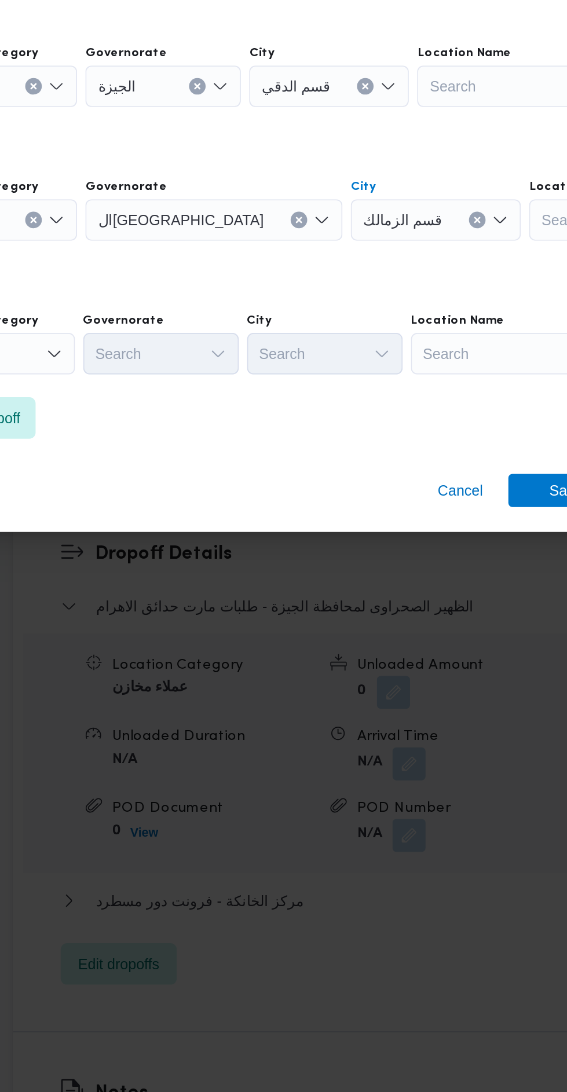
scroll to position [1252, 0]
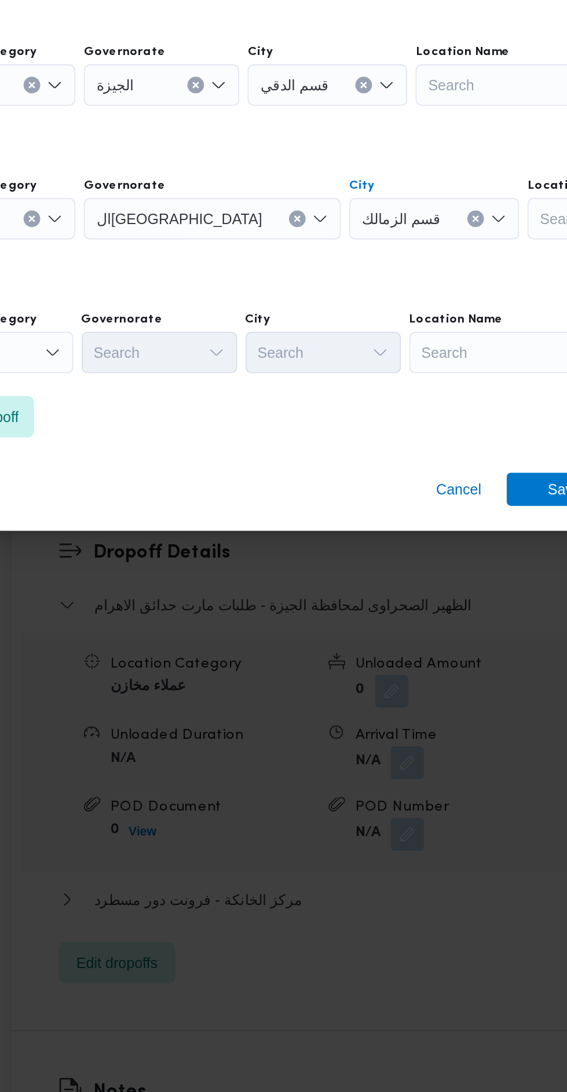
click at [411, 603] on div "Search" at bounding box center [445, 602] width 145 height 23
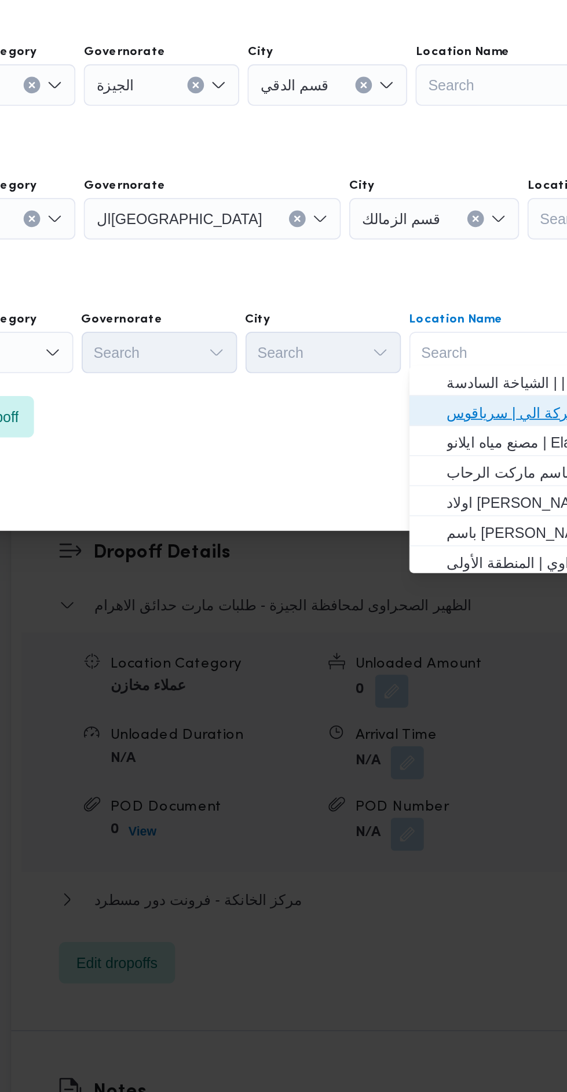
click at [430, 635] on span "فرونت دور مسطرد | شركة الي | سرياقوس" at bounding box center [452, 636] width 117 height 14
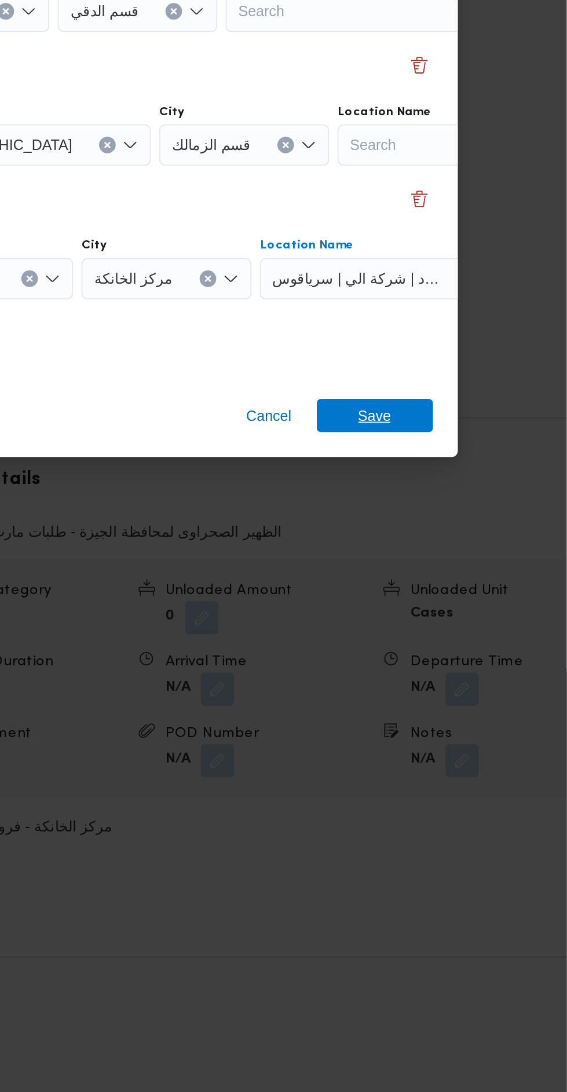
click at [485, 670] on span "Save" at bounding box center [459, 679] width 65 height 19
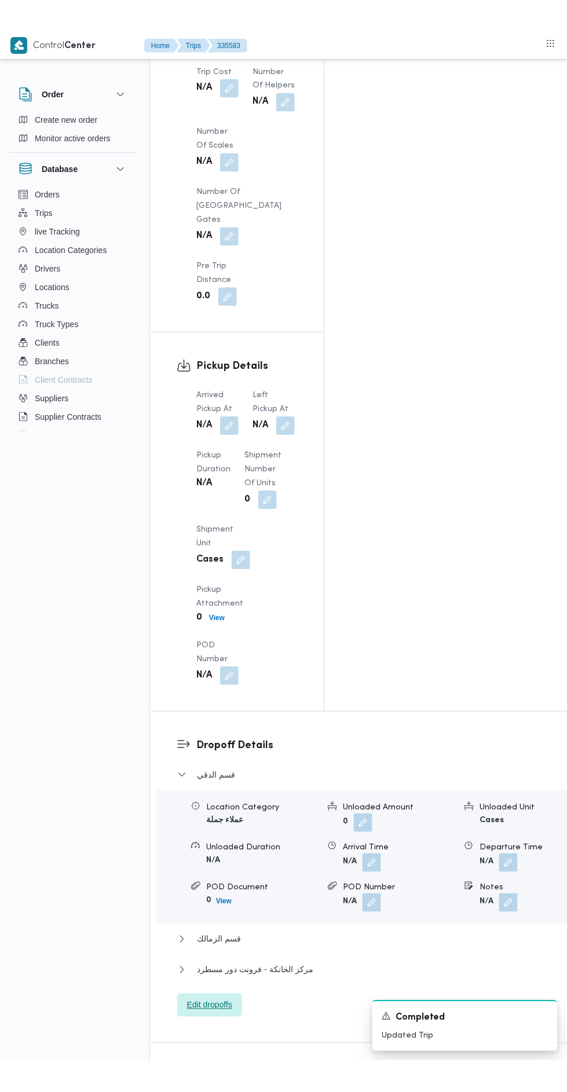
scroll to position [1263, 0]
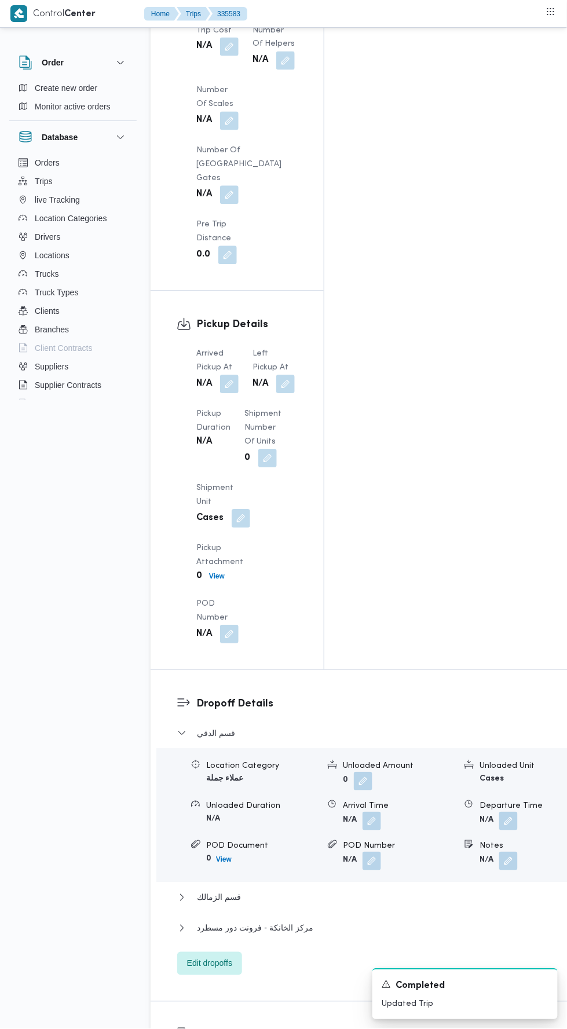
click at [231, 375] on button "button" at bounding box center [229, 384] width 19 height 19
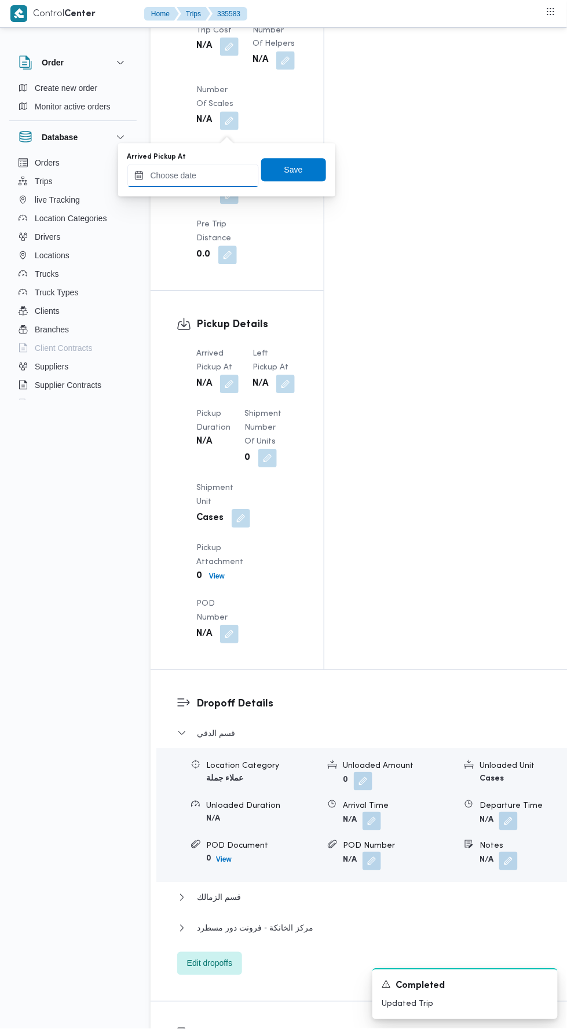
click at [235, 173] on input "Arrived Pickup At" at bounding box center [192, 175] width 131 height 23
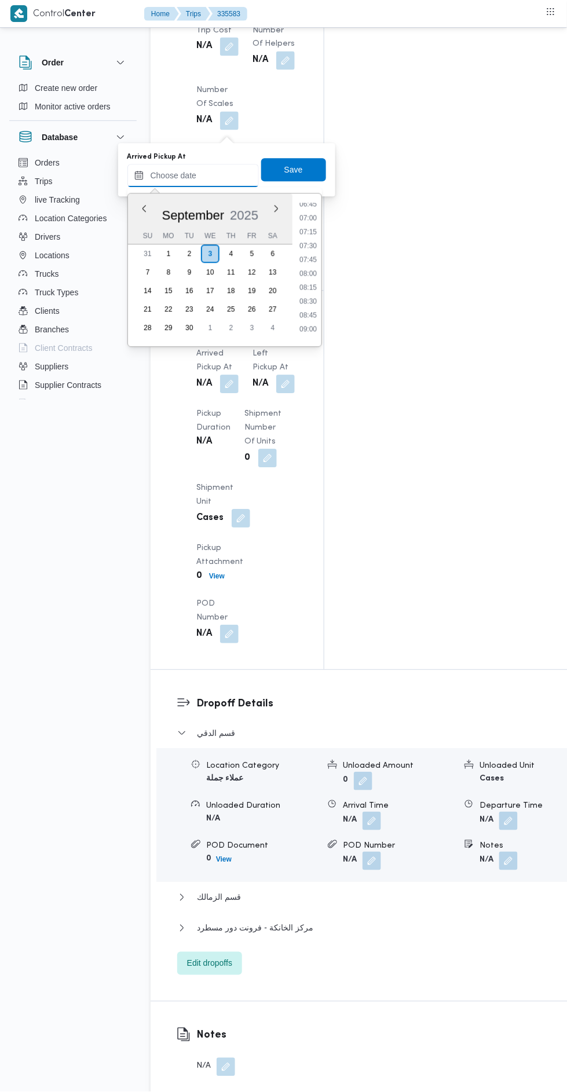
scroll to position [378, 0]
click at [315, 205] on li "06:45" at bounding box center [308, 206] width 27 height 12
type input "[DATE] 06:45"
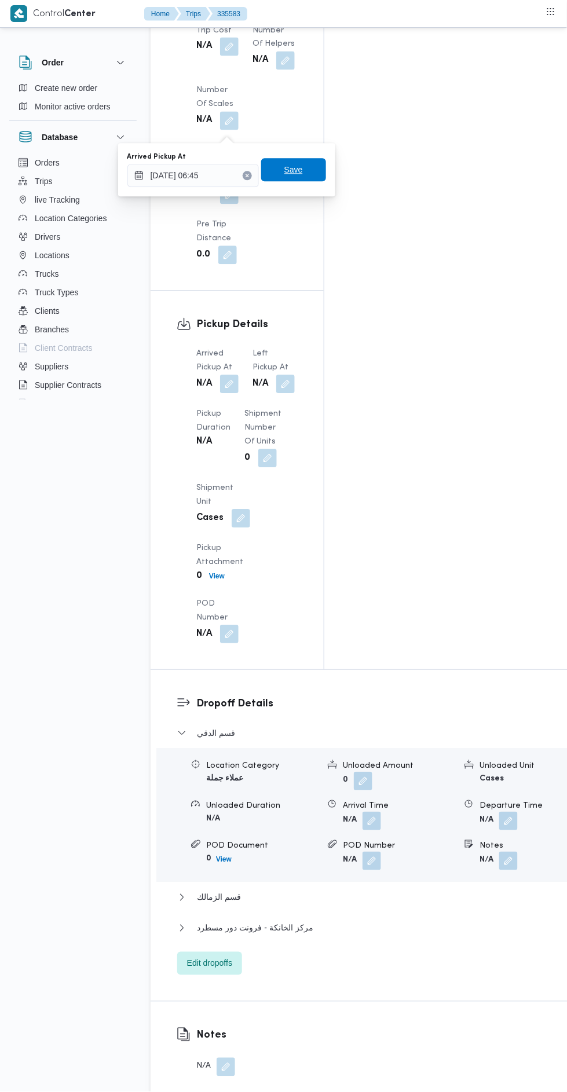
click at [314, 167] on span "Save" at bounding box center [293, 170] width 65 height 23
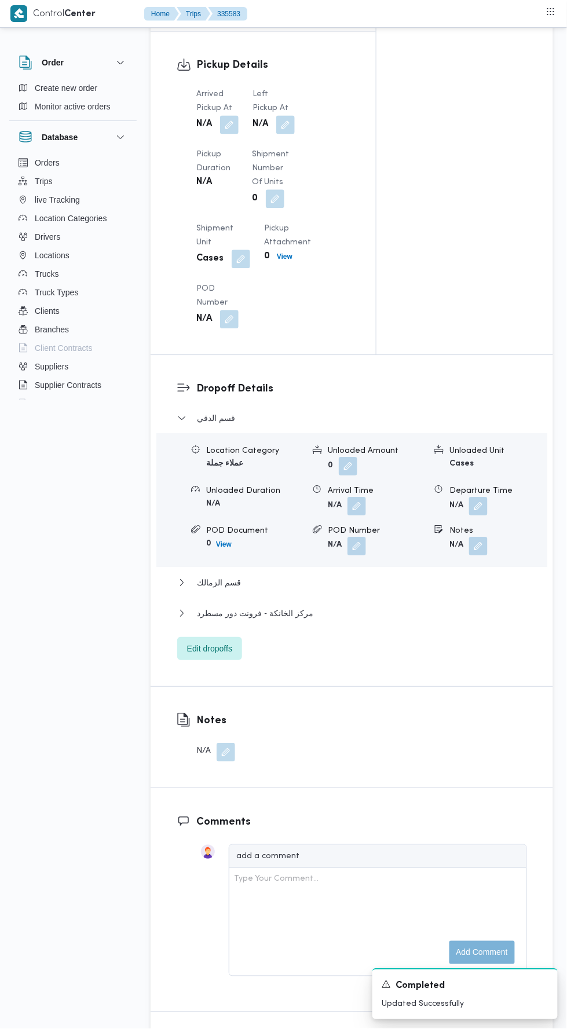
click at [305, 174] on div "Arrived Pickup At N/A Left Pickup At N/A Pickup Duration N/A Shipment Number of…" at bounding box center [272, 208] width 167 height 255
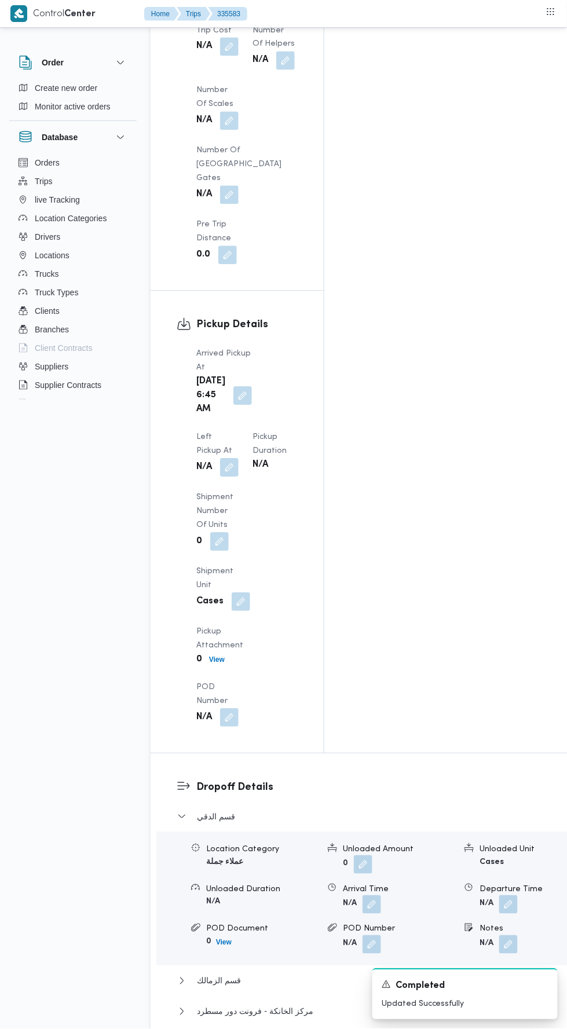
click at [239, 459] on button "button" at bounding box center [229, 468] width 19 height 19
click at [305, 179] on input "Left Pickup At" at bounding box center [254, 175] width 131 height 23
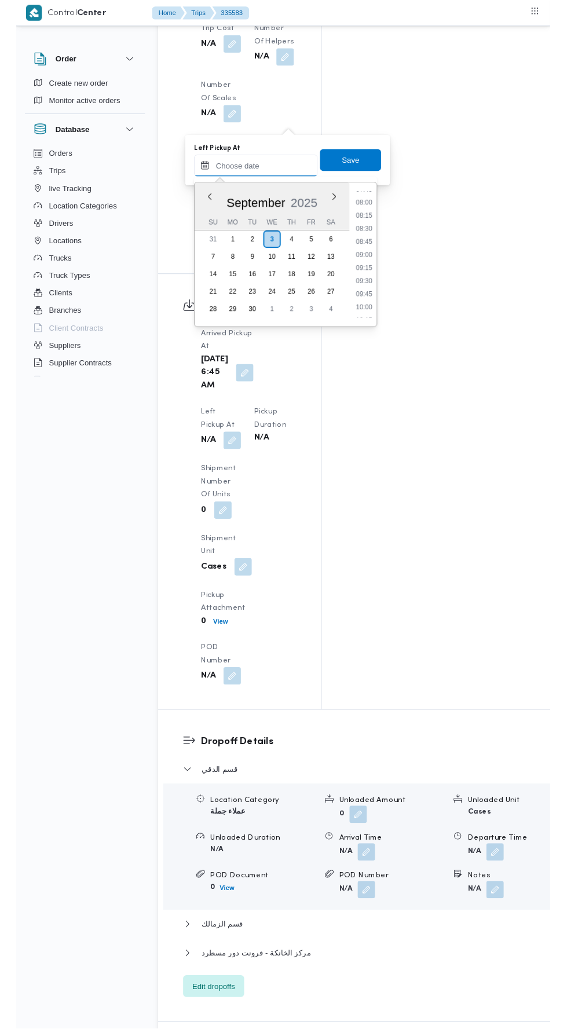
scroll to position [438, 0]
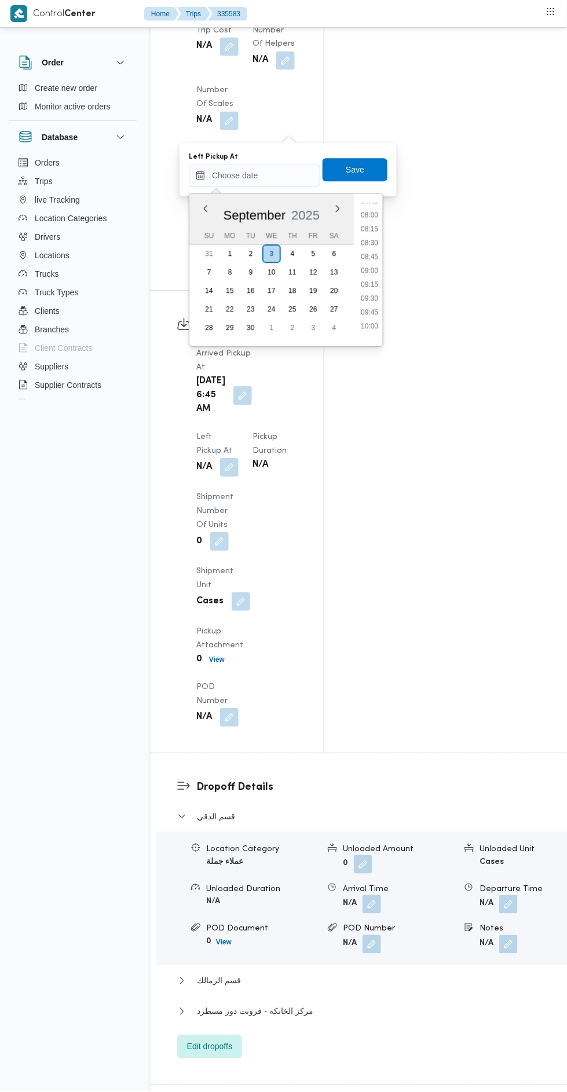
click at [378, 232] on li "08:15" at bounding box center [369, 229] width 27 height 12
type input "[DATE] 08:15"
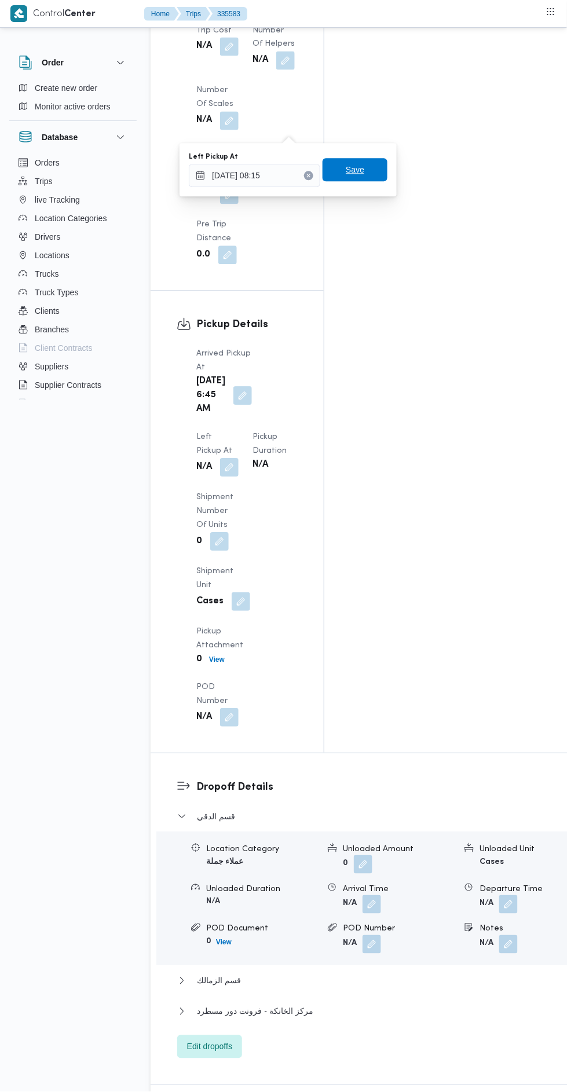
click at [366, 170] on span "Save" at bounding box center [355, 170] width 65 height 23
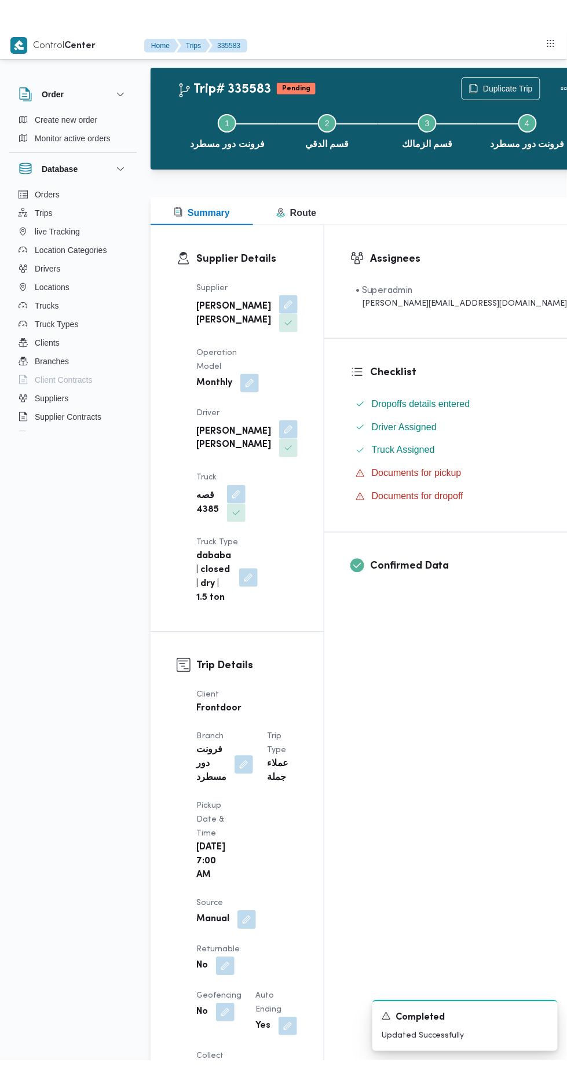
scroll to position [0, 0]
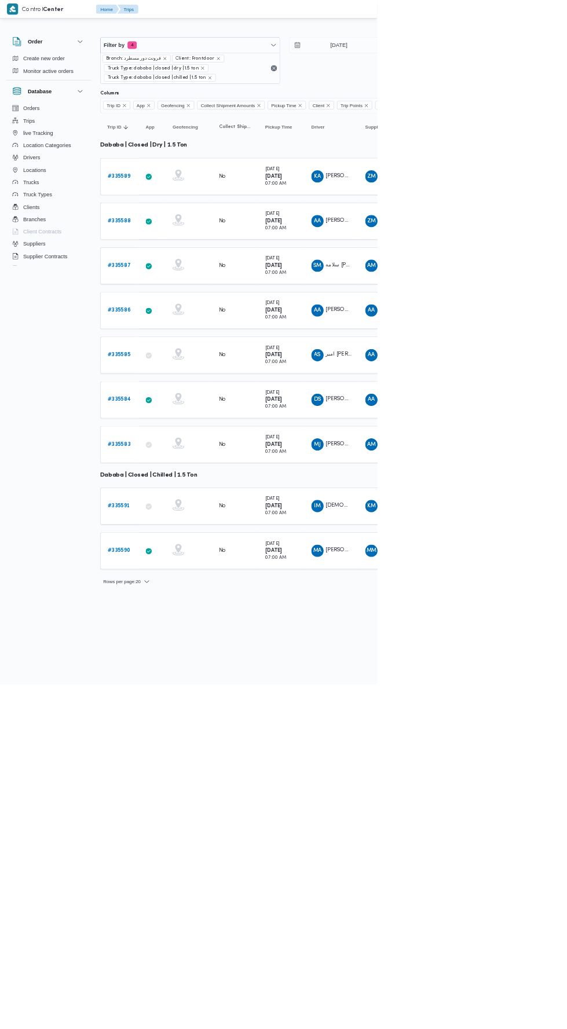
click at [179, 824] on b "# 335590" at bounding box center [179, 828] width 34 height 8
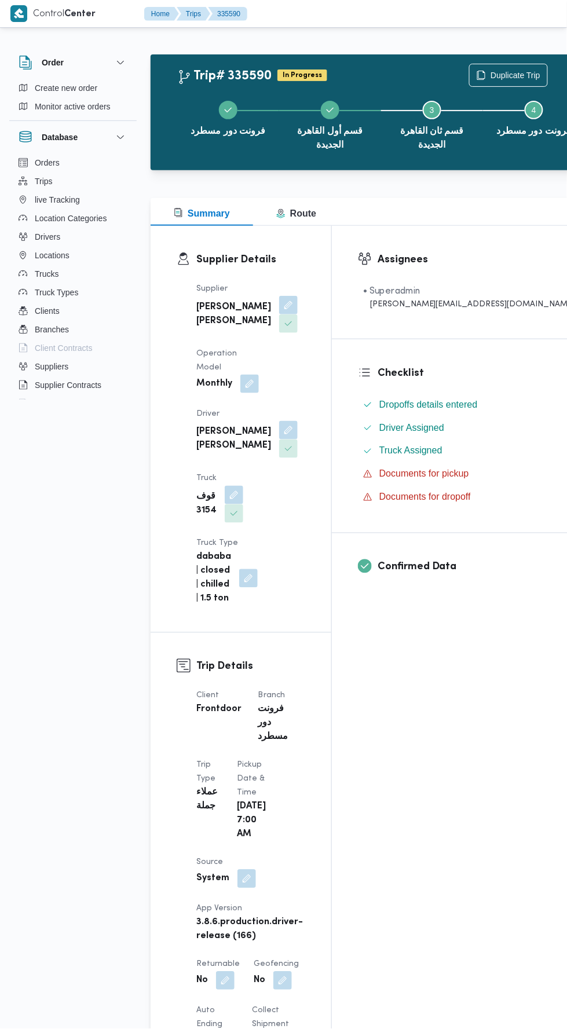
click at [279, 421] on button "button" at bounding box center [288, 430] width 19 height 19
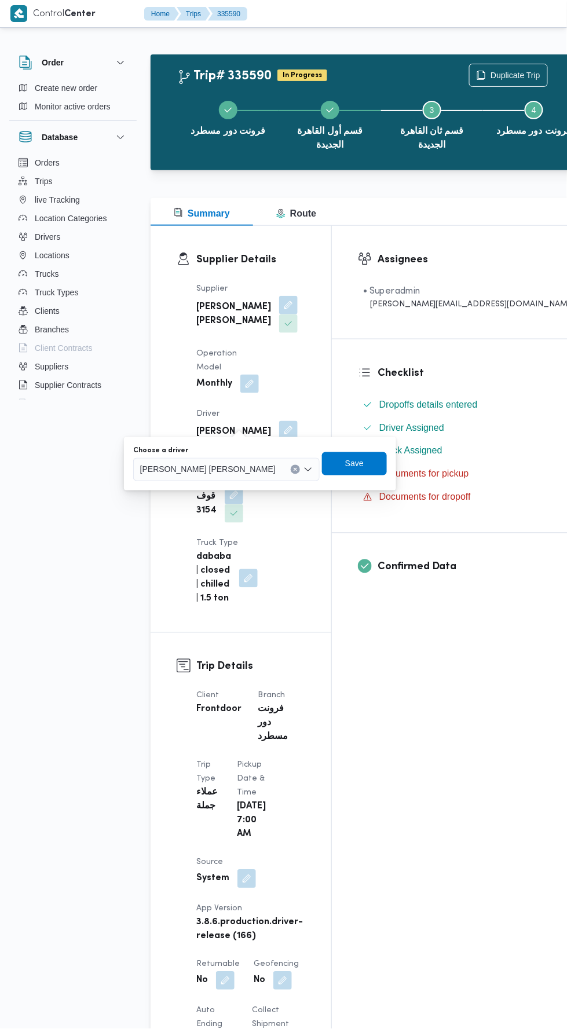
click at [280, 467] on input "Choose a driver" at bounding box center [280, 470] width 1 height 14
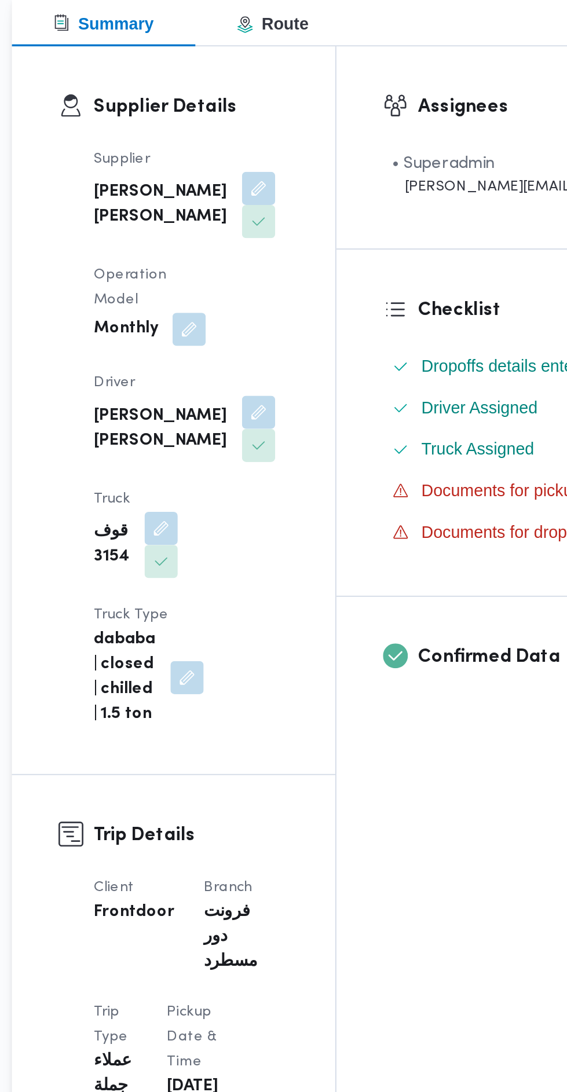
click at [243, 486] on button "button" at bounding box center [234, 495] width 19 height 19
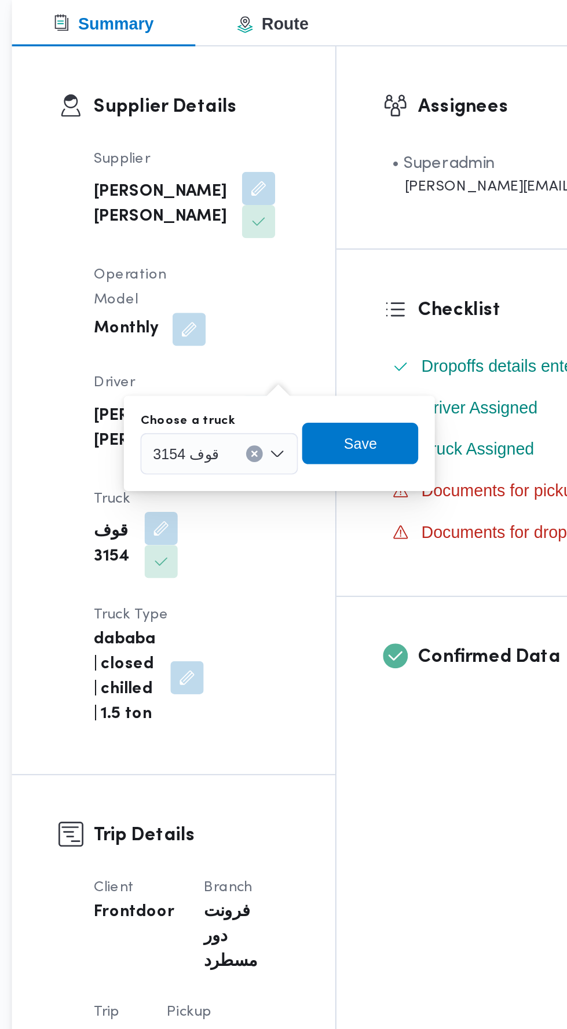
click at [285, 450] on button "Clear input" at bounding box center [285, 453] width 9 height 9
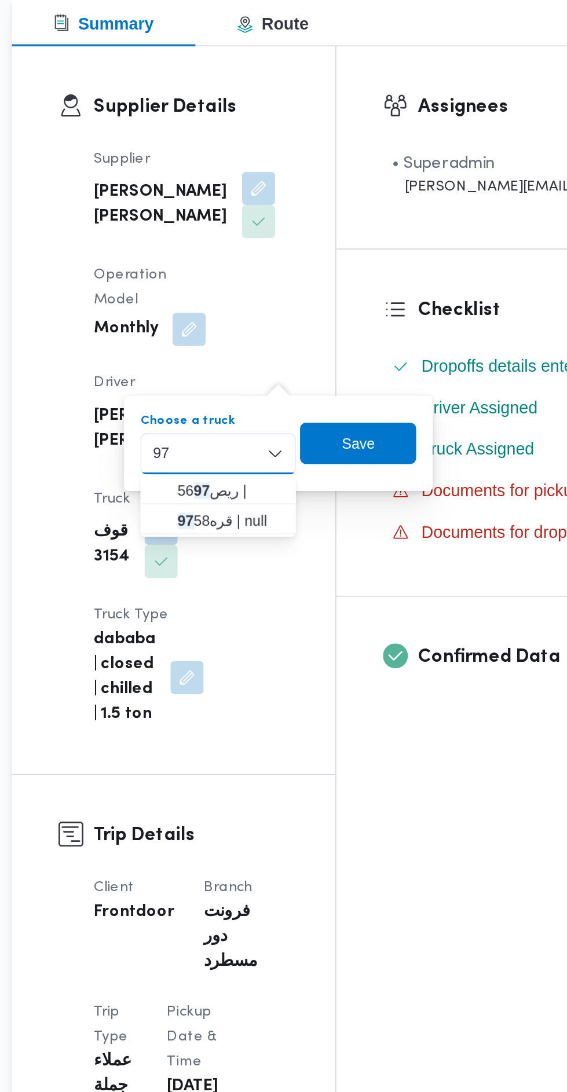
type input "97"
click at [279, 492] on span "قره 97 58 | null" at bounding box center [272, 491] width 59 height 14
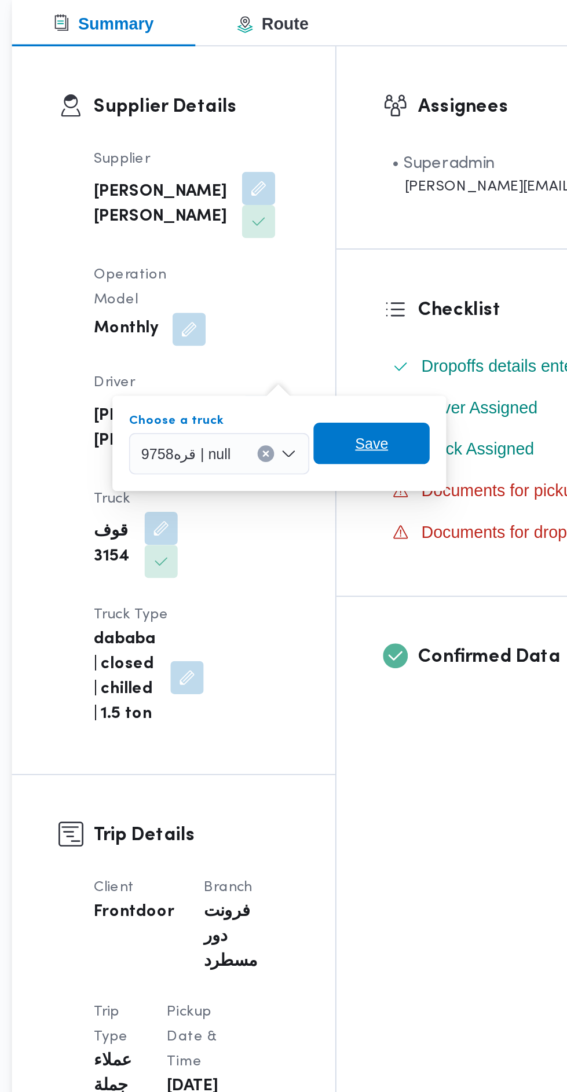
click at [357, 445] on span "Save" at bounding box center [351, 448] width 19 height 14
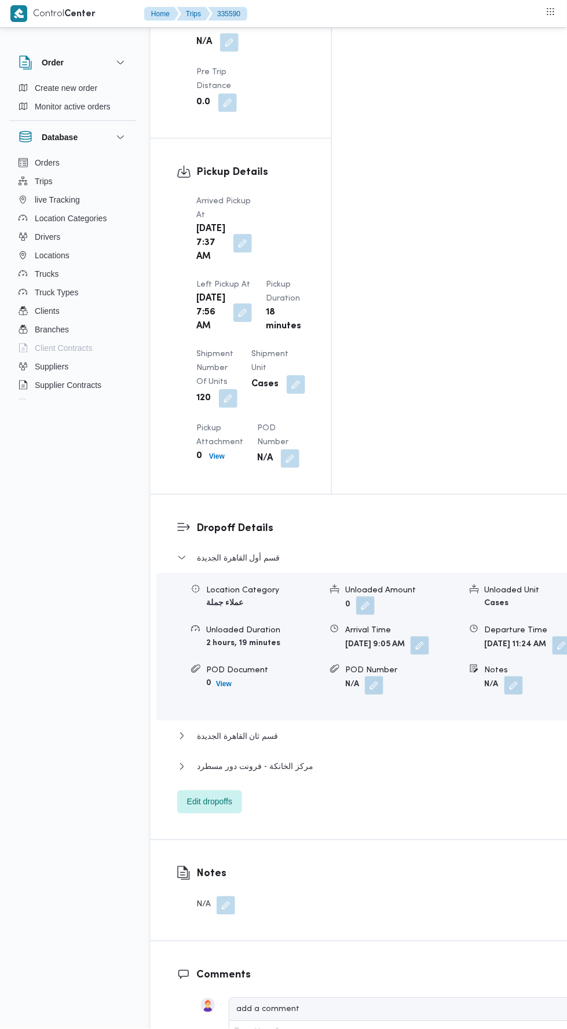
scroll to position [1408, 0]
click at [252, 302] on button "button" at bounding box center [242, 311] width 19 height 19
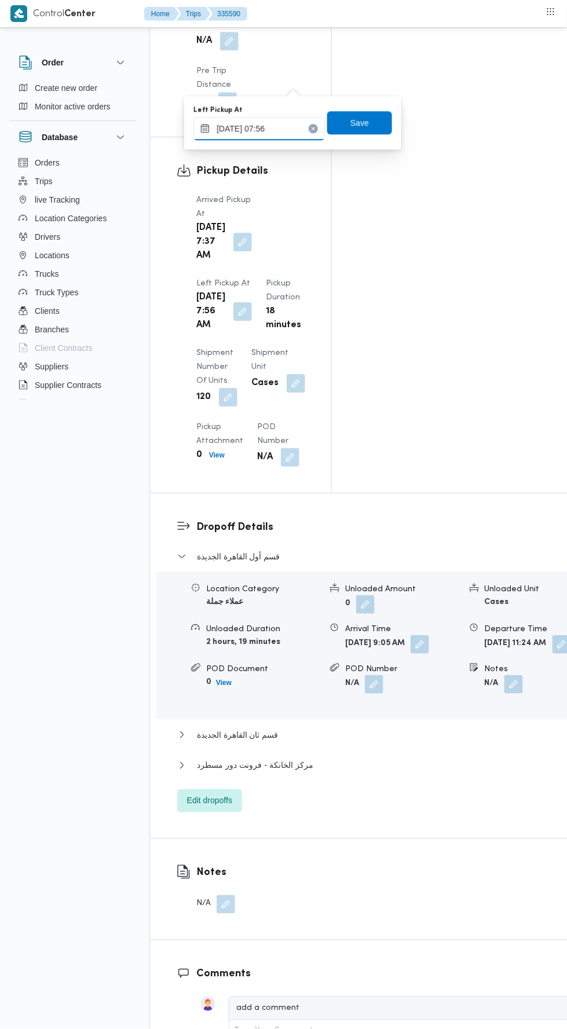
click at [301, 130] on input "[DATE] 07:56" at bounding box center [258, 128] width 131 height 23
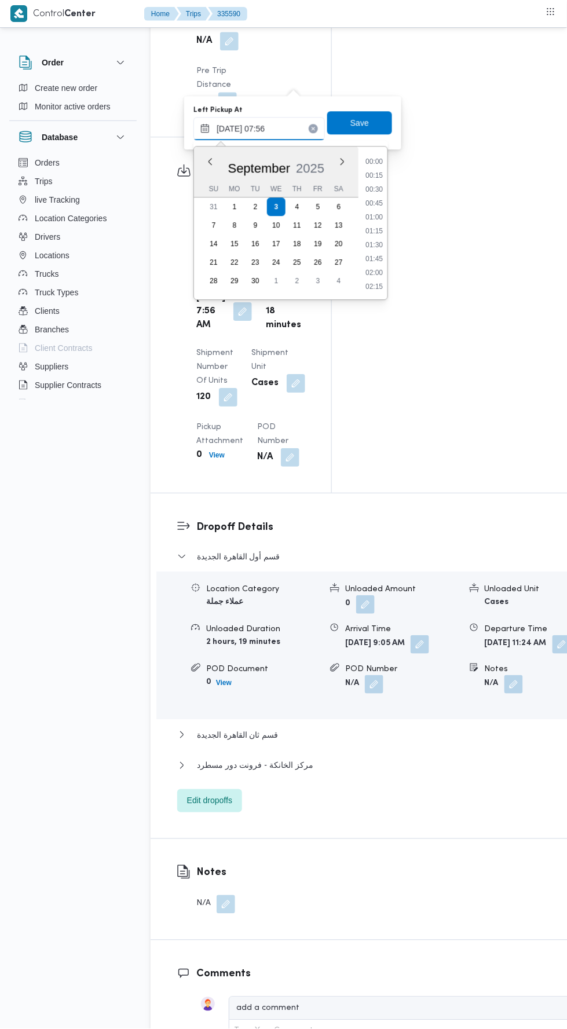
scroll to position [360, 0]
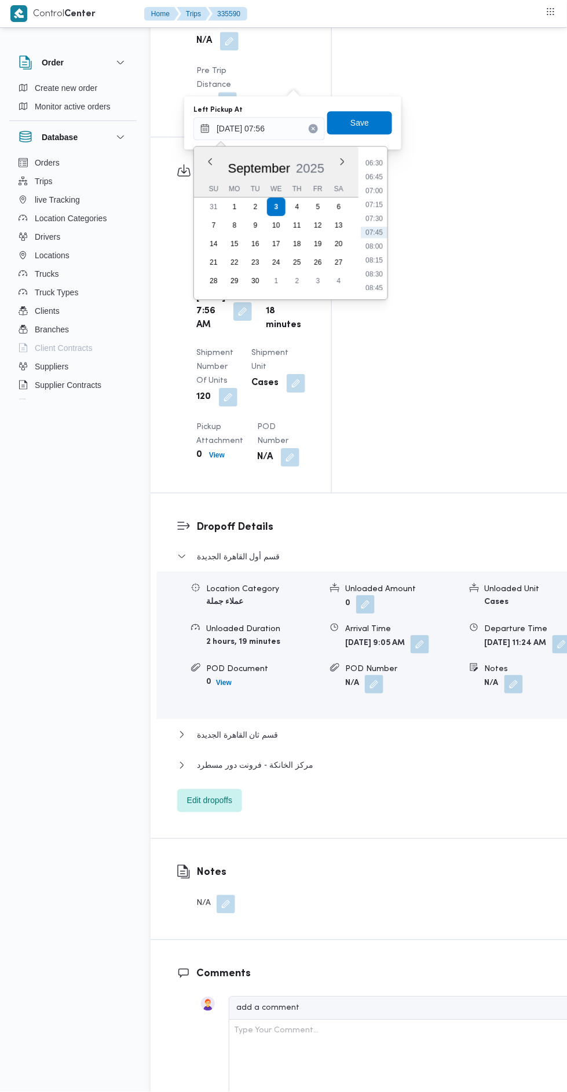
click at [381, 262] on li "08:15" at bounding box center [374, 260] width 27 height 12
type input "[DATE] 08:15"
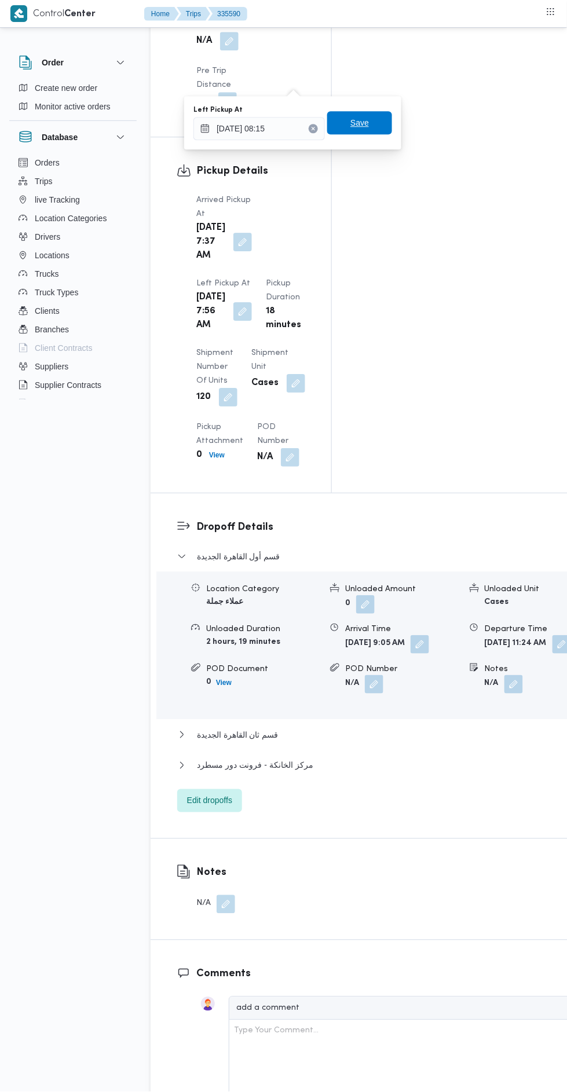
click at [384, 124] on span "Save" at bounding box center [359, 122] width 65 height 23
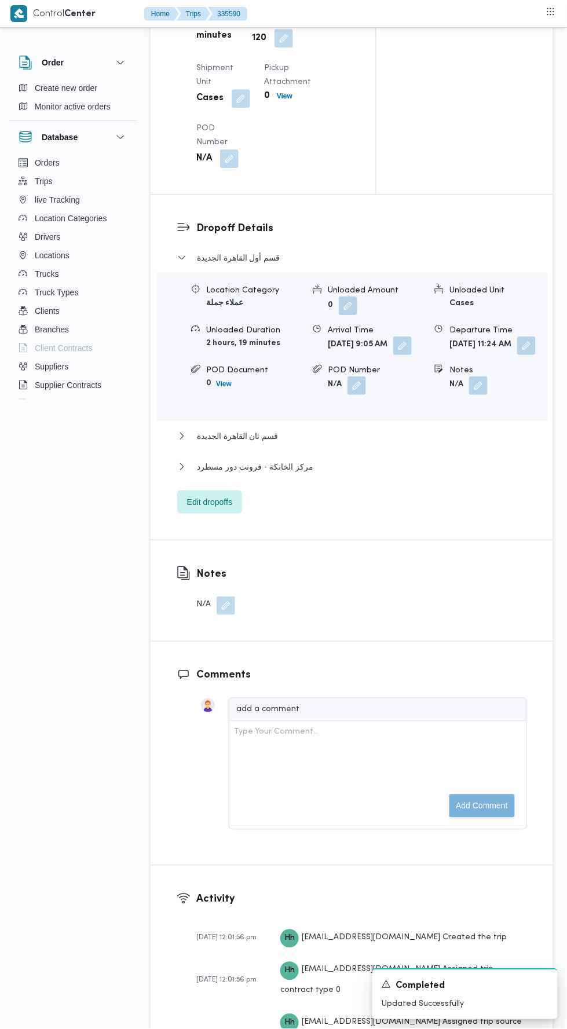
scroll to position [1508, 0]
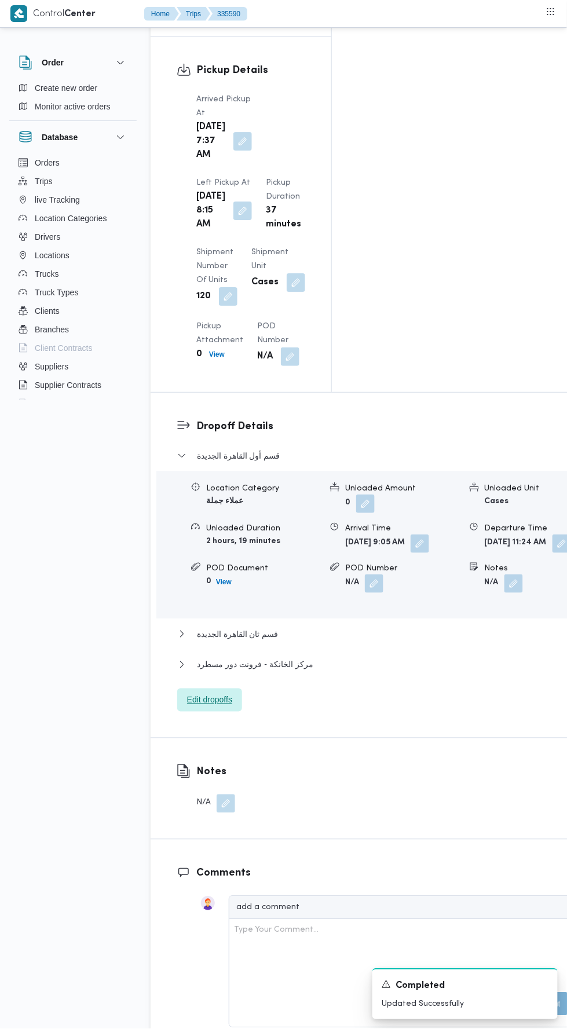
click at [219, 693] on span "Edit dropoffs" at bounding box center [209, 700] width 45 height 14
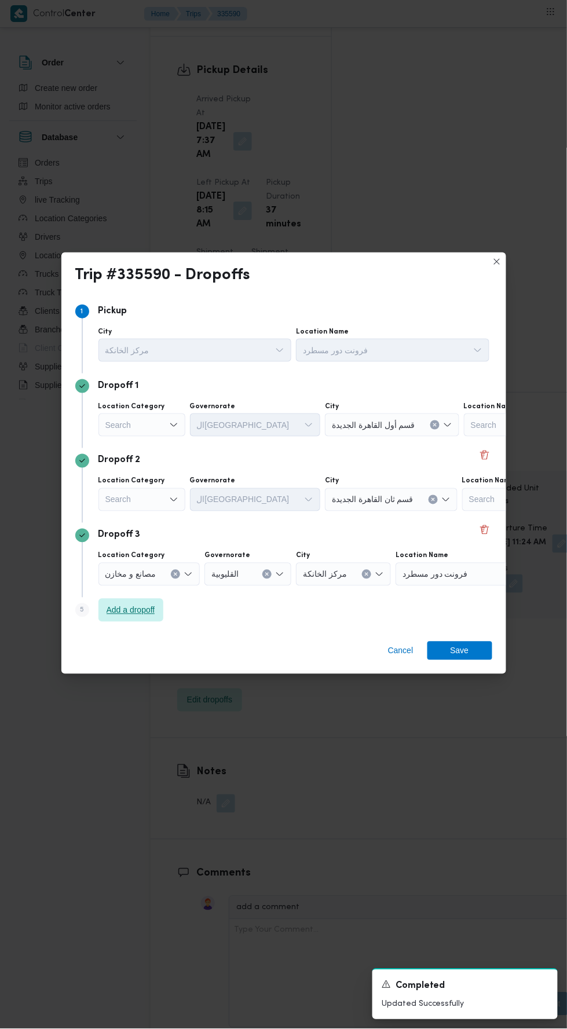
click at [142, 617] on span "Add a dropoff" at bounding box center [131, 610] width 49 height 14
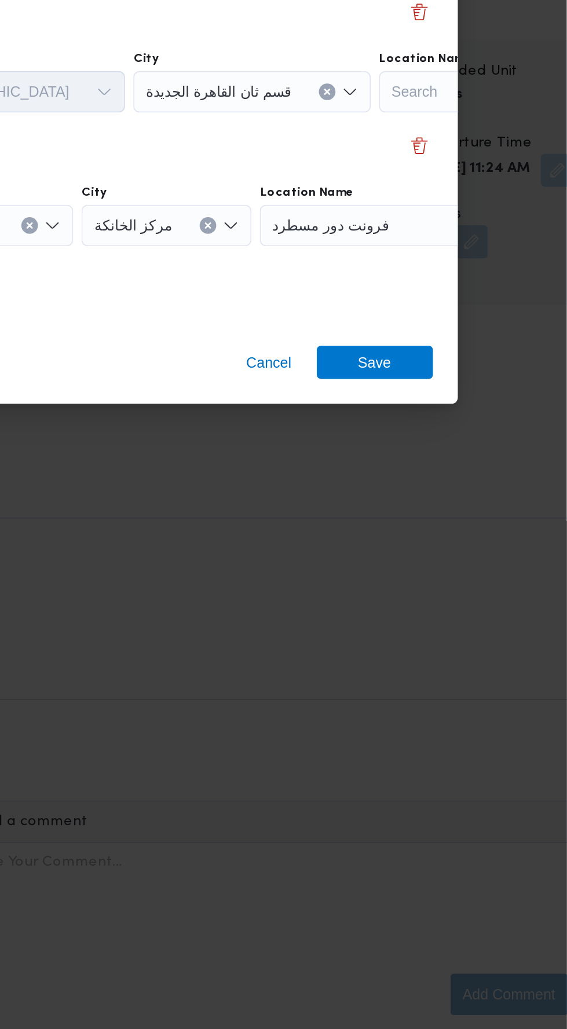
click at [395, 586] on div "فرونت دور مسطرد" at bounding box center [467, 574] width 145 height 23
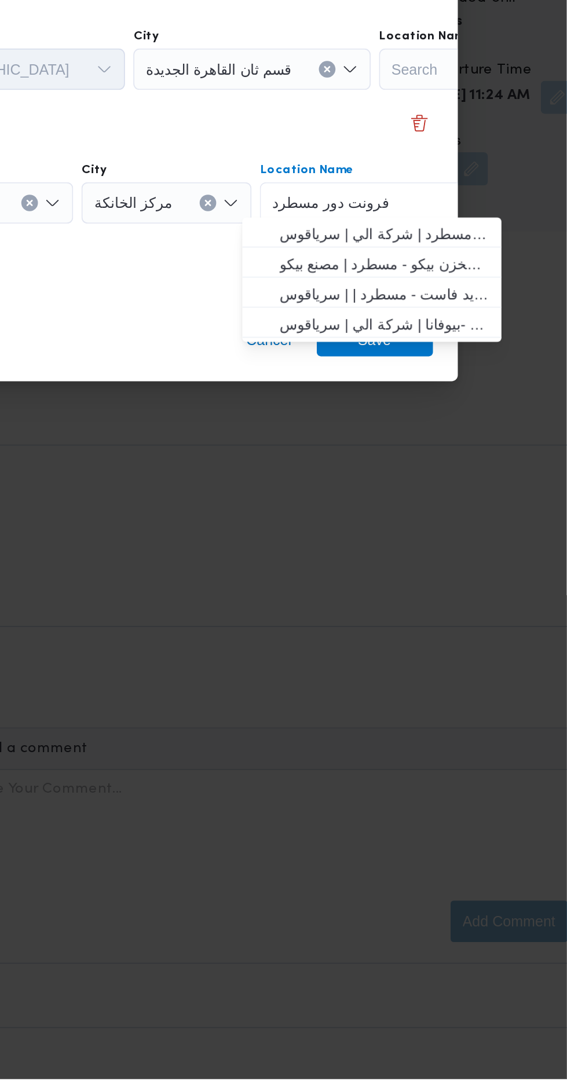
click at [323, 686] on div "Cancel Save" at bounding box center [283, 682] width 445 height 42
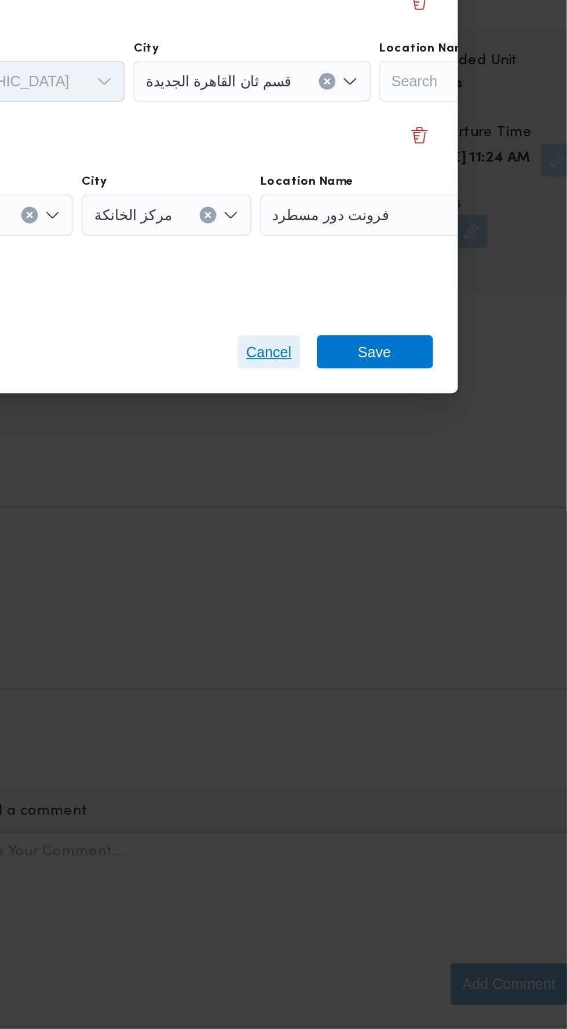
click at [399, 642] on span "Cancel" at bounding box center [400, 651] width 35 height 19
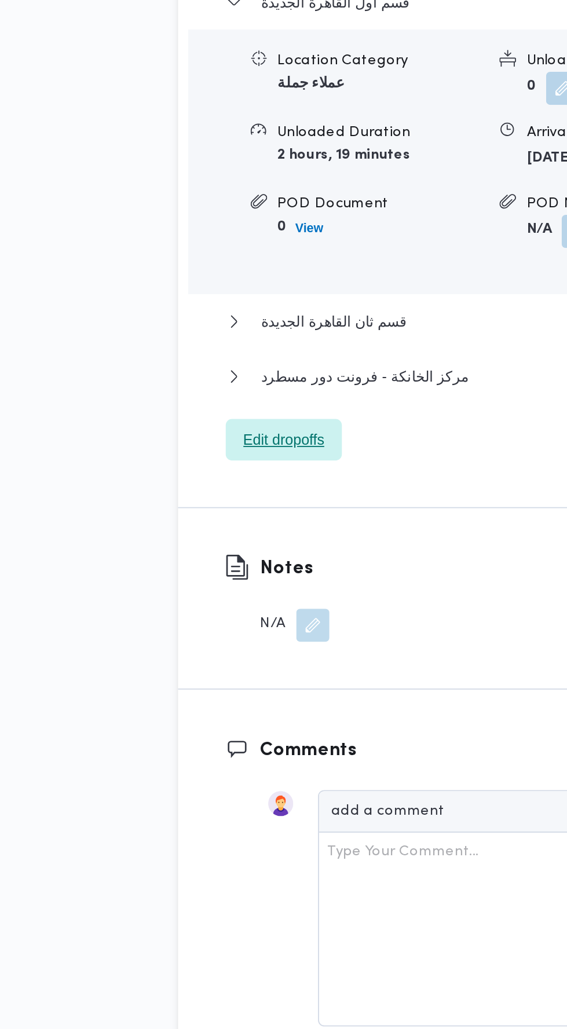
click at [211, 693] on span "Edit dropoffs" at bounding box center [209, 700] width 45 height 14
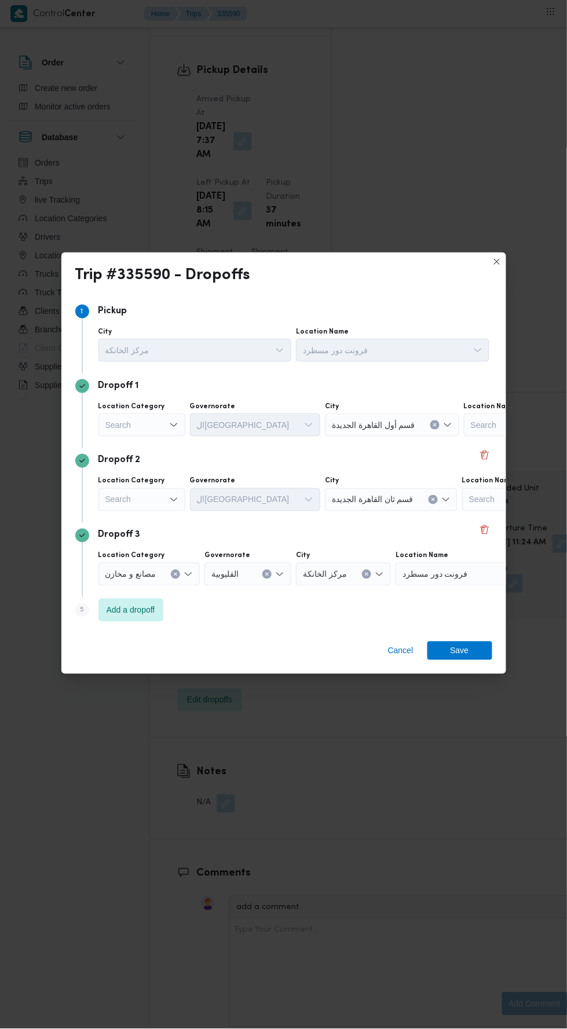
click at [140, 420] on div "Search" at bounding box center [141, 424] width 87 height 23
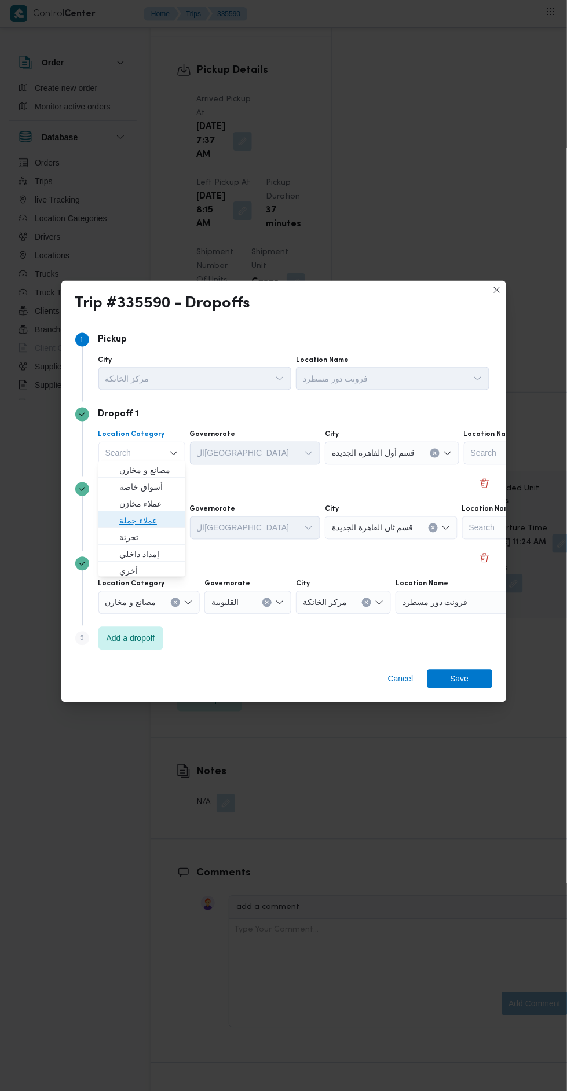
click at [163, 518] on span "عملاء جملة" at bounding box center [148, 521] width 59 height 14
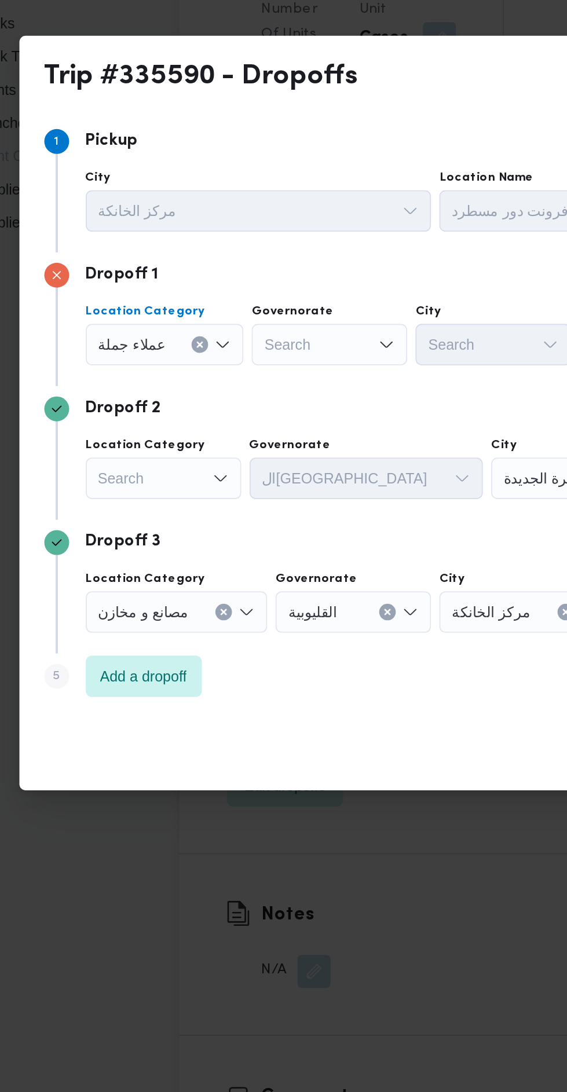
click at [164, 525] on div "Search" at bounding box center [141, 527] width 87 height 23
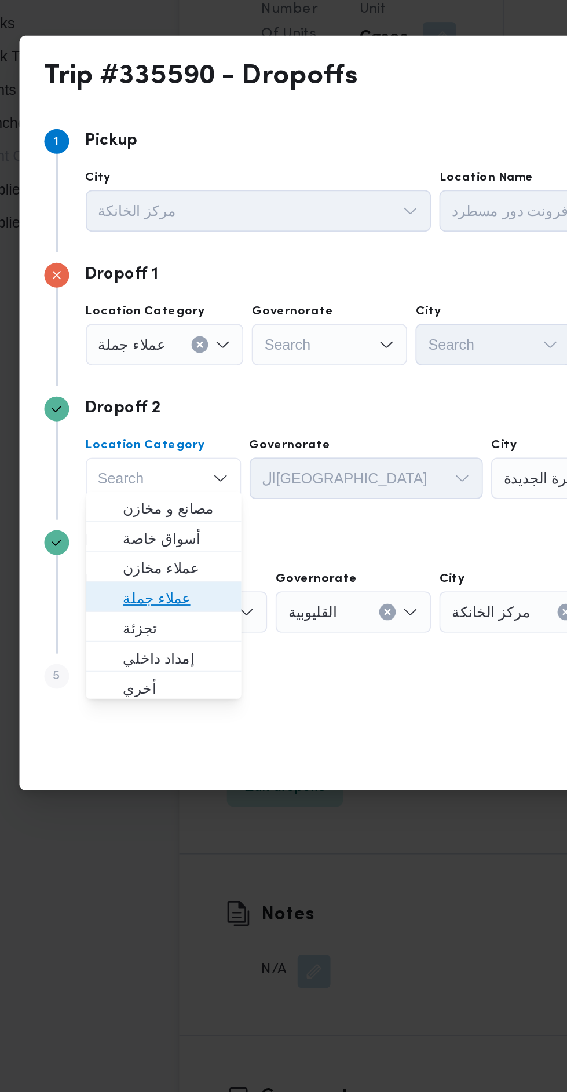
click at [163, 591] on span "عملاء جملة" at bounding box center [148, 595] width 59 height 14
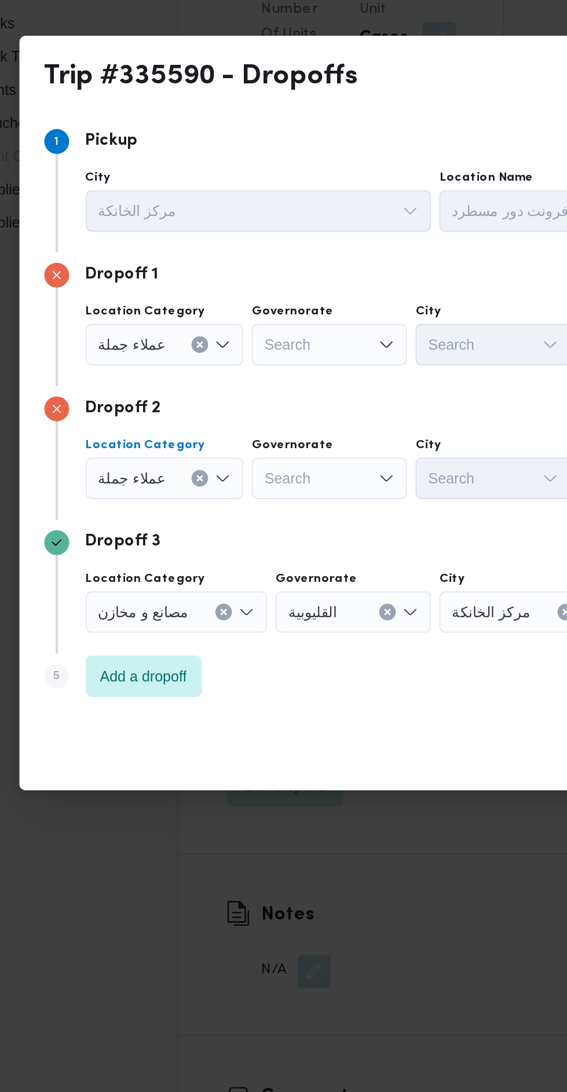
click at [256, 442] on div "Search" at bounding box center [234, 453] width 87 height 23
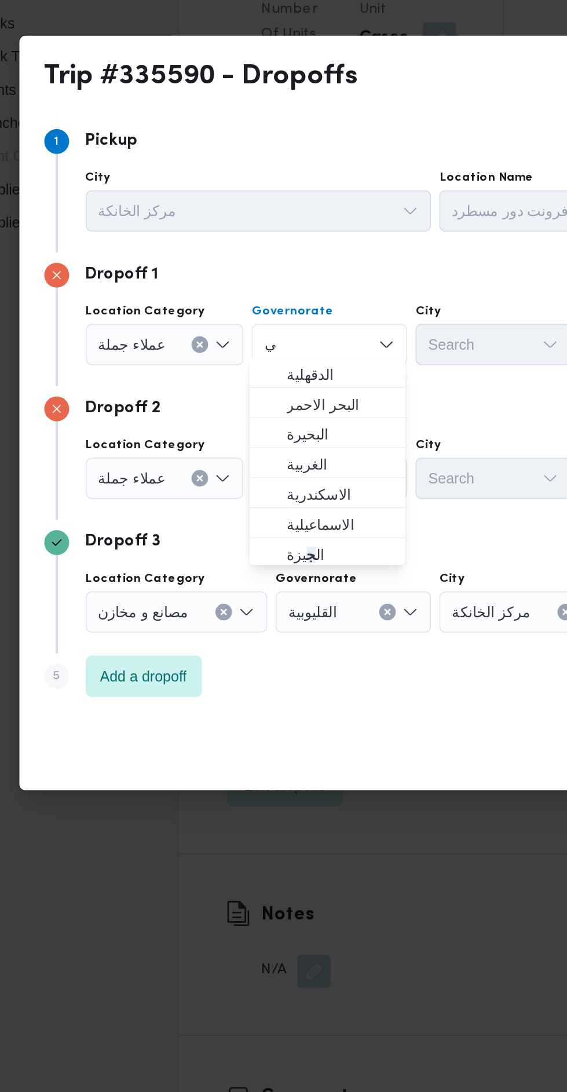
scroll to position [0, 0]
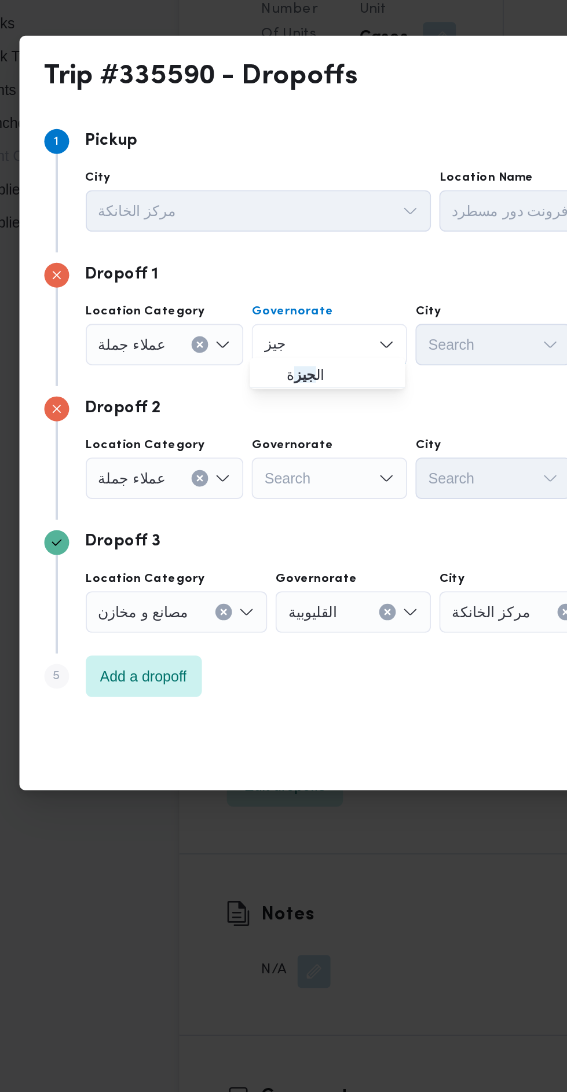
type input "جيز"
click at [247, 471] on span "ال جيز ة" at bounding box center [240, 470] width 59 height 14
click at [252, 522] on div "Search" at bounding box center [234, 527] width 87 height 23
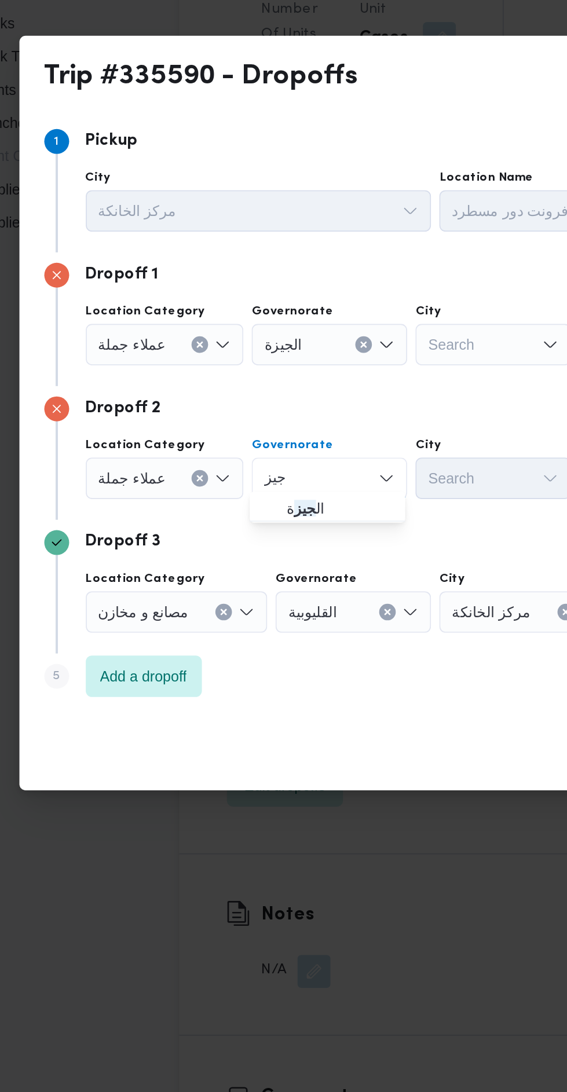
type input "جيز"
click at [250, 545] on span "ال جيز ة" at bounding box center [240, 545] width 59 height 14
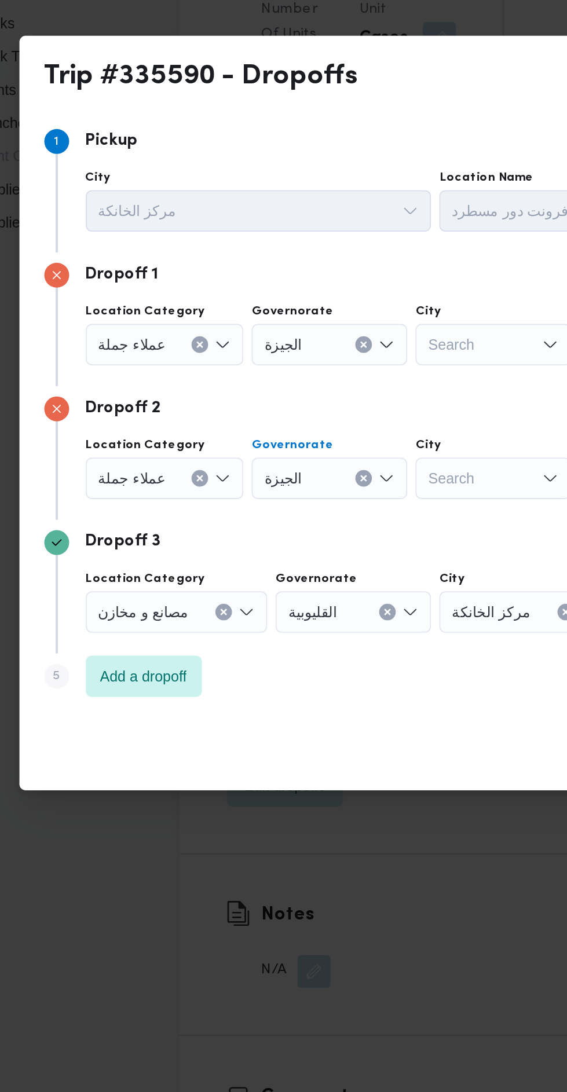
click at [315, 456] on div "Search" at bounding box center [326, 453] width 87 height 23
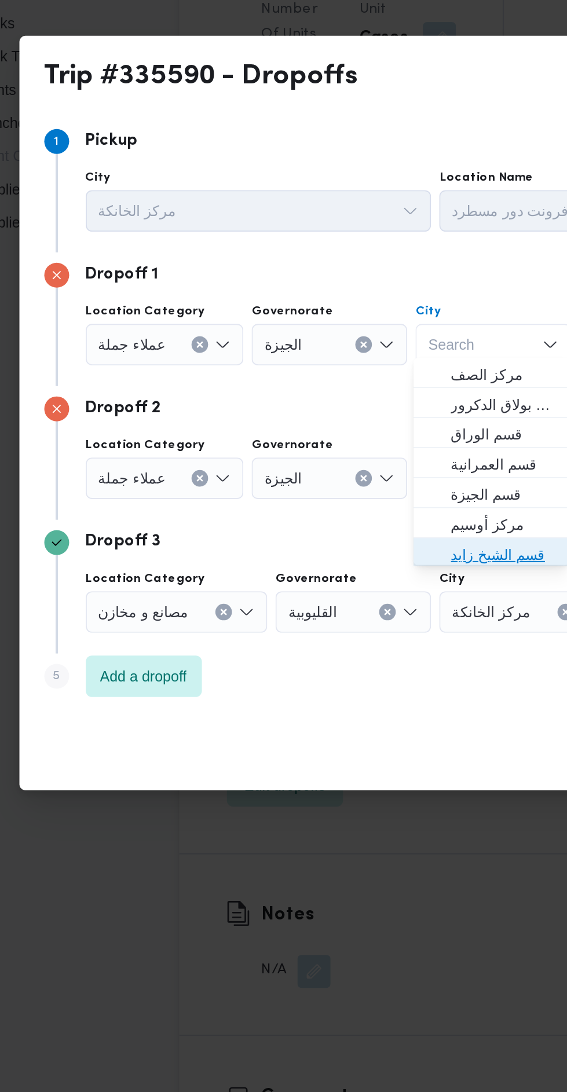
click at [312, 574] on span "قسم الشيخ زايد" at bounding box center [331, 571] width 59 height 14
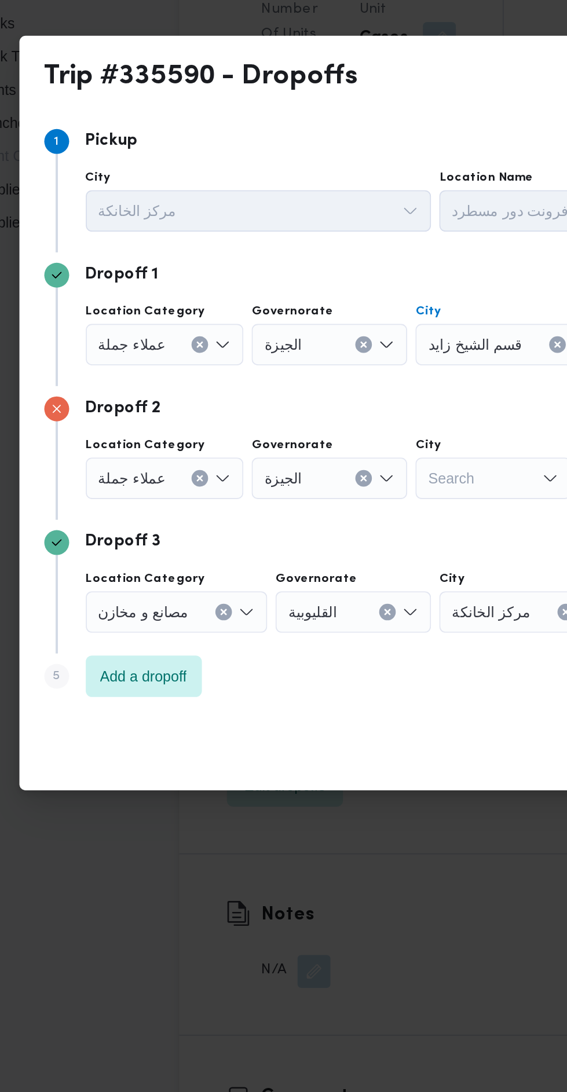
click at [312, 524] on div "Search" at bounding box center [326, 527] width 87 height 23
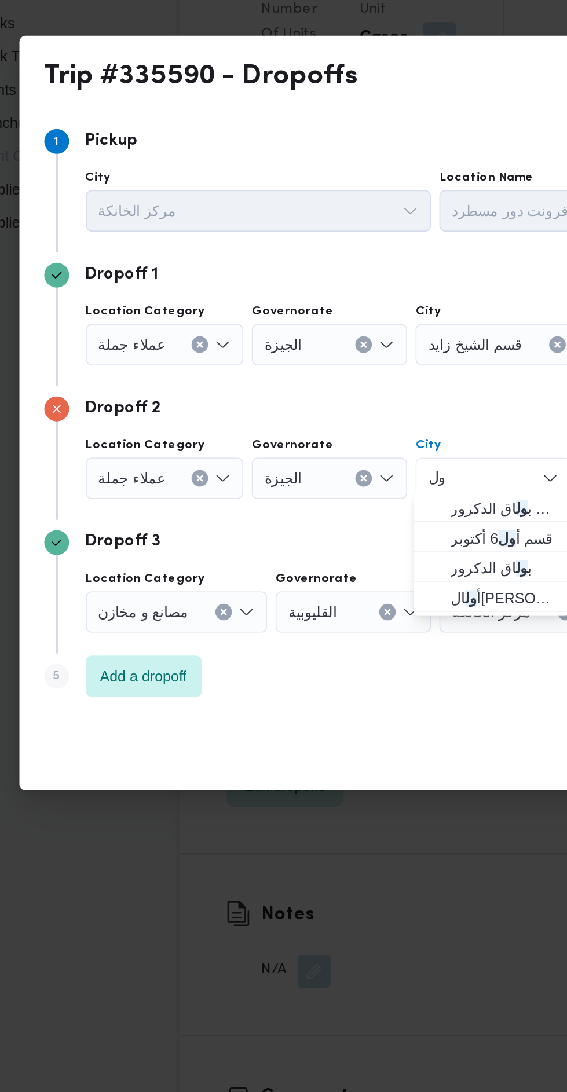
type input "ول"
click at [331, 560] on mark "ول" at bounding box center [334, 561] width 10 height 9
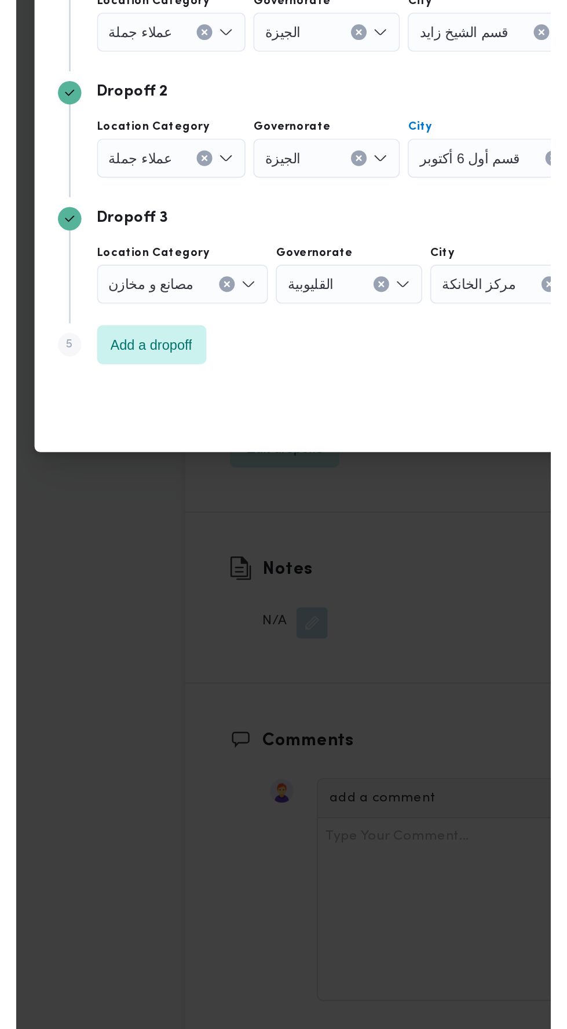
scroll to position [1508, 0]
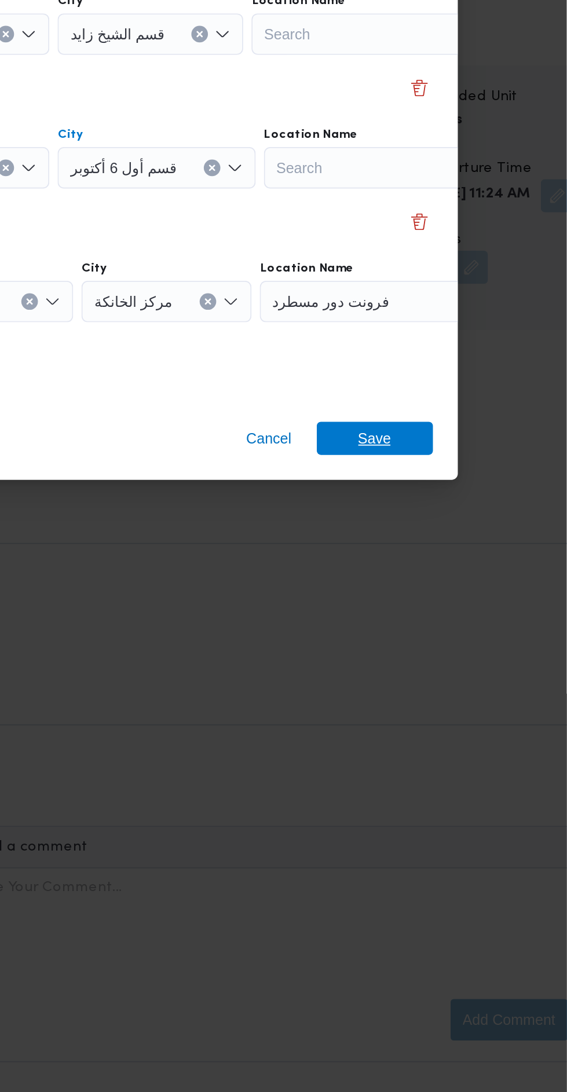
click at [471, 674] on span "Save" at bounding box center [459, 679] width 65 height 19
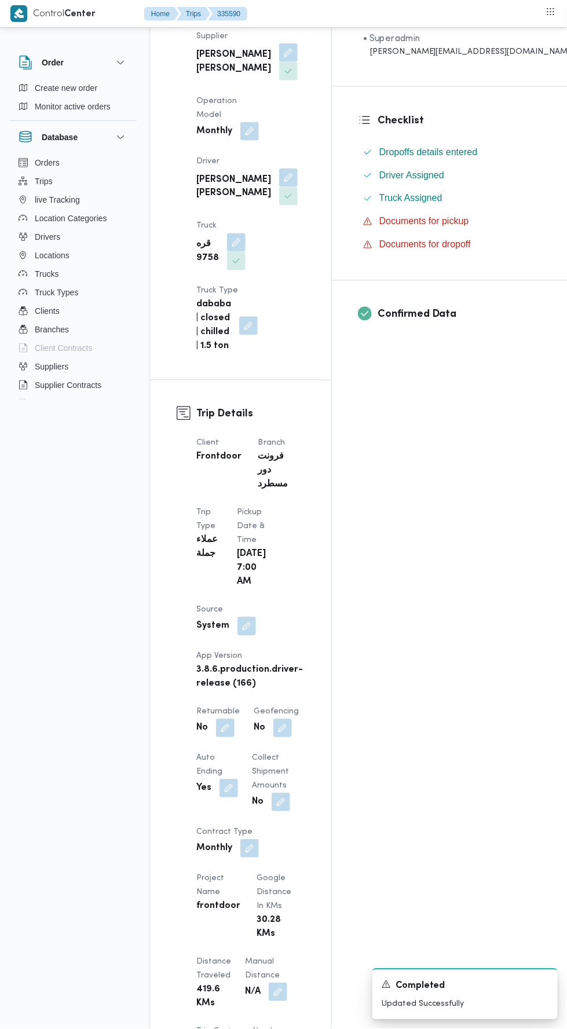
scroll to position [0, 0]
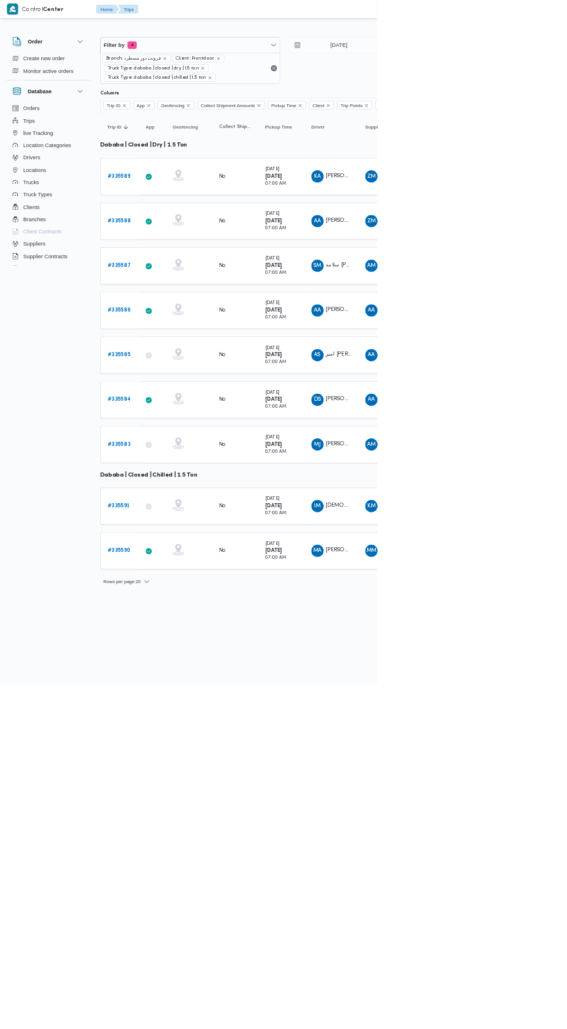
copy span "قهب8169"
click at [192, 757] on b "# 335591" at bounding box center [179, 761] width 34 height 8
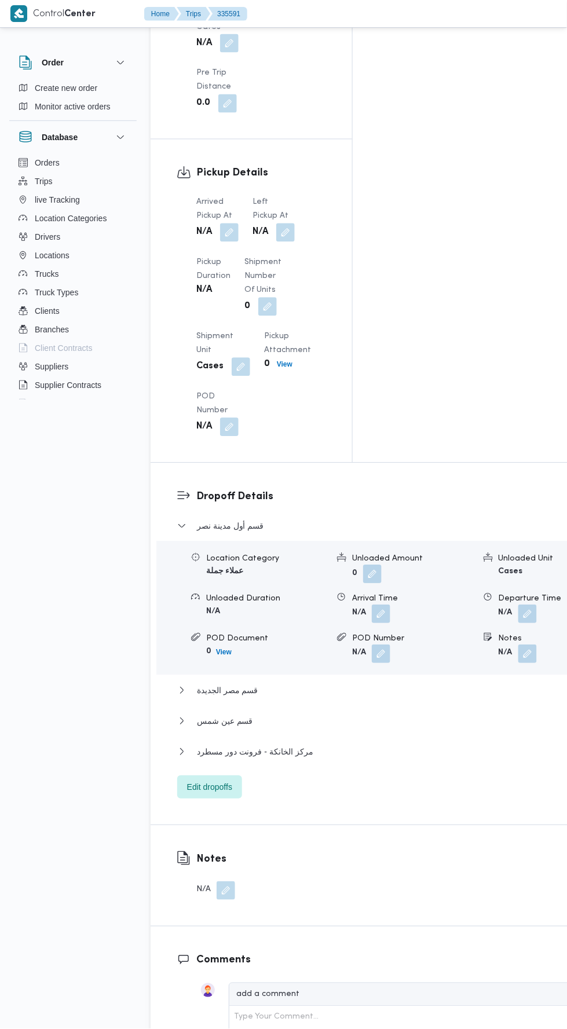
scroll to position [1233, 0]
click at [230, 224] on button "button" at bounding box center [229, 233] width 19 height 19
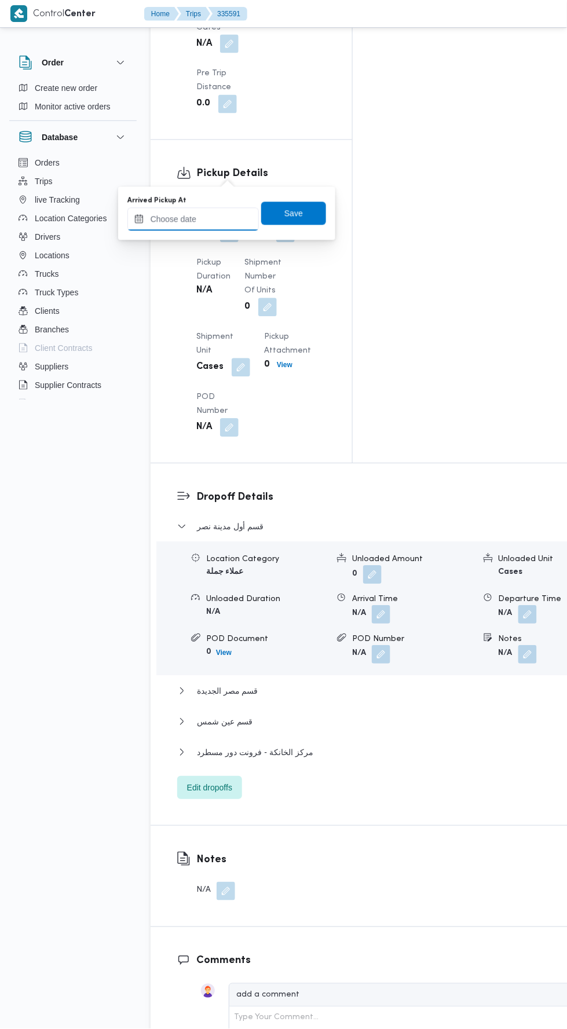
click at [229, 215] on input "Arrived Pickup At" at bounding box center [192, 219] width 131 height 23
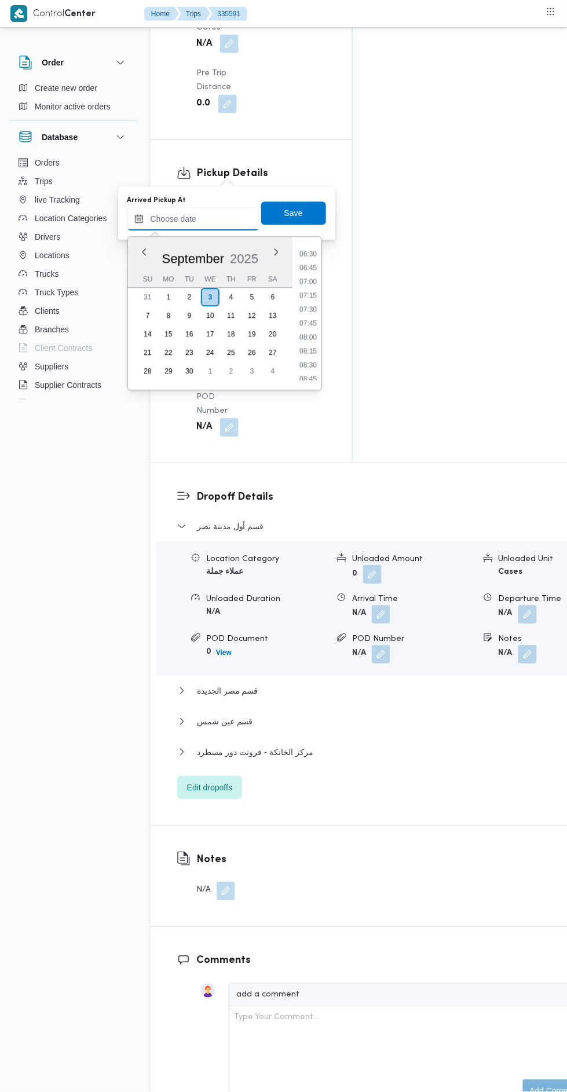
scroll to position [353, 0]
click at [308, 287] on li "07:00" at bounding box center [308, 289] width 27 height 12
type input "[DATE] 07:00"
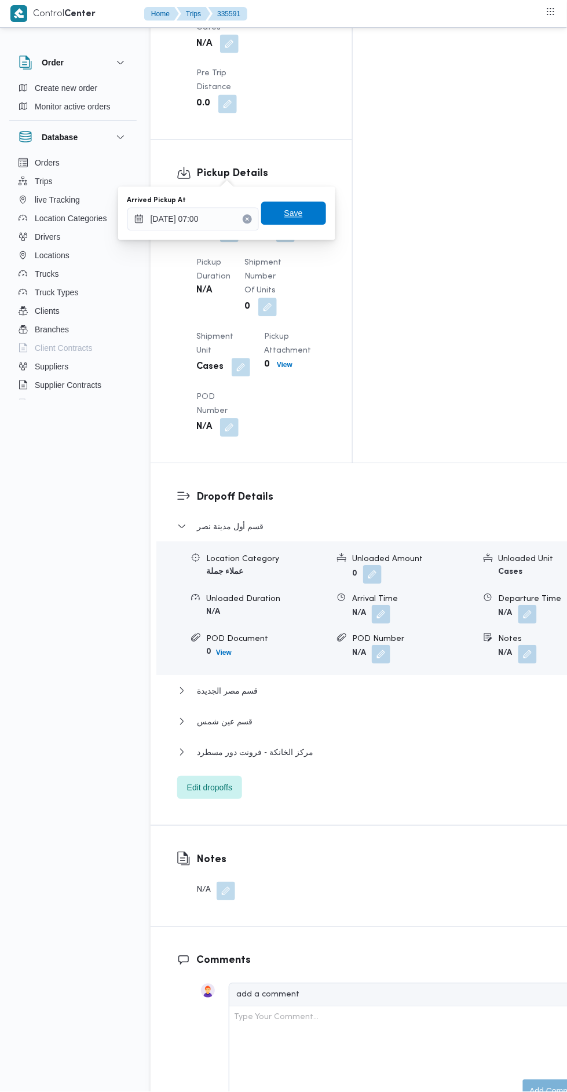
click at [305, 223] on span "Save" at bounding box center [293, 213] width 65 height 23
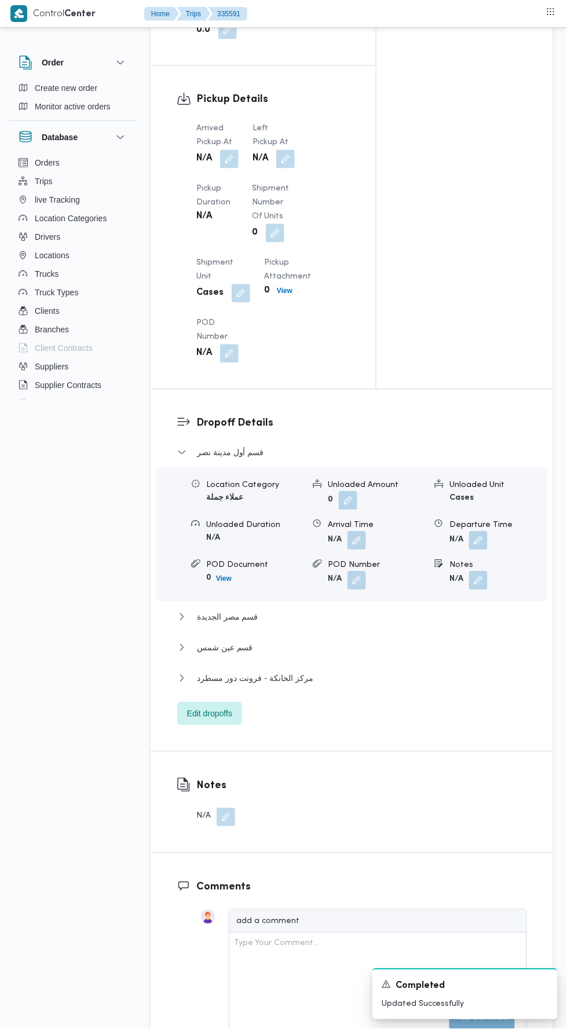
click at [289, 168] on button "button" at bounding box center [285, 159] width 19 height 19
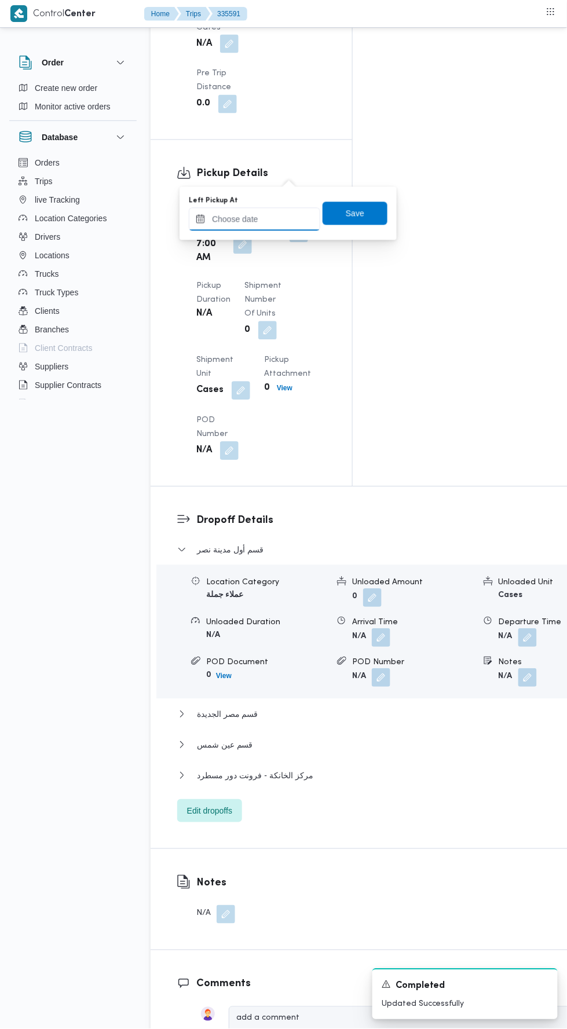
click at [277, 222] on input "Left Pickup At" at bounding box center [254, 219] width 131 height 23
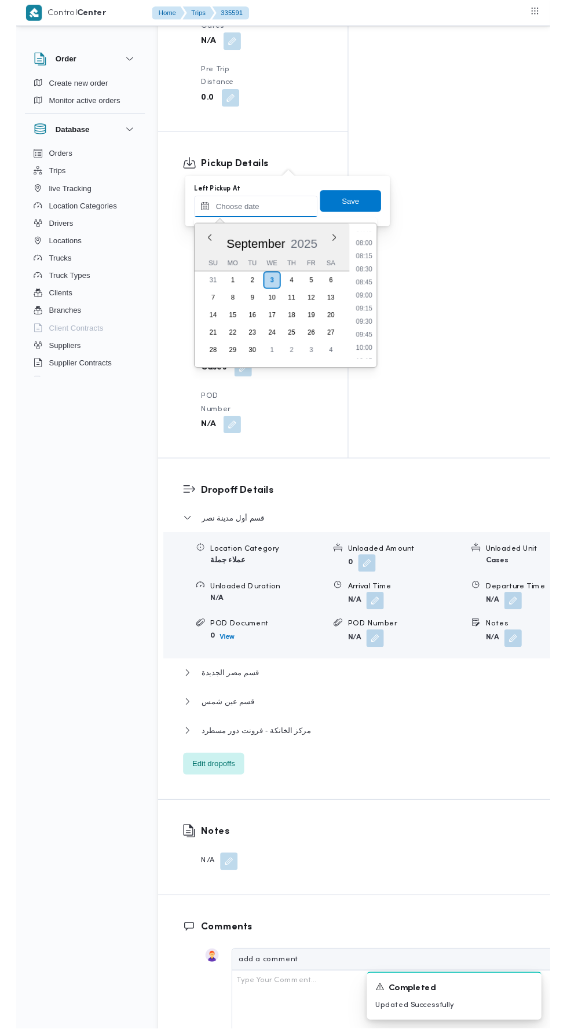
scroll to position [435, 0]
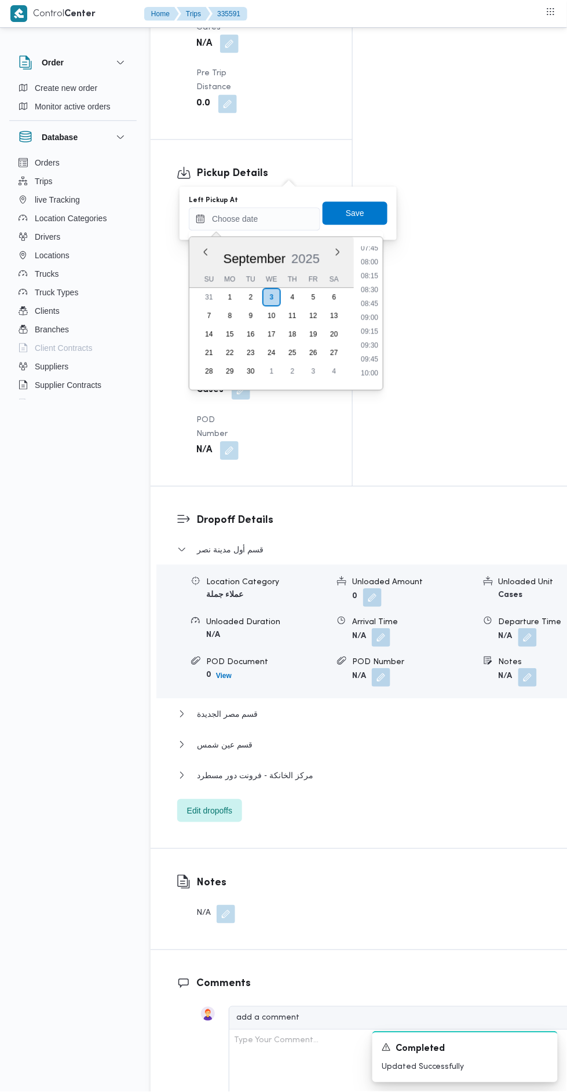
click at [369, 275] on li "08:15" at bounding box center [369, 276] width 27 height 12
type input "[DATE] 08:15"
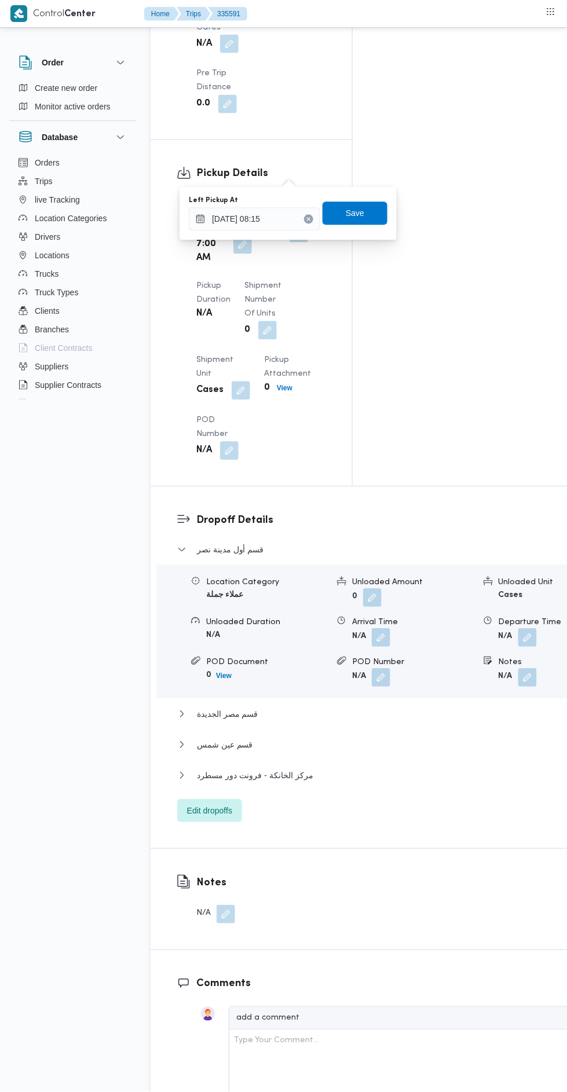
click at [391, 187] on div "You are in a dialog. To close this dialog, hit escape. Left Pickup At [DATE] 08…" at bounding box center [287, 213] width 217 height 53
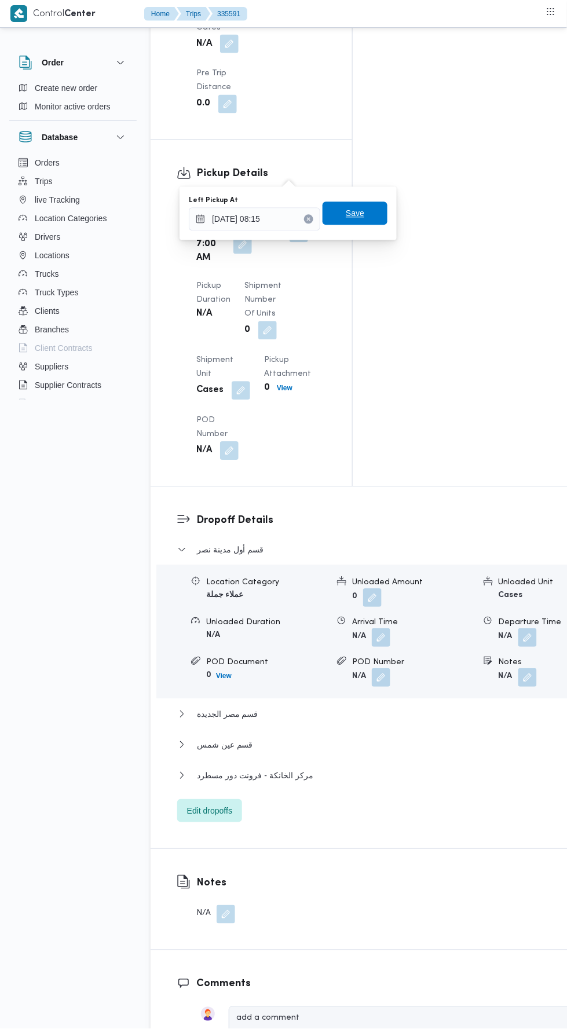
click at [367, 218] on span "Save" at bounding box center [355, 213] width 65 height 23
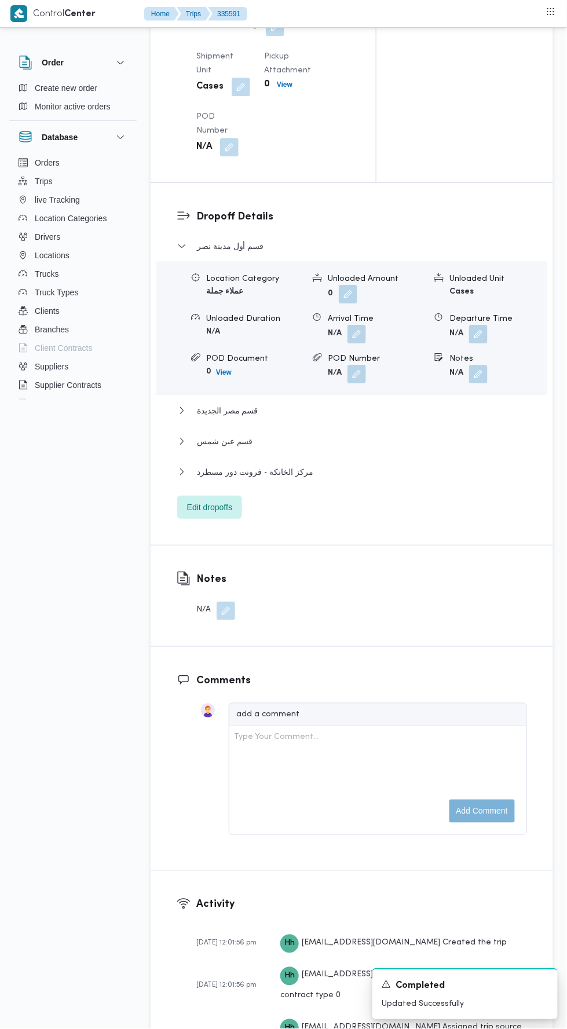
scroll to position [1469, 0]
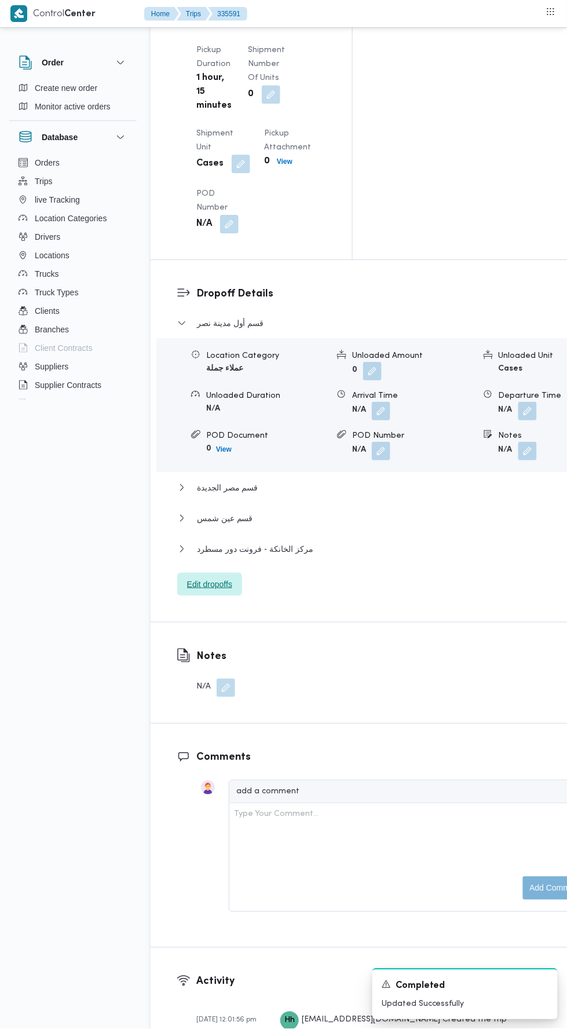
click at [240, 573] on span "Edit dropoffs" at bounding box center [209, 584] width 65 height 23
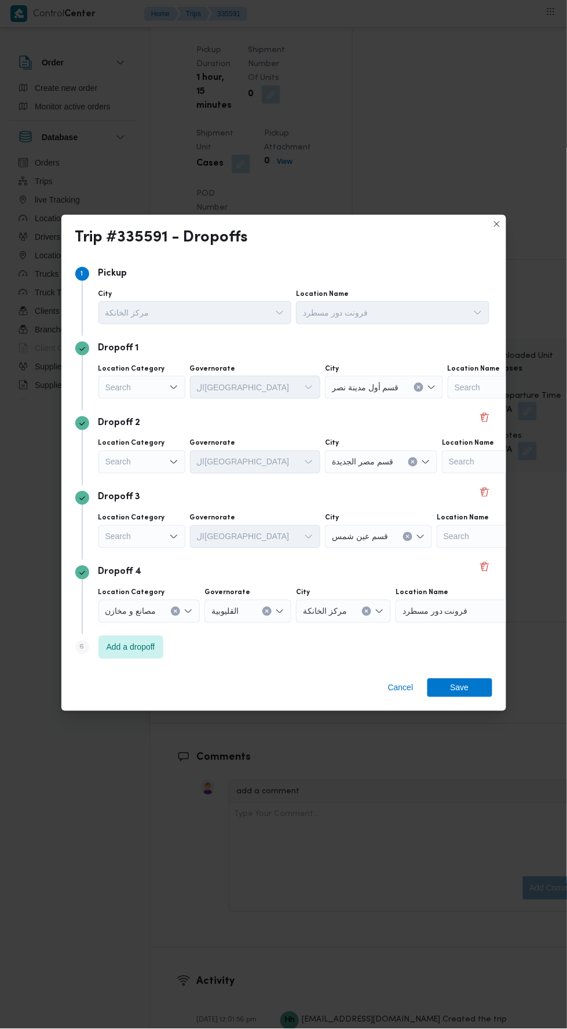
click at [160, 399] on div "Search" at bounding box center [141, 387] width 87 height 23
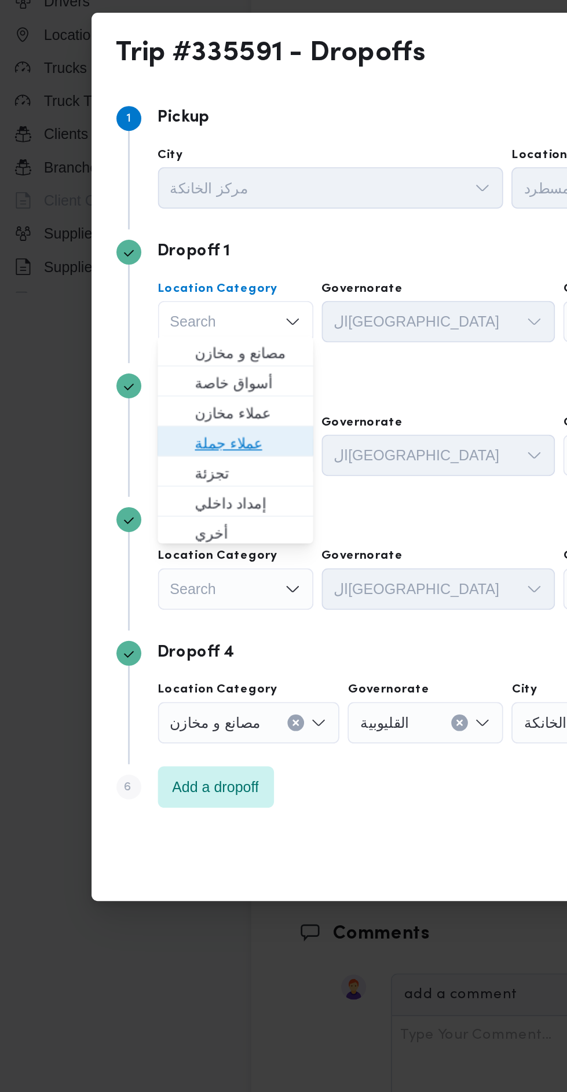
click at [164, 488] on span "عملاء جملة" at bounding box center [148, 484] width 59 height 14
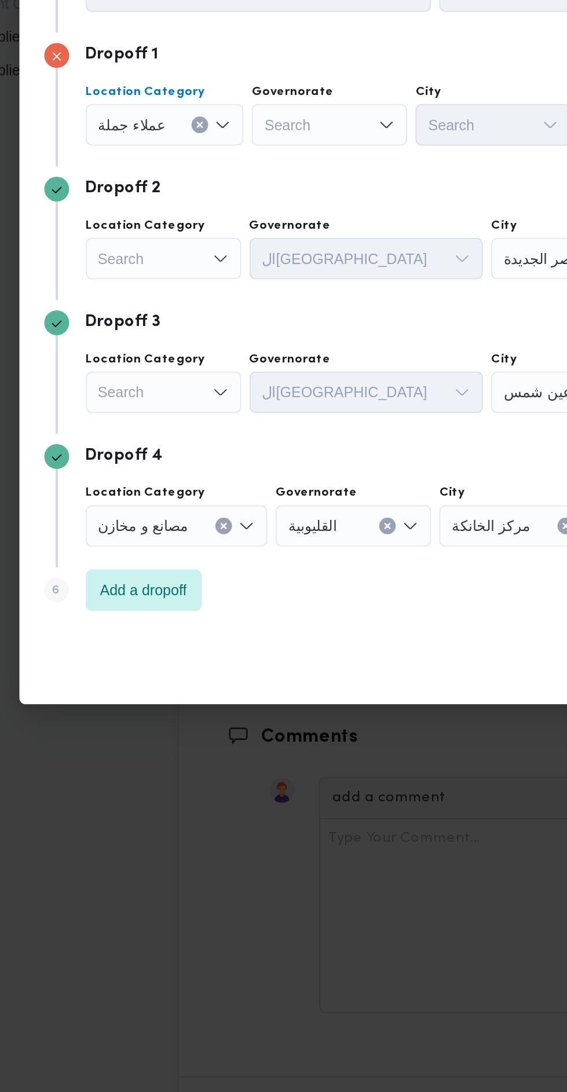
click at [173, 489] on icon "Open list of options" at bounding box center [173, 490] width 7 height 3
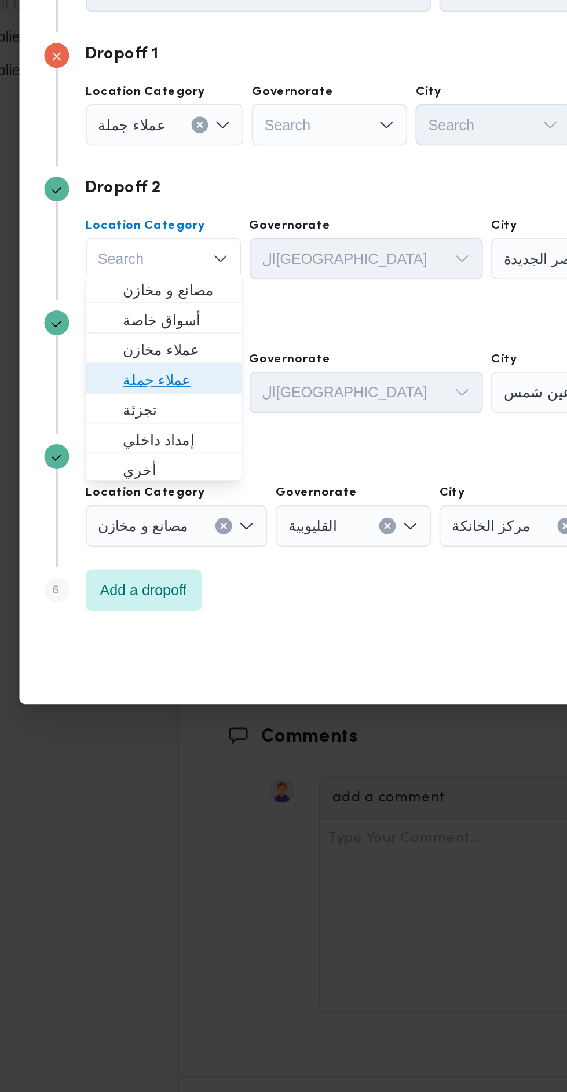
click at [168, 554] on span "عملاء جملة" at bounding box center [148, 558] width 59 height 14
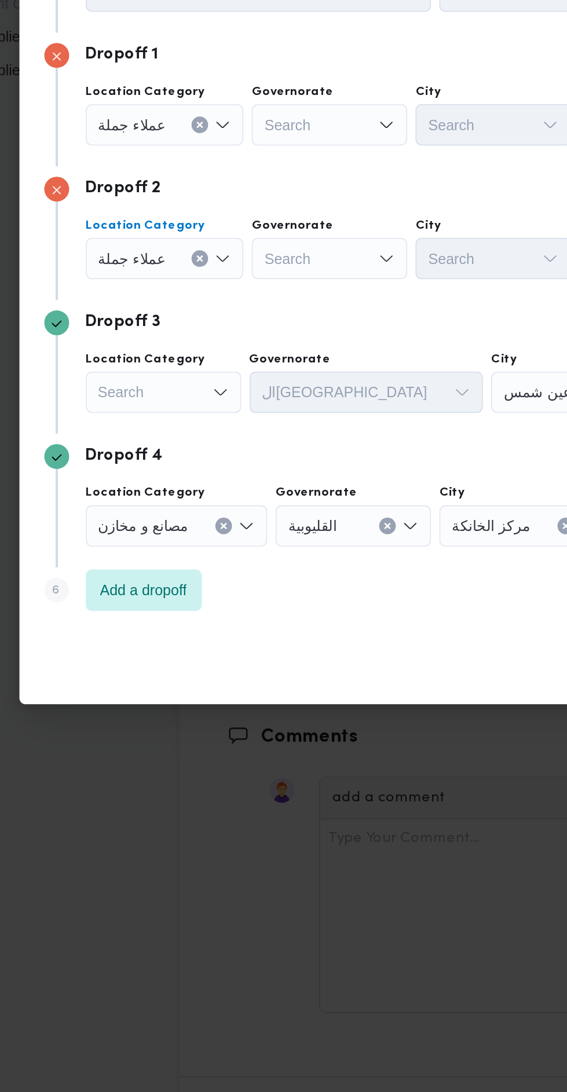
click at [174, 565] on icon "Open list of options" at bounding box center [173, 564] width 9 height 9
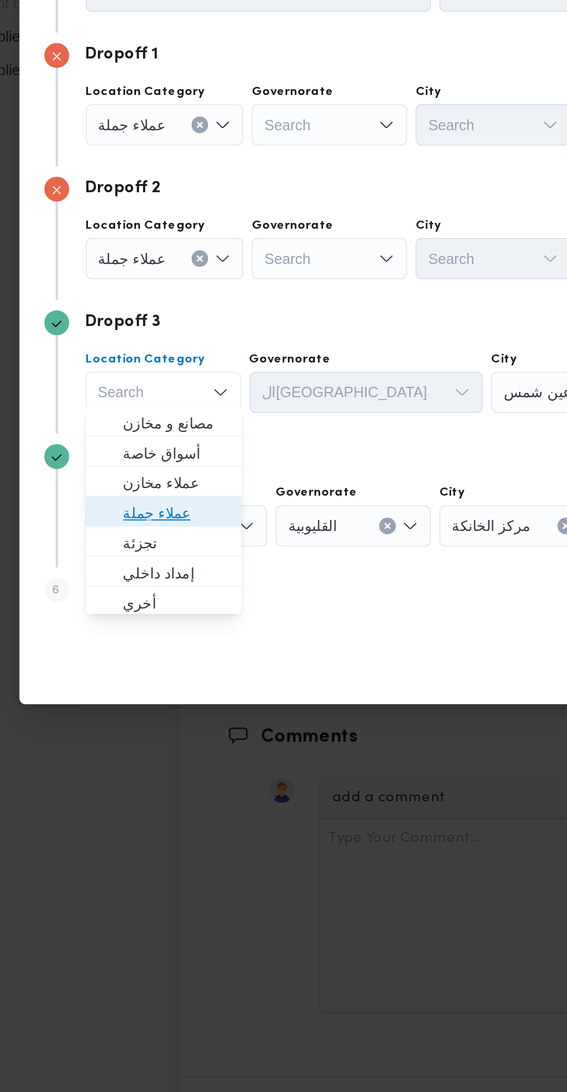
click at [170, 628] on span "عملاء جملة" at bounding box center [148, 633] width 59 height 14
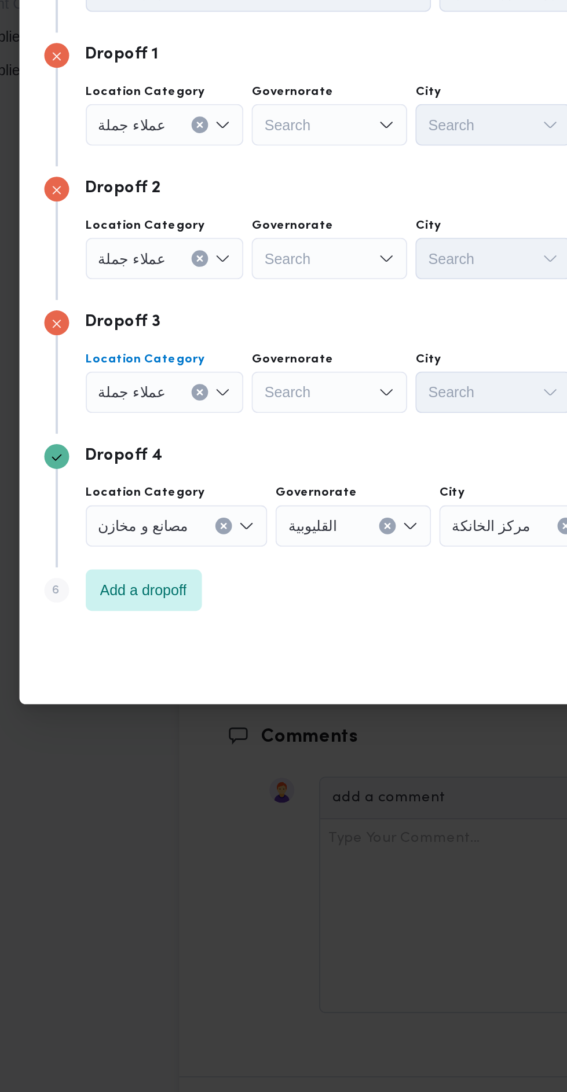
click at [260, 420] on div "Search" at bounding box center [234, 415] width 87 height 23
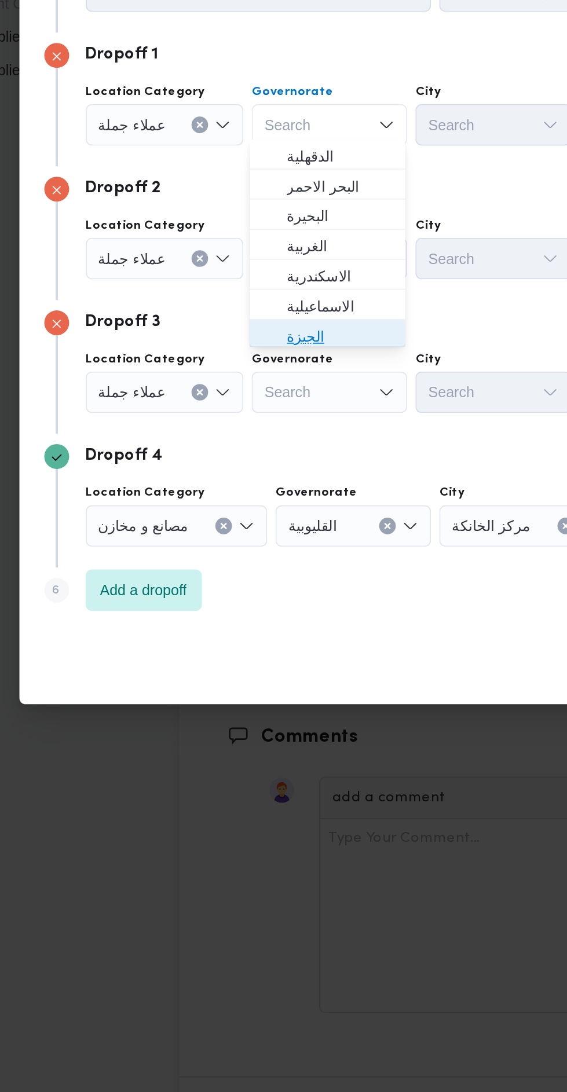
click at [248, 528] on span "الجيزة" at bounding box center [240, 534] width 59 height 14
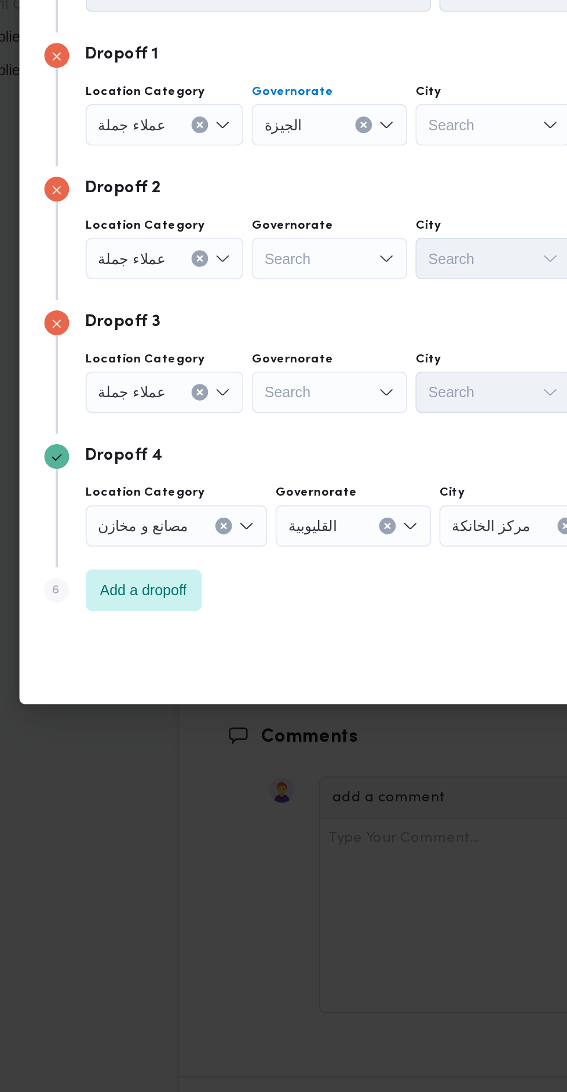
click at [330, 419] on div "Search" at bounding box center [326, 415] width 87 height 23
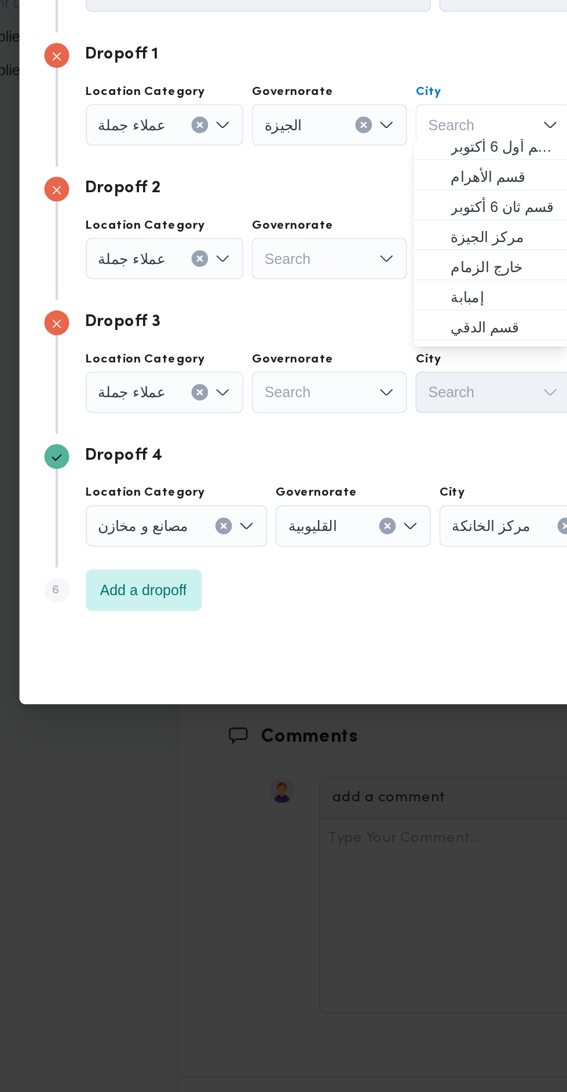
scroll to position [305, 0]
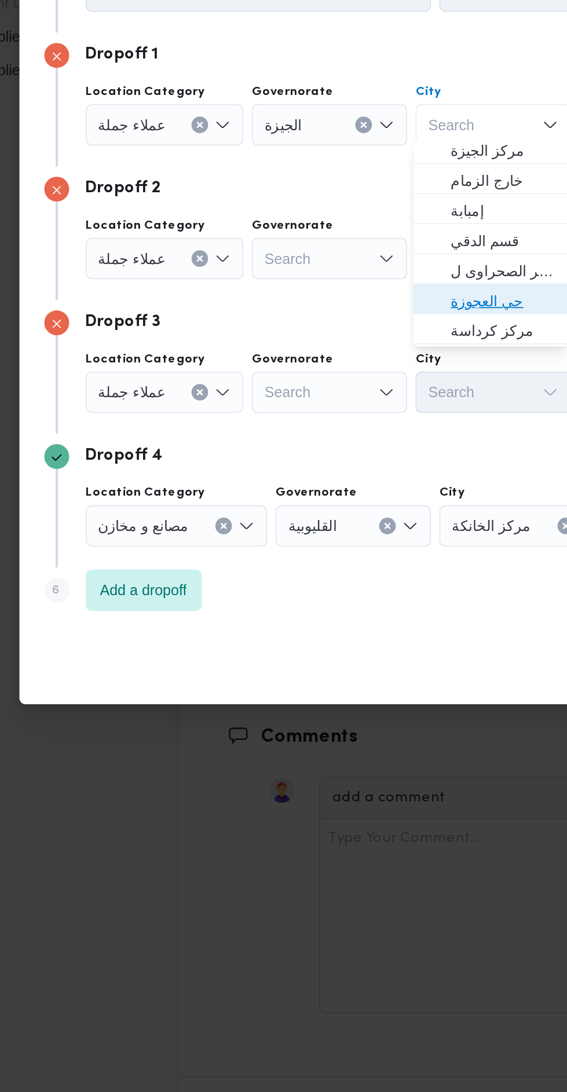
click at [320, 513] on span "حي العجوزة" at bounding box center [331, 514] width 59 height 14
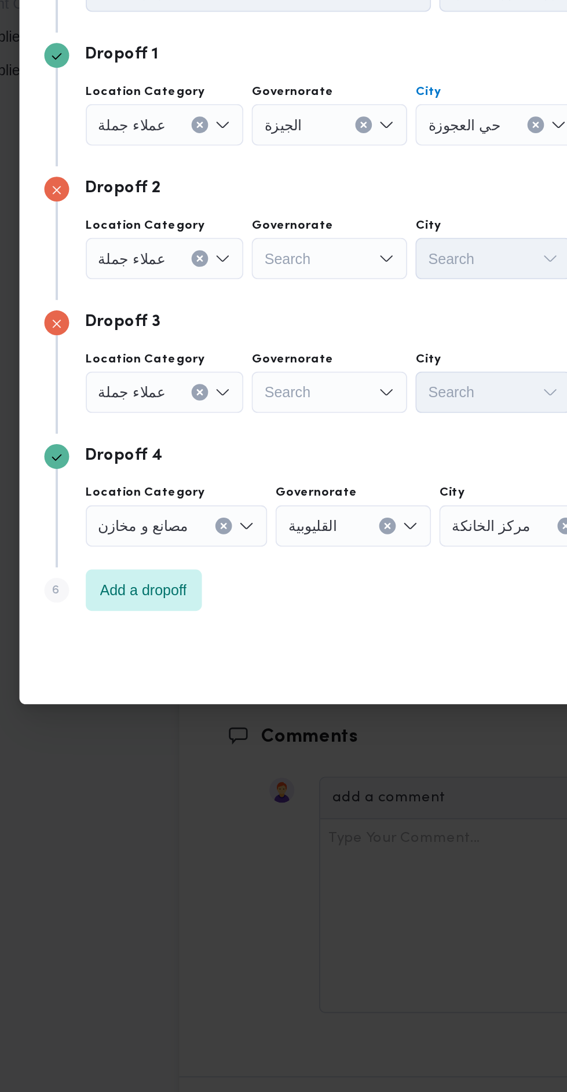
click at [262, 489] on icon "Open list of options" at bounding box center [266, 490] width 9 height 9
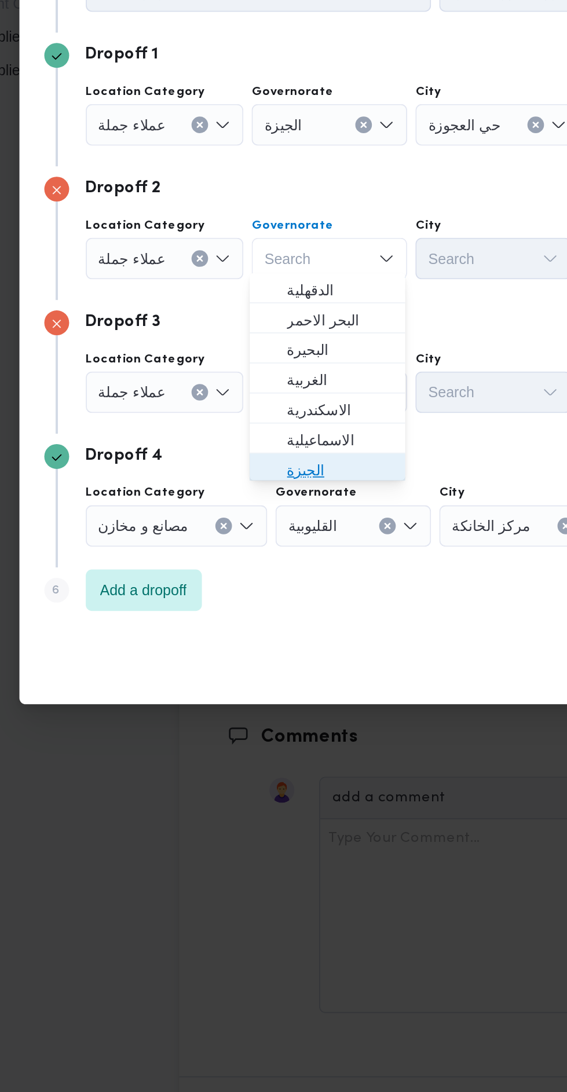
click at [241, 609] on span "الجيزة" at bounding box center [240, 609] width 59 height 14
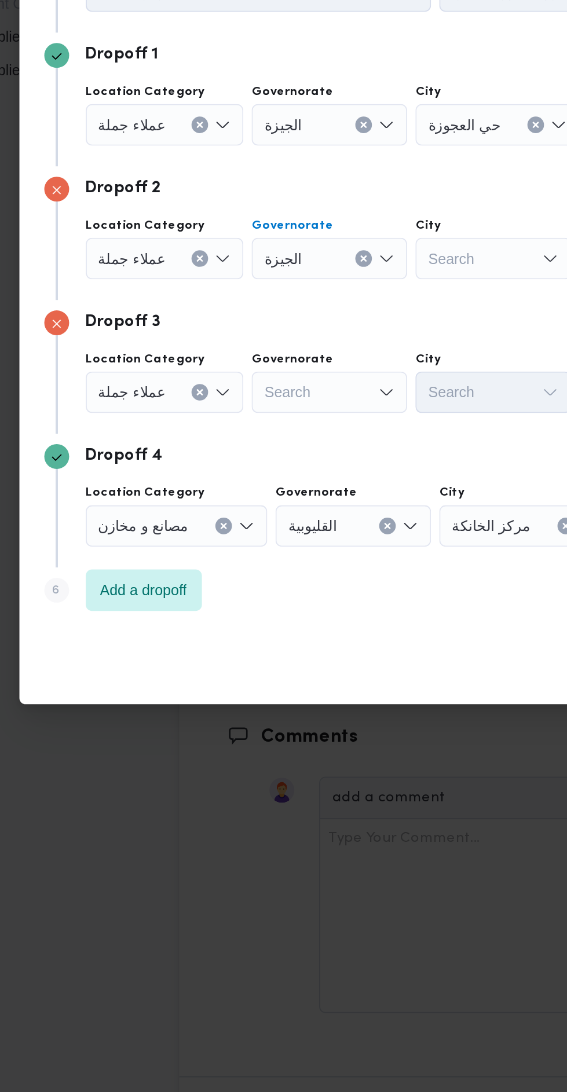
click at [300, 494] on div "Search" at bounding box center [326, 490] width 87 height 23
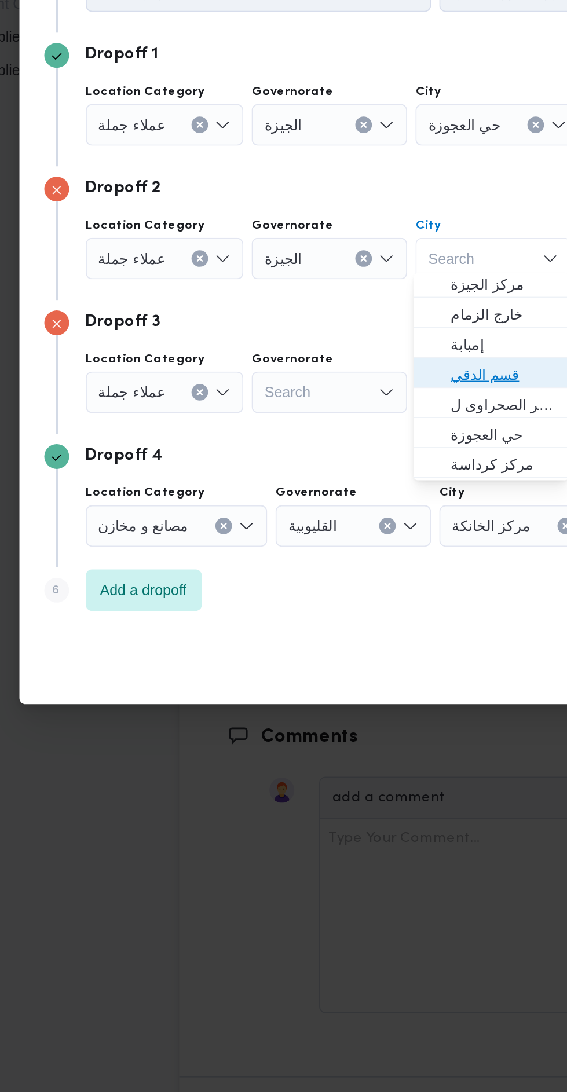
click at [342, 559] on span "قسم الدقي" at bounding box center [331, 555] width 59 height 14
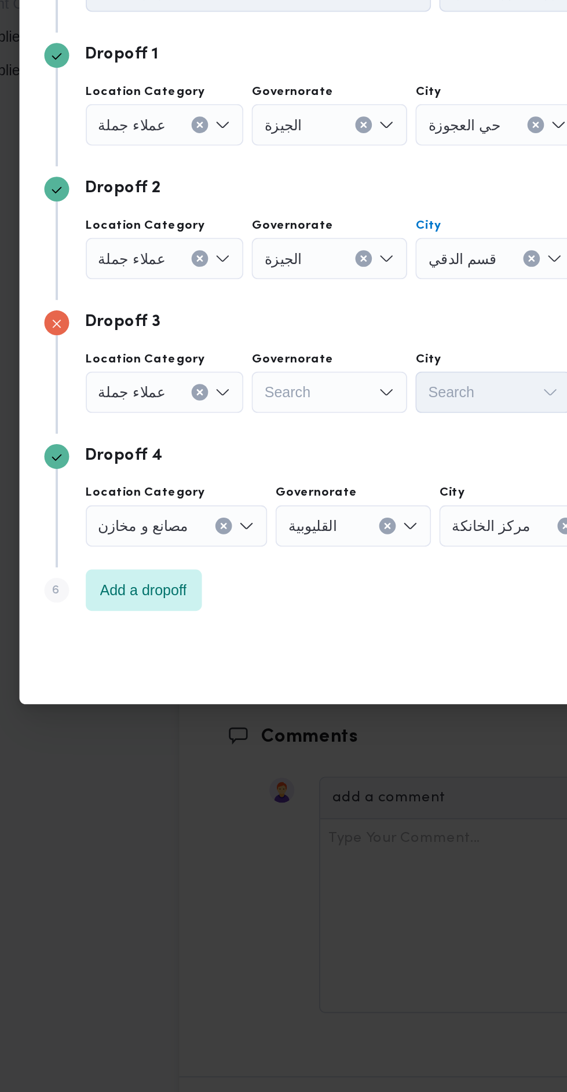
click at [255, 565] on div "Search" at bounding box center [234, 565] width 87 height 23
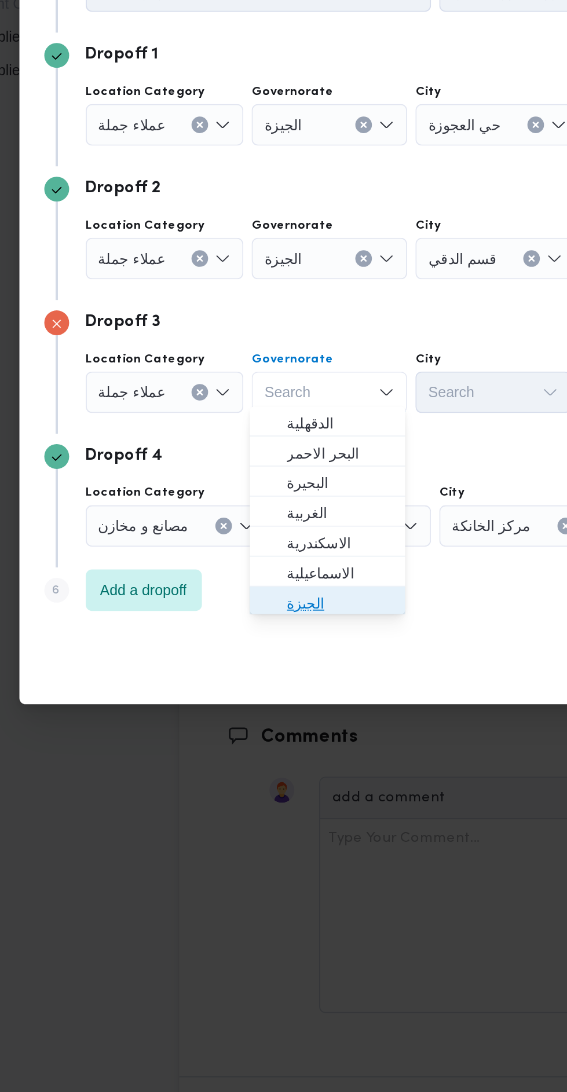
click at [244, 677] on span "الجيزة" at bounding box center [240, 683] width 59 height 14
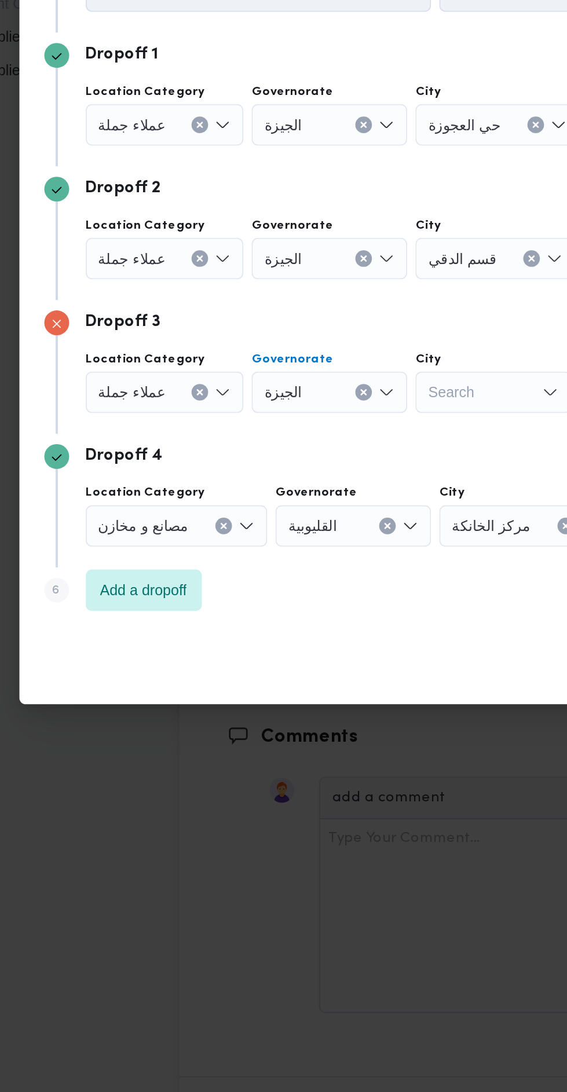
click at [334, 556] on div "Search" at bounding box center [326, 565] width 87 height 23
type input "هر"
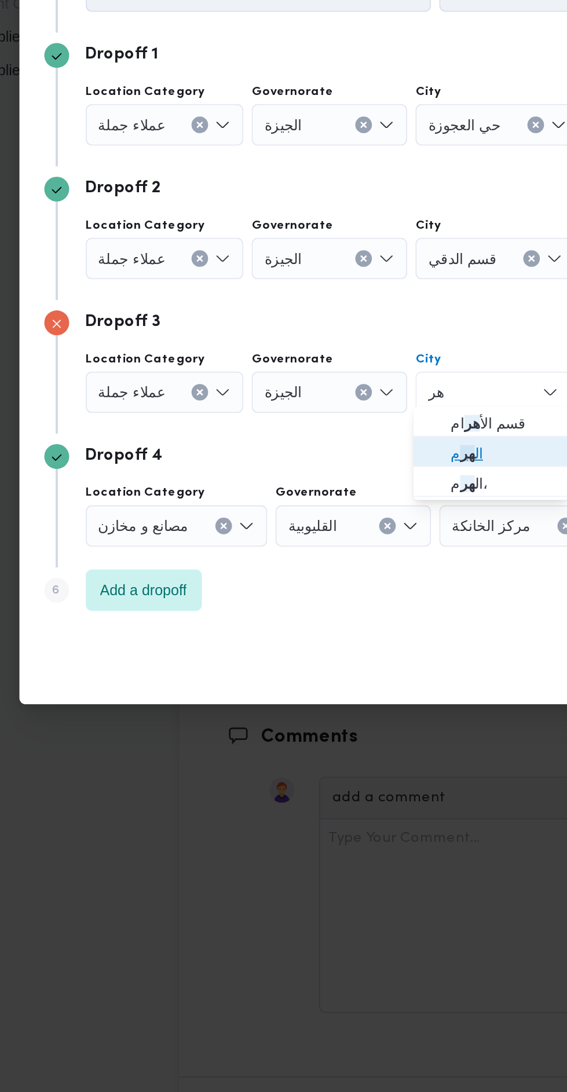
click at [334, 600] on span "ال هر م" at bounding box center [331, 599] width 59 height 14
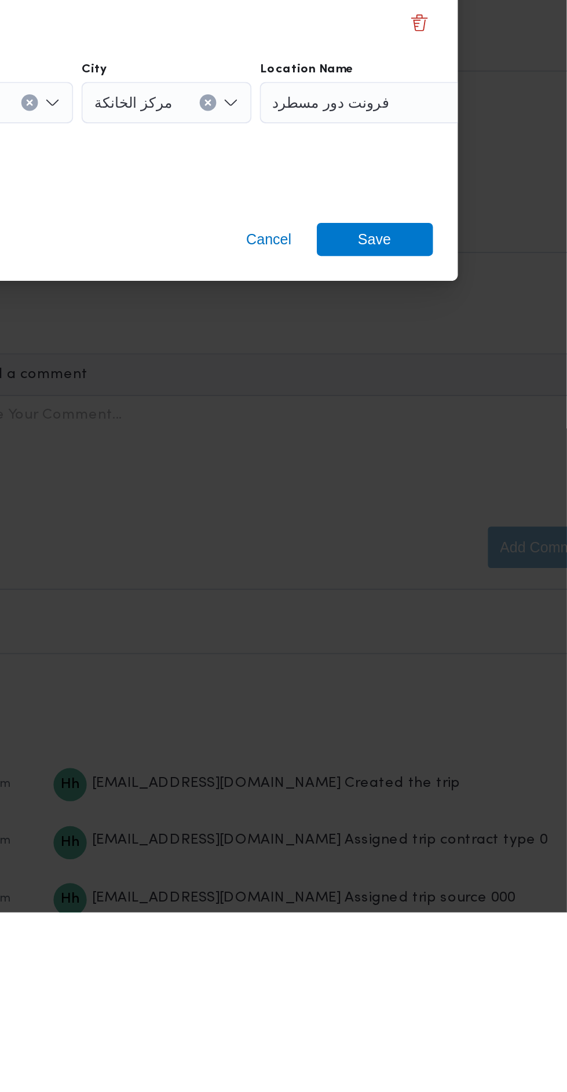
scroll to position [1469, 0]
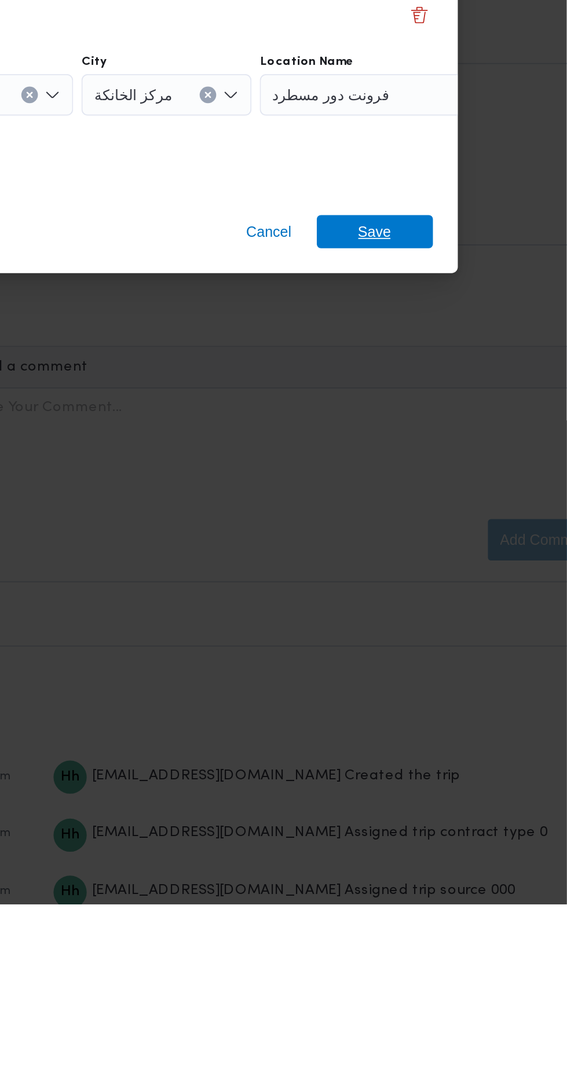
click at [479, 716] on span "Save" at bounding box center [459, 716] width 65 height 19
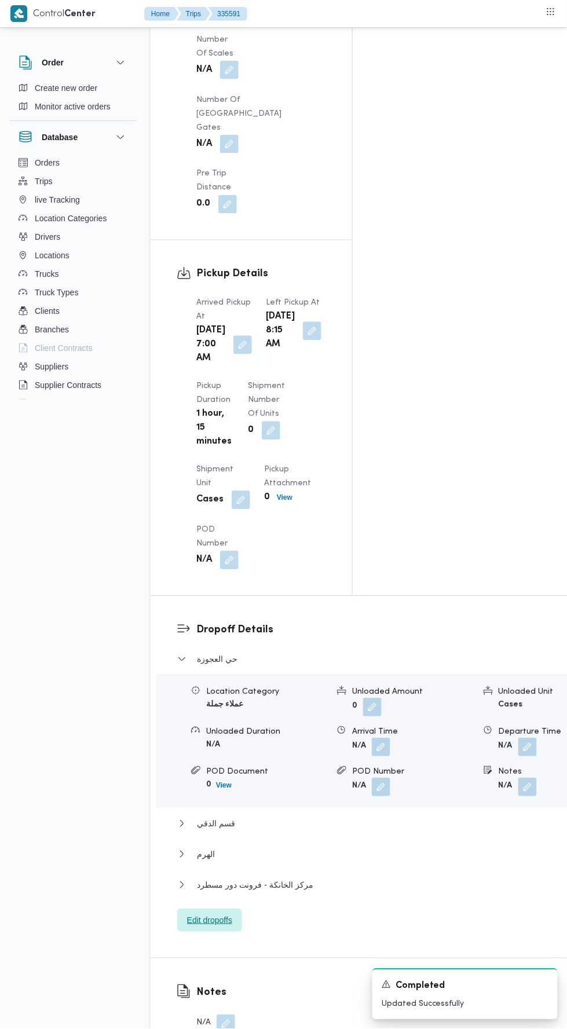
scroll to position [0, 0]
